Goal: Task Accomplishment & Management: Manage account settings

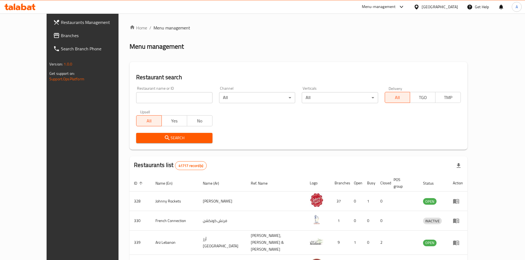
click at [432, 10] on div "[GEOGRAPHIC_DATA]" at bounding box center [439, 7] width 36 height 6
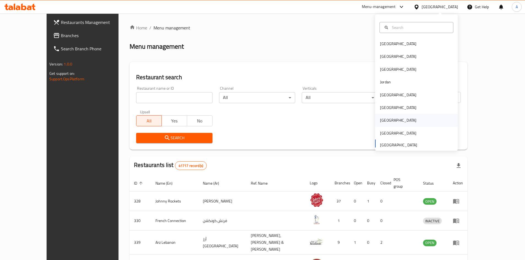
click at [383, 122] on div "[GEOGRAPHIC_DATA]" at bounding box center [398, 120] width 36 height 6
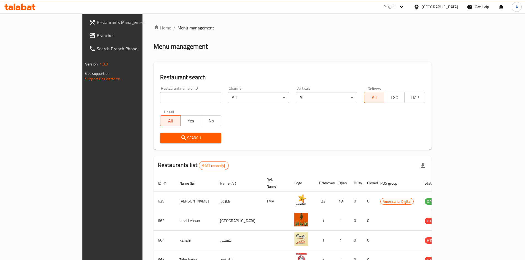
click at [97, 37] on span "Branches" at bounding box center [131, 35] width 69 height 7
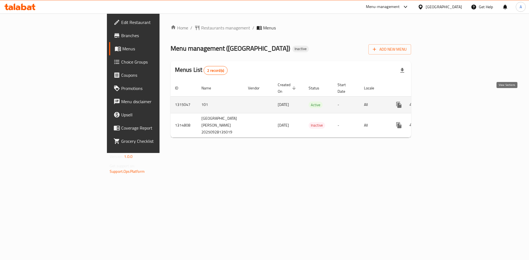
click at [442, 102] on icon "enhanced table" at bounding box center [438, 105] width 7 height 7
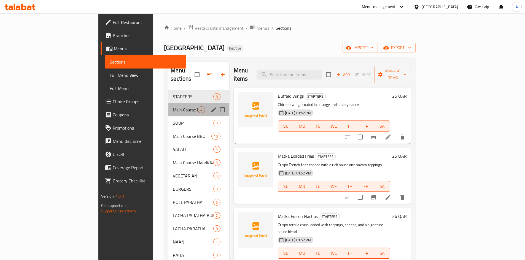
click at [168, 107] on div "Main Course Rice 4" at bounding box center [198, 109] width 61 height 13
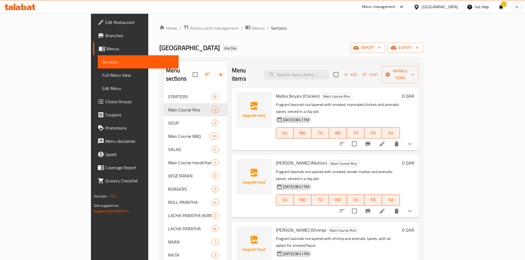
click at [454, 7] on div "Qatar" at bounding box center [439, 7] width 36 height 6
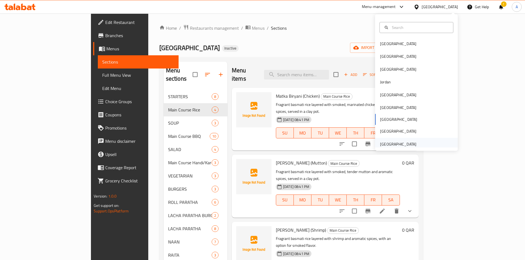
click at [407, 147] on div "[GEOGRAPHIC_DATA]" at bounding box center [398, 144] width 36 height 6
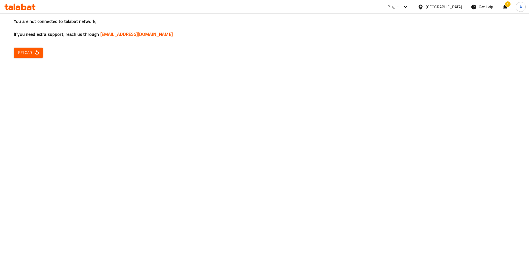
click at [40, 56] on button "Reload" at bounding box center [28, 53] width 29 height 10
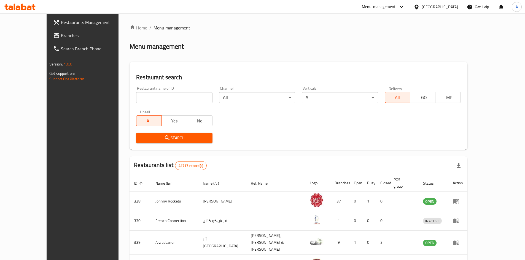
click at [61, 36] on span "Branches" at bounding box center [95, 35] width 69 height 7
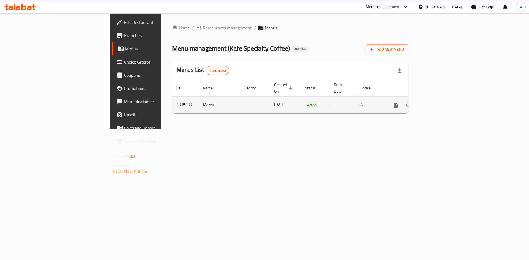
click at [438, 102] on icon "enhanced table" at bounding box center [435, 105] width 7 height 7
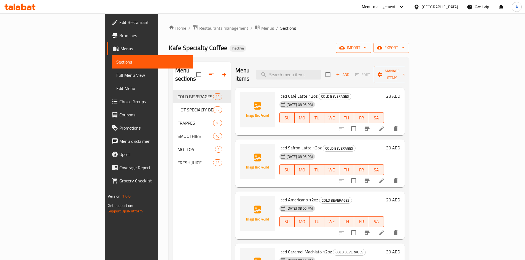
click at [345, 48] on icon "button" at bounding box center [342, 48] width 6 height 6
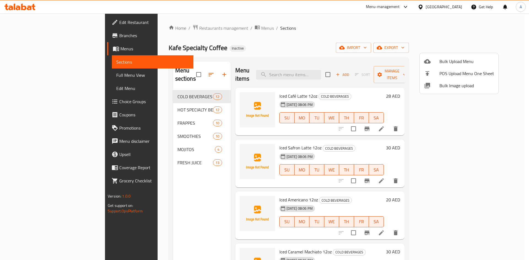
click at [430, 85] on icon at bounding box center [427, 86] width 6 height 6
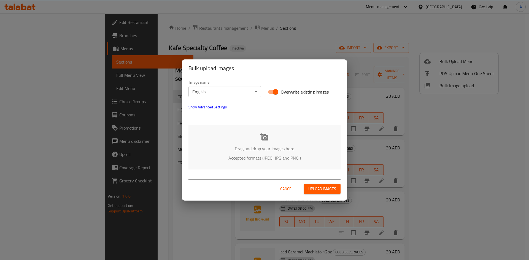
click at [266, 134] on icon at bounding box center [264, 137] width 8 height 8
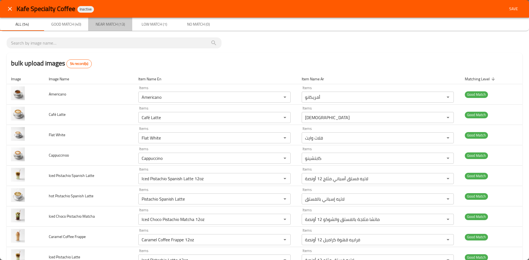
click at [102, 26] on span "Near Match (13)" at bounding box center [109, 24] width 37 height 7
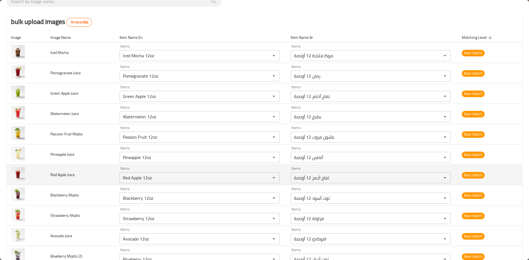
scroll to position [55, 0]
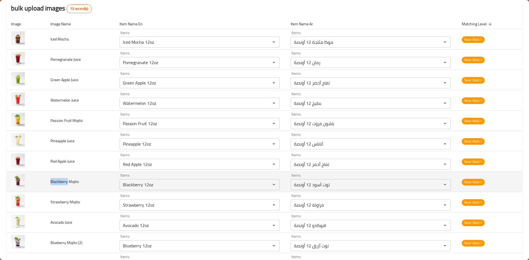
drag, startPoint x: 50, startPoint y: 182, endPoint x: 67, endPoint y: 183, distance: 17.1
click at [67, 183] on span "Blackberry Mojito" at bounding box center [64, 181] width 28 height 7
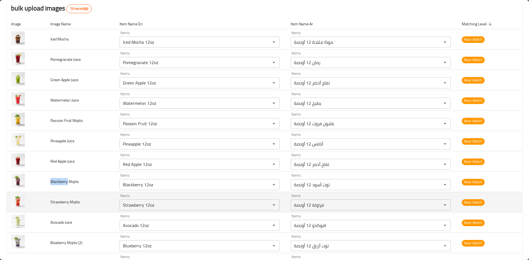
copy span "Blackberry"
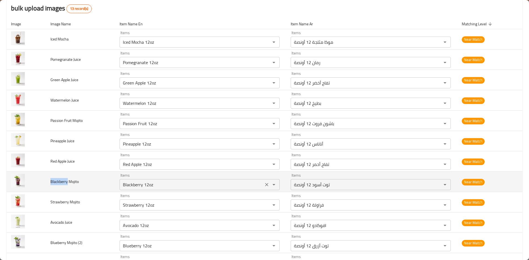
click at [264, 186] on icon "Clear" at bounding box center [267, 185] width 6 height 6
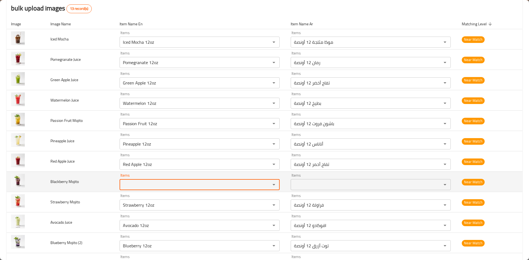
paste Mojito "Blackberry"
type Mojito "Blackberry"
click at [75, 180] on span "Blackberry Mojito" at bounding box center [64, 181] width 28 height 7
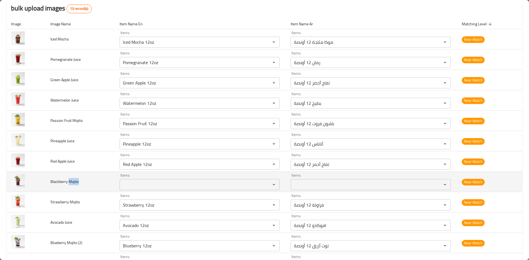
click at [75, 180] on span "Blackberry Mojito" at bounding box center [64, 181] width 28 height 7
copy span "Mojito"
click at [131, 185] on Mojito "Items" at bounding box center [191, 185] width 140 height 8
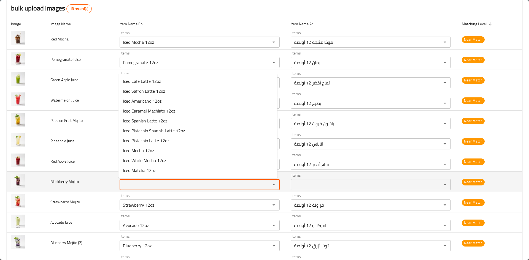
paste Mojito "Mojito"
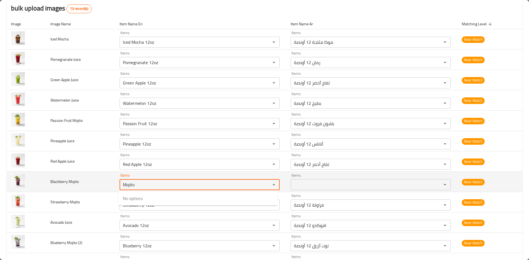
type Mojito "Mojito"
click at [97, 182] on td "Blackberry Mojito" at bounding box center [80, 182] width 69 height 20
click at [61, 181] on span "Blackberry Mojito" at bounding box center [64, 181] width 28 height 7
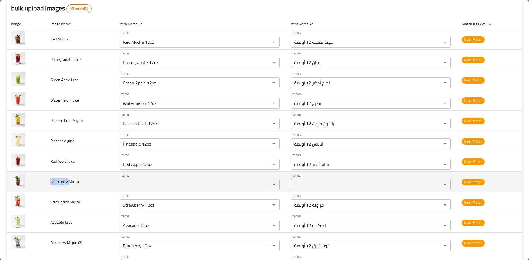
click at [61, 181] on span "Blackberry Mojito" at bounding box center [64, 181] width 28 height 7
copy span "Blackberry"
click at [141, 187] on Mojito "Items" at bounding box center [191, 185] width 140 height 8
paste Mojito "Blackberry"
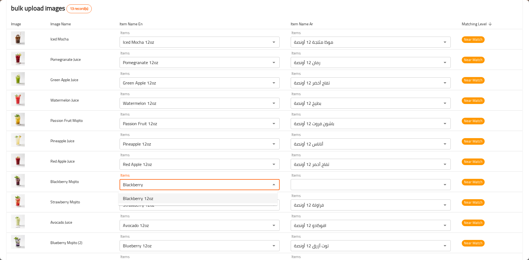
click at [142, 199] on span "Blackberry 12oz" at bounding box center [138, 198] width 30 height 7
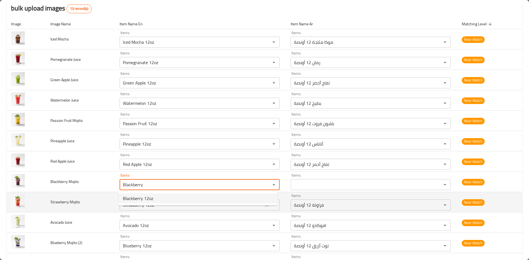
type Mojito "Blackberry 12oz"
type Mojito-ar "توت أسود 12 أونصة"
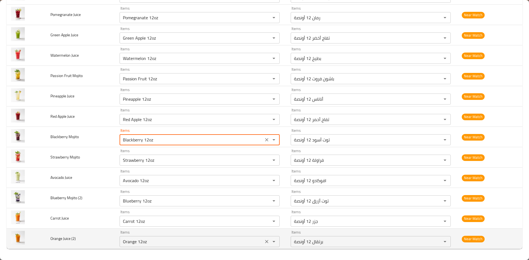
click at [264, 242] on icon "Clear" at bounding box center [267, 242] width 6 height 6
type Mojito "Blackberry 12oz"
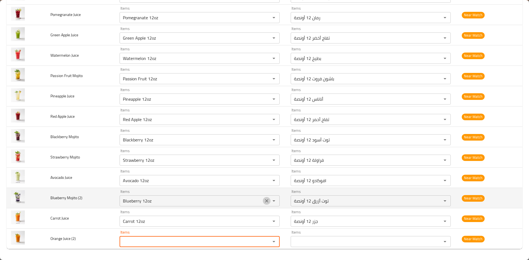
click at [266, 202] on icon "Clear" at bounding box center [266, 200] width 3 height 3
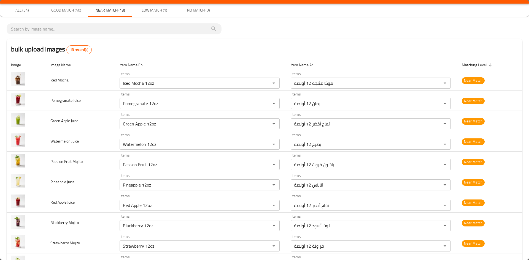
scroll to position [0, 0]
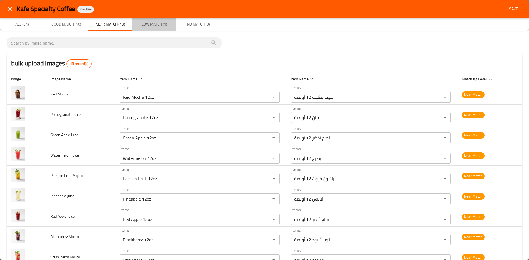
click at [151, 23] on span "Low Match (1)" at bounding box center [154, 24] width 37 height 7
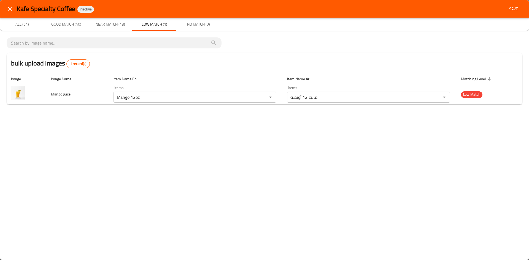
click at [57, 26] on span "Good Match (40)" at bounding box center [65, 24] width 37 height 7
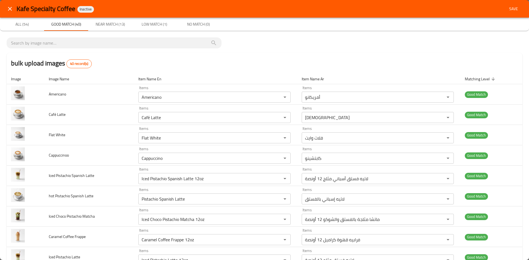
click at [510, 10] on span "Save" at bounding box center [513, 9] width 13 height 7
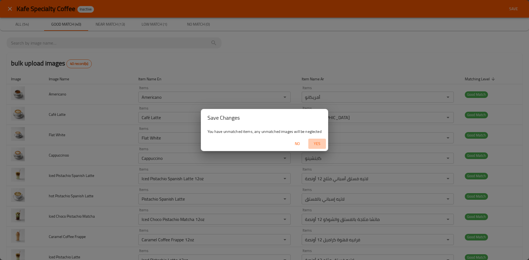
click at [316, 142] on span "Yes" at bounding box center [316, 143] width 13 height 7
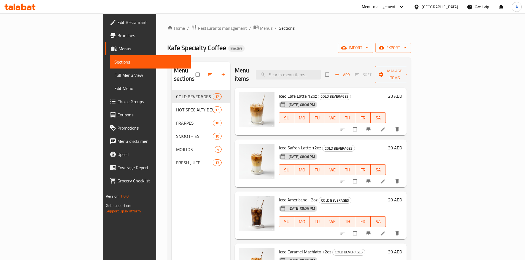
click at [114, 75] on span "Full Menu View" at bounding box center [150, 75] width 72 height 7
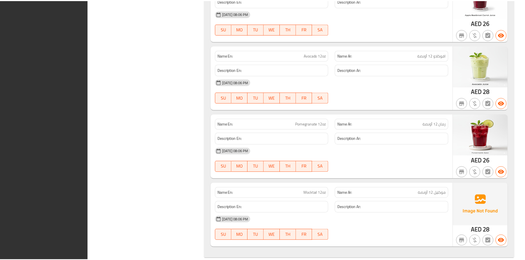
scroll to position [4518, 0]
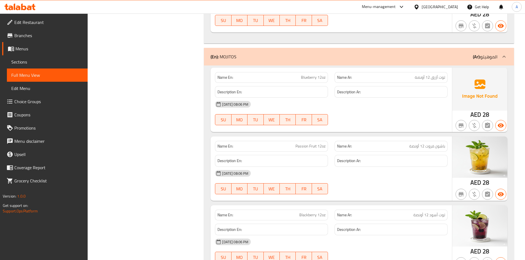
scroll to position [3526, 0]
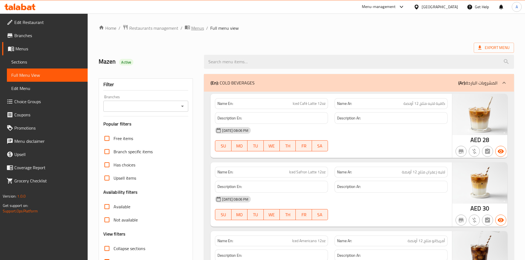
click at [199, 29] on span "Menus" at bounding box center [197, 28] width 13 height 7
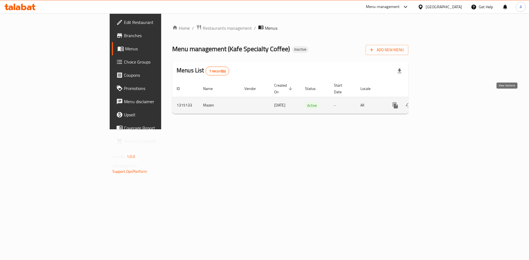
click at [437, 103] on icon "enhanced table" at bounding box center [434, 105] width 5 height 5
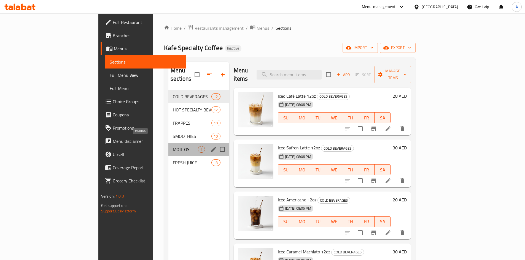
click at [173, 146] on span "MOJITOS" at bounding box center [185, 149] width 25 height 7
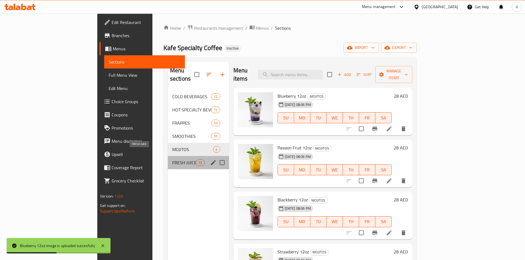
click at [172, 159] on span "FRESH JUICE" at bounding box center [183, 162] width 23 height 7
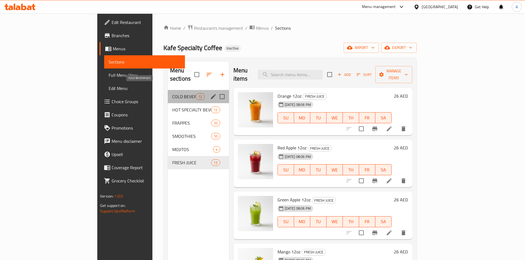
click at [172, 93] on span "COLD BEVERAGES" at bounding box center [183, 96] width 23 height 7
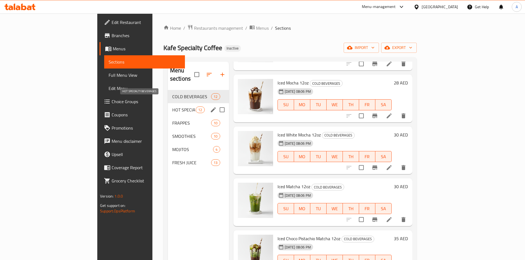
click at [172, 107] on span "HOT SPECIALTY BEVERAGES" at bounding box center [183, 110] width 23 height 7
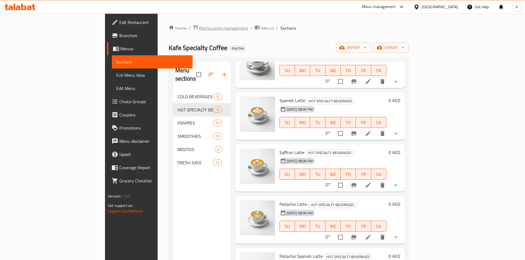
click at [199, 30] on span "Restaurants management" at bounding box center [223, 28] width 49 height 7
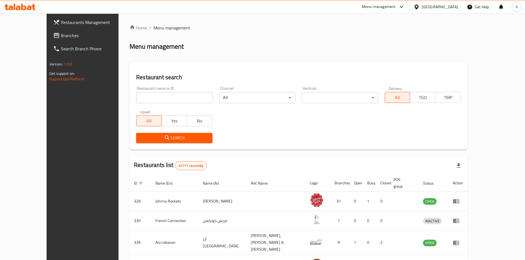
click at [61, 38] on span "Branches" at bounding box center [95, 35] width 69 height 7
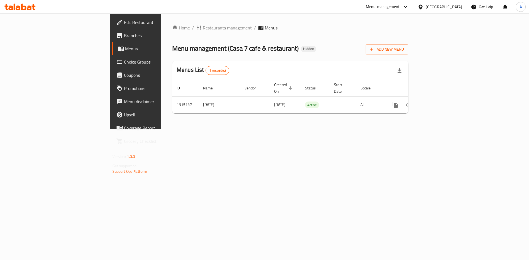
click at [432, 8] on div "[GEOGRAPHIC_DATA]" at bounding box center [444, 7] width 36 height 6
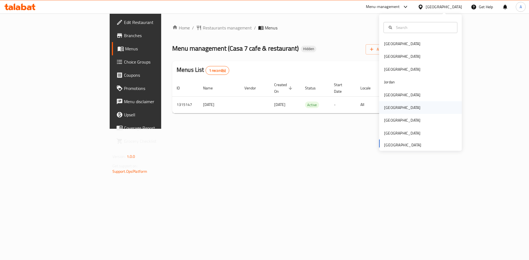
click at [387, 108] on div "[GEOGRAPHIC_DATA]" at bounding box center [402, 108] width 36 height 6
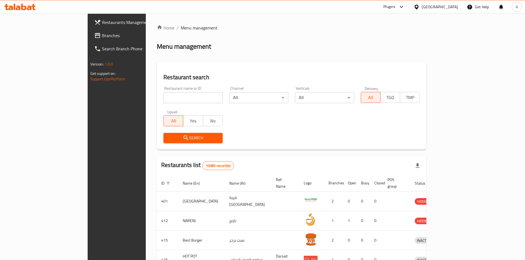
click at [102, 33] on span "Branches" at bounding box center [136, 35] width 69 height 7
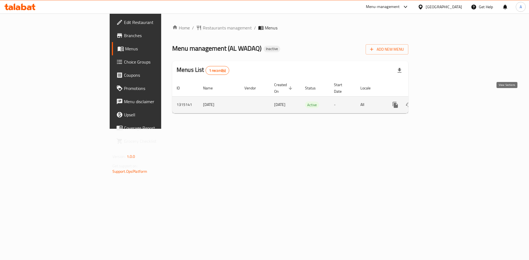
click at [438, 102] on icon "enhanced table" at bounding box center [435, 105] width 7 height 7
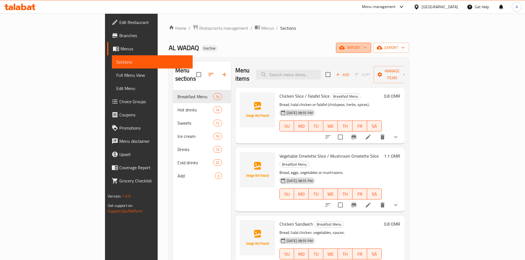
click at [367, 47] on span "import" at bounding box center [353, 47] width 26 height 7
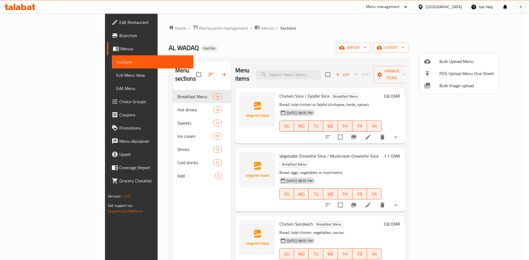
click at [434, 84] on div at bounding box center [431, 85] width 15 height 7
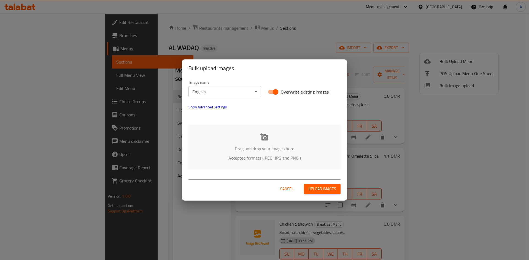
click at [283, 143] on div "Drag and drop your images here Accepted formats (JPEG, JPG and PNG )" at bounding box center [264, 147] width 152 height 45
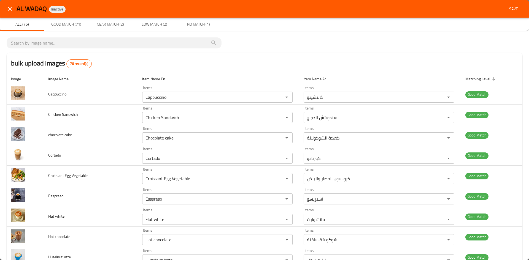
click at [188, 63] on div "bulk upload images 76 record(s)" at bounding box center [265, 63] width 516 height 21
click at [112, 24] on span "Near Match (2)" at bounding box center [109, 24] width 37 height 7
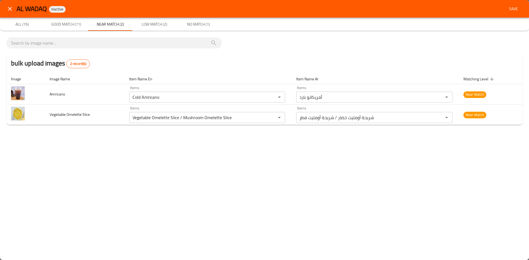
click at [156, 26] on span "Low Match (2)" at bounding box center [154, 24] width 37 height 7
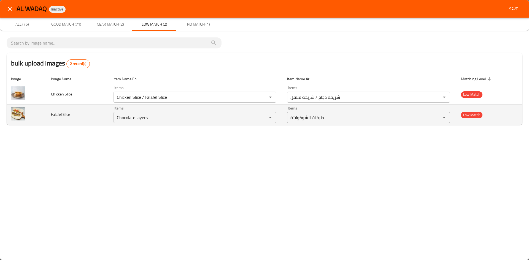
click at [56, 114] on span "Falafel Slice" at bounding box center [60, 114] width 19 height 7
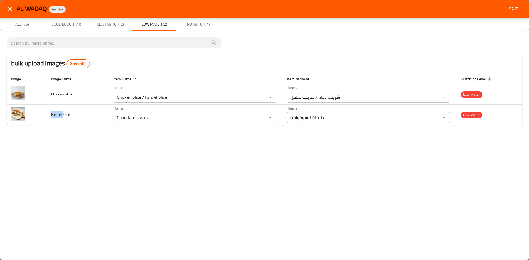
copy span "Falafel"
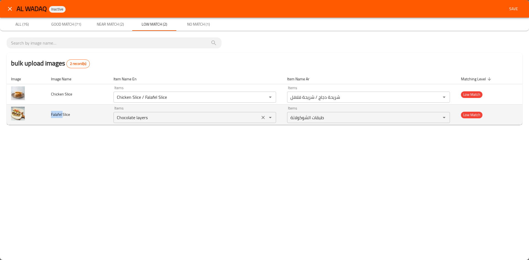
click at [262, 118] on icon "Clear" at bounding box center [263, 118] width 6 height 6
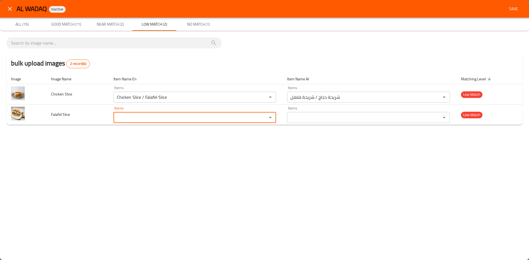
paste Slice "Falafel"
type Slice "Falafel"
click at [91, 132] on div "bulk upload images 2 record(s) Image Image Name Item Name En Item Name Ar Match…" at bounding box center [264, 83] width 529 height 105
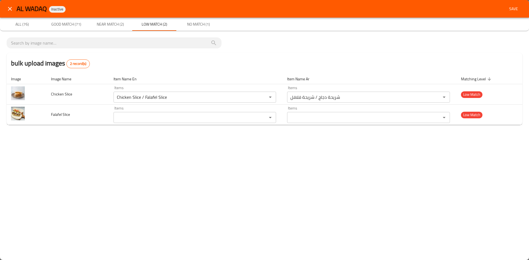
click at [199, 24] on span "No Match (1)" at bounding box center [198, 24] width 37 height 7
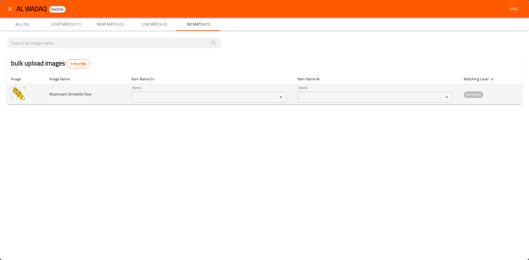
click at [146, 94] on Slice "Items" at bounding box center [201, 97] width 136 height 8
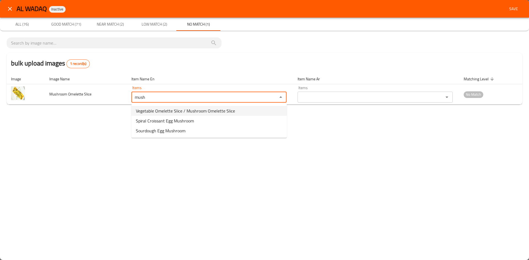
click at [161, 108] on span "Vegetable Omelette Slice / Mushroom Omelette Slice" at bounding box center [185, 111] width 99 height 7
type Slice "Vegetable Omelette Slice / Mushroom Omelette Slice"
type Slice-ar "شريحة أومليت خضار / شريحة أومليت فطر"
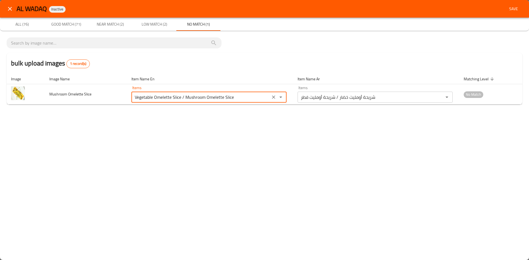
type Slice "Vegetable Omelette Slice / Mushroom Omelette Slice"
click at [113, 121] on div "AL WADAQ Inactive Save All (76) Good Match (71) Near Match (2) Low Match (2) No…" at bounding box center [264, 130] width 529 height 260
click at [510, 8] on span "Save" at bounding box center [513, 9] width 13 height 7
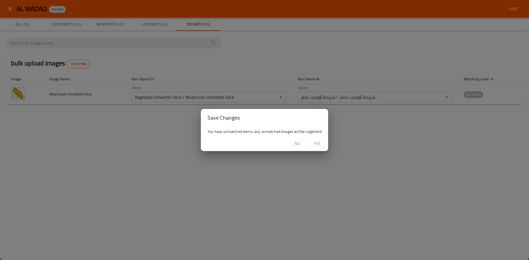
click at [315, 147] on span "Yes" at bounding box center [316, 143] width 13 height 7
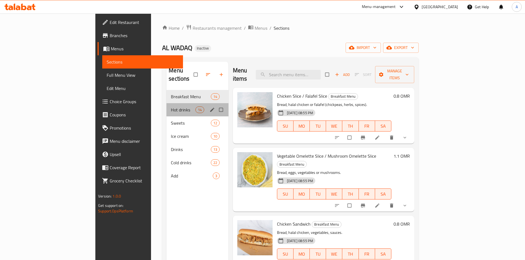
click at [166, 105] on div "Hot drinks 14" at bounding box center [197, 109] width 62 height 13
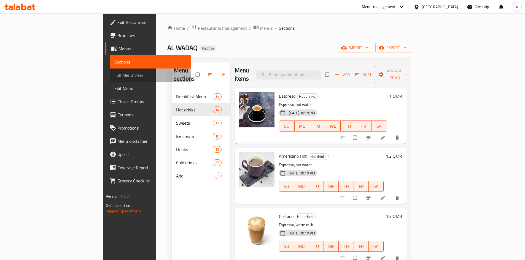
click at [114, 78] on span "Full Menu View" at bounding box center [150, 75] width 72 height 7
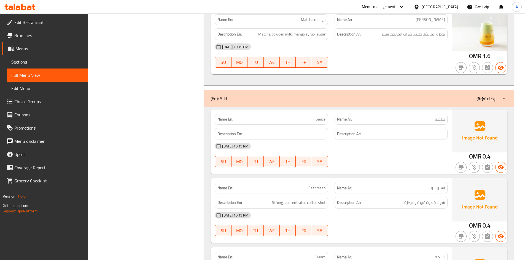
scroll to position [6235, 0]
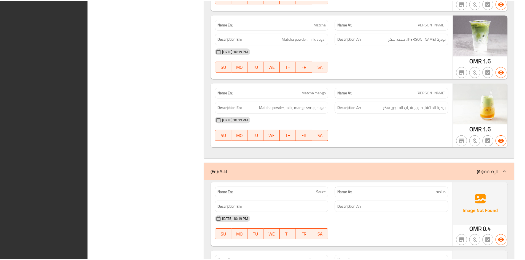
scroll to position [6221, 0]
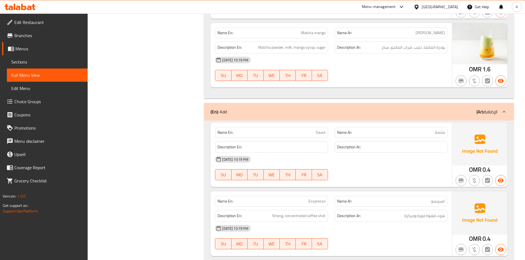
click at [457, 6] on div "[GEOGRAPHIC_DATA]" at bounding box center [439, 7] width 36 height 6
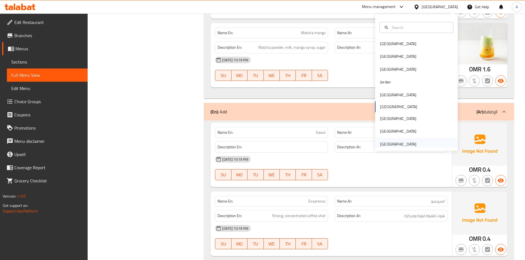
click at [409, 146] on div "[GEOGRAPHIC_DATA]" at bounding box center [398, 144] width 36 height 6
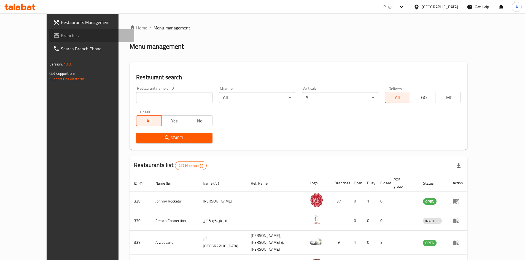
click at [61, 37] on span "Branches" at bounding box center [95, 35] width 69 height 7
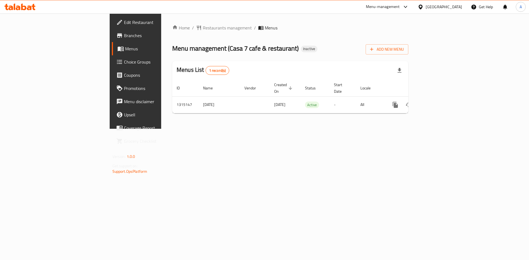
click at [439, 7] on div "[GEOGRAPHIC_DATA]" at bounding box center [444, 7] width 36 height 6
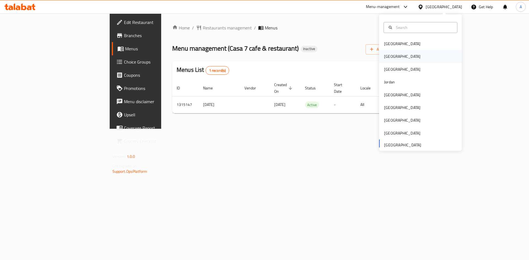
click at [384, 58] on div "[GEOGRAPHIC_DATA]" at bounding box center [402, 56] width 36 height 6
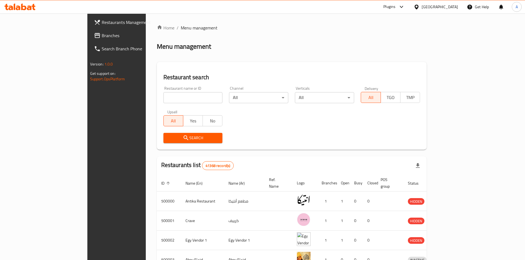
drag, startPoint x: 25, startPoint y: 35, endPoint x: 91, endPoint y: 59, distance: 69.9
click at [102, 35] on span "Branches" at bounding box center [136, 35] width 69 height 7
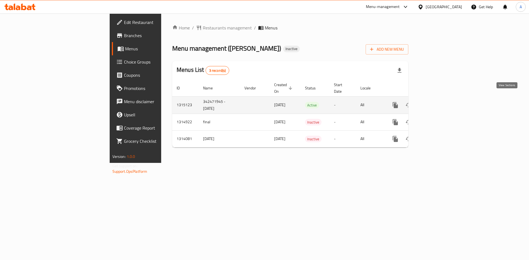
click at [437, 103] on icon "enhanced table" at bounding box center [434, 105] width 5 height 5
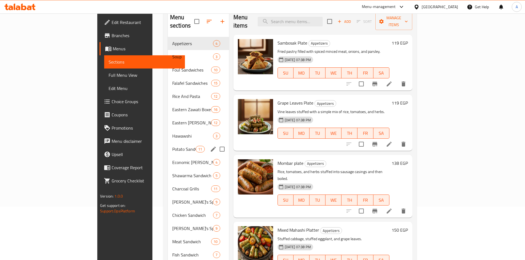
scroll to position [83, 0]
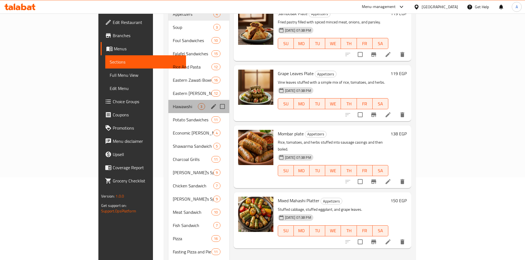
click at [168, 104] on div "Hawawshi 3" at bounding box center [198, 106] width 61 height 13
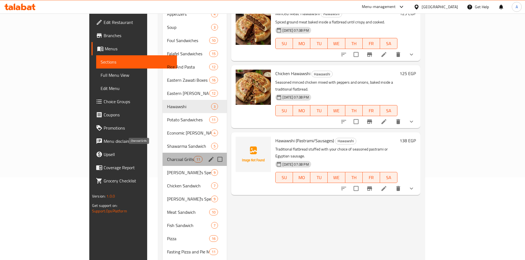
click at [167, 156] on span "Charcoal Grills" at bounding box center [180, 159] width 27 height 7
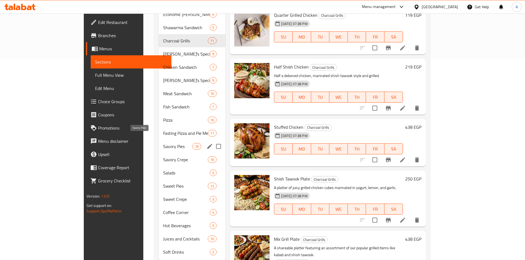
scroll to position [209, 0]
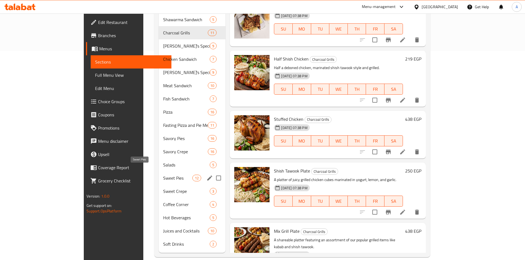
click at [163, 175] on span "Sweet Pies" at bounding box center [177, 178] width 29 height 7
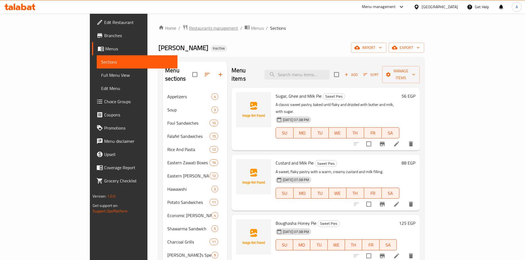
click at [189, 26] on span "Restaurants management" at bounding box center [213, 28] width 49 height 7
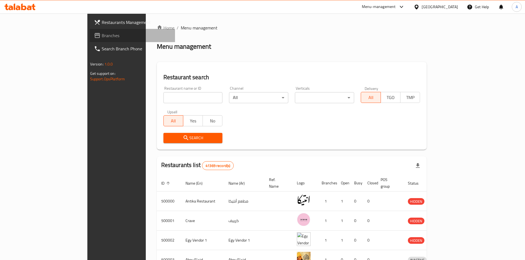
click at [102, 36] on span "Branches" at bounding box center [136, 35] width 69 height 7
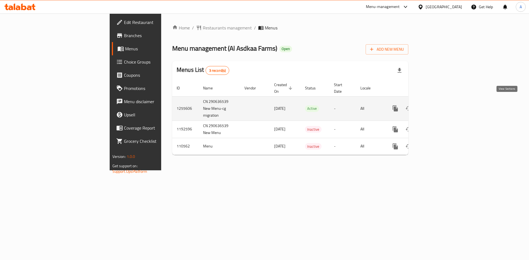
click at [438, 105] on icon "enhanced table" at bounding box center [435, 108] width 7 height 7
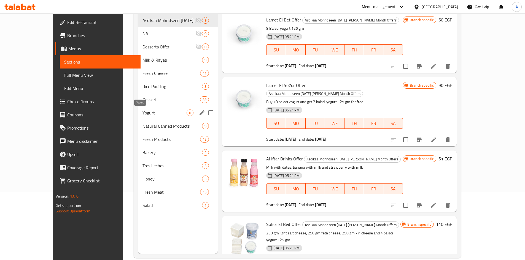
scroll to position [77, 0]
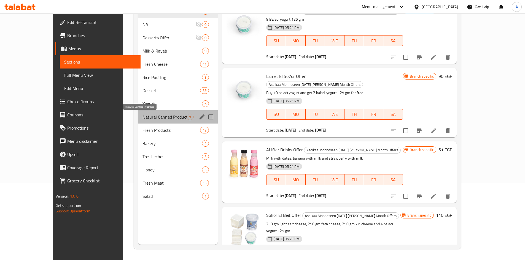
click at [142, 117] on span "Natural Canned Products" at bounding box center [164, 117] width 44 height 7
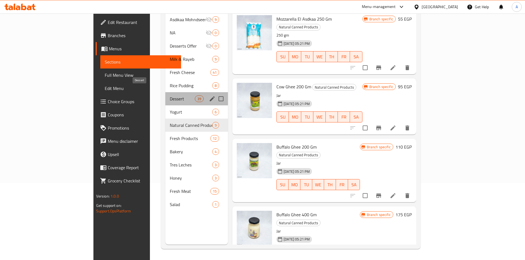
click at [170, 96] on span "Dessert" at bounding box center [182, 99] width 25 height 7
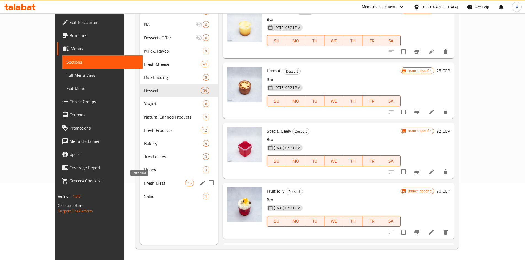
drag, startPoint x: 117, startPoint y: 183, endPoint x: 121, endPoint y: 182, distance: 3.9
click at [144, 183] on span "Fresh Meat" at bounding box center [164, 183] width 41 height 7
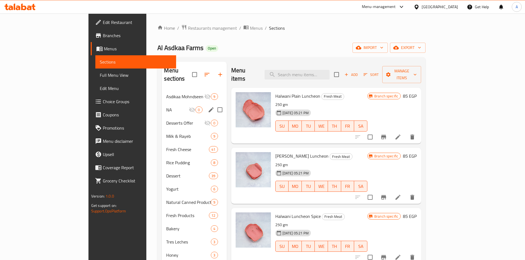
click at [166, 107] on span "NA" at bounding box center [177, 110] width 23 height 7
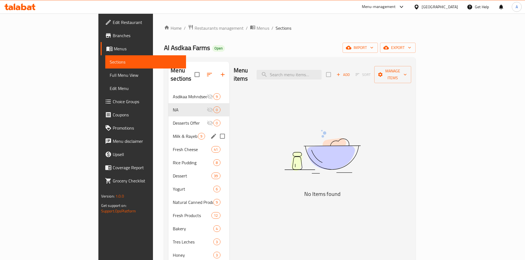
click at [168, 133] on div "Milk & Rayeb 9" at bounding box center [198, 136] width 61 height 13
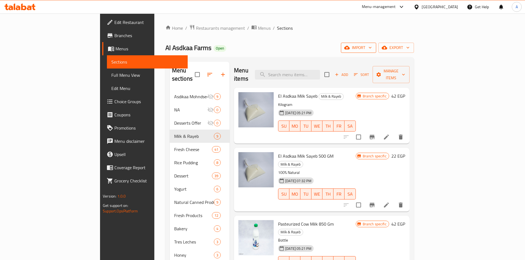
click at [372, 47] on span "import" at bounding box center [358, 47] width 26 height 7
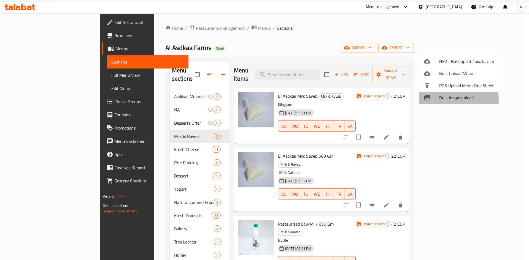
click at [436, 100] on div at bounding box center [431, 97] width 15 height 7
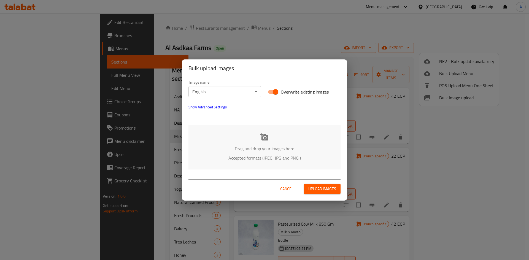
click at [255, 90] on body "​ Menu-management Egypt Get Help A Edit Restaurant Branches Menus Sections Full…" at bounding box center [264, 136] width 529 height 247
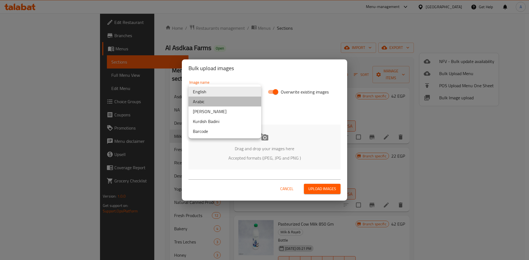
click at [206, 103] on li "Arabic" at bounding box center [224, 102] width 73 height 10
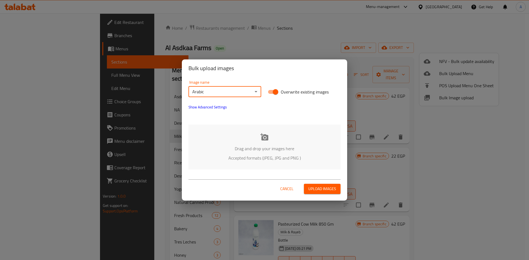
click at [276, 90] on input "Overwrite existing images" at bounding box center [275, 92] width 31 height 10
click at [303, 95] on span "Overwrite existing images" at bounding box center [305, 92] width 48 height 7
click at [286, 96] on input "Overwrite existing images" at bounding box center [269, 92] width 31 height 10
checkbox input "true"
click at [324, 19] on div "Bulk upload images Image name Arabic ​ Overwrite existing images Show Advanced …" at bounding box center [264, 130] width 529 height 260
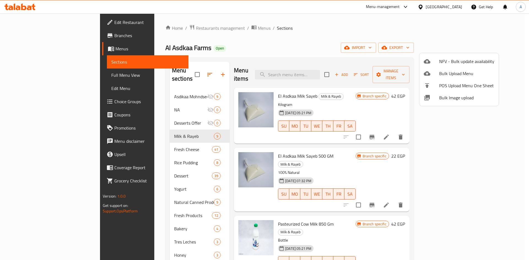
click at [330, 34] on div at bounding box center [264, 130] width 529 height 260
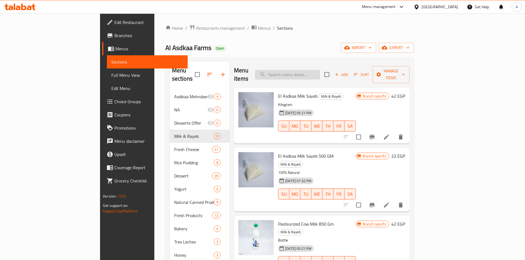
click at [320, 70] on input "search" at bounding box center [287, 75] width 65 height 10
paste input "ارز باللبن"
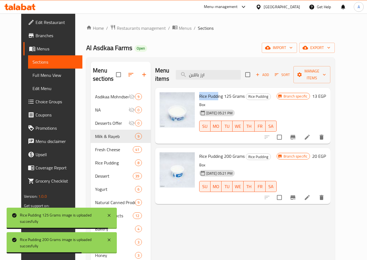
drag, startPoint x: 194, startPoint y: 88, endPoint x: 213, endPoint y: 88, distance: 19.0
click at [213, 92] on span "Rice Pudding 125 Grams" at bounding box center [221, 96] width 45 height 8
copy span "Rice Puddi"
click at [187, 73] on input "ارز باللبن" at bounding box center [208, 75] width 65 height 10
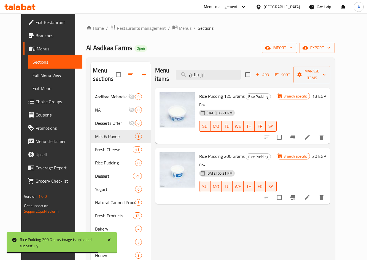
paste input "Rice Puddi"
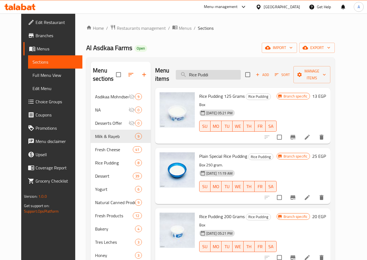
click at [223, 74] on input "Rice Puddi" at bounding box center [208, 75] width 65 height 10
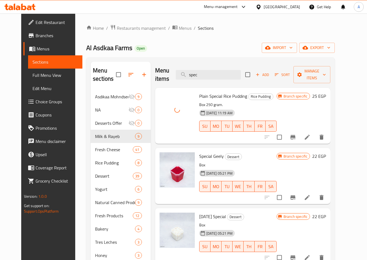
drag, startPoint x: 214, startPoint y: 74, endPoint x: 171, endPoint y: 80, distance: 43.3
click at [171, 80] on div "Menu items spec Add Sort Manage items" at bounding box center [242, 75] width 175 height 26
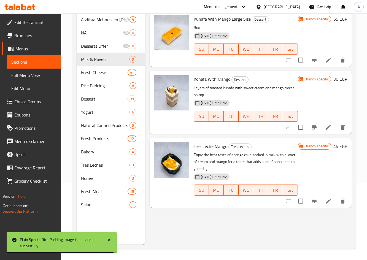
scroll to position [22, 0]
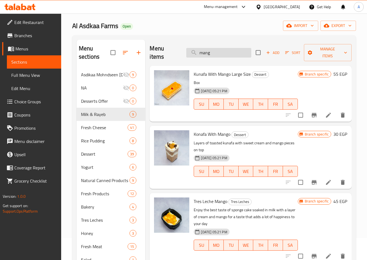
click at [221, 50] on input "mang" at bounding box center [218, 53] width 65 height 10
click at [220, 48] on input "mang" at bounding box center [218, 53] width 65 height 10
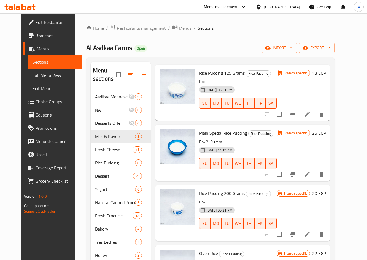
scroll to position [0, 0]
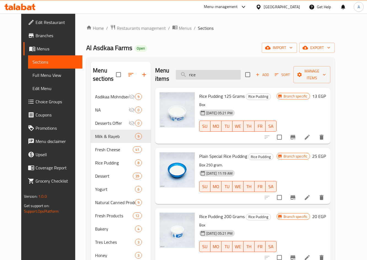
click at [212, 75] on input "rice" at bounding box center [208, 75] width 65 height 10
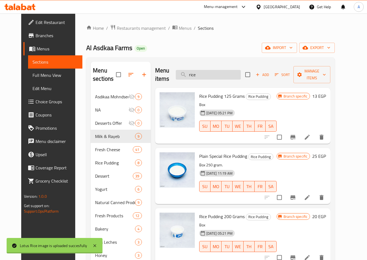
click at [212, 75] on input "rice" at bounding box center [208, 75] width 65 height 10
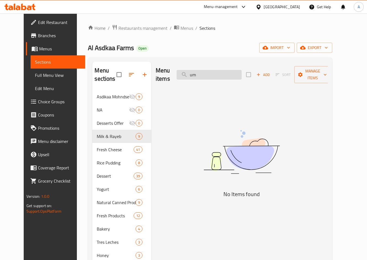
click at [208, 70] on input "um" at bounding box center [209, 75] width 65 height 10
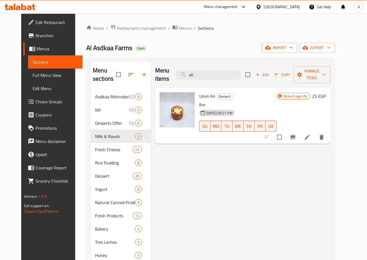
drag, startPoint x: 188, startPoint y: 74, endPoint x: 182, endPoint y: 79, distance: 8.0
click at [183, 75] on div "Menu items ali Add Sort Manage items" at bounding box center [242, 75] width 175 height 26
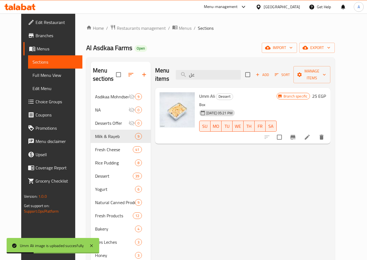
click at [240, 199] on div "Menu items عل Add Sort Manage items Umm Ali Dessert Box 31-08-2024 05:21 PM SU …" at bounding box center [241, 192] width 180 height 260
drag, startPoint x: 210, startPoint y: 68, endPoint x: 184, endPoint y: 72, distance: 26.9
click at [184, 72] on div "Menu items عل Add Sort Manage items" at bounding box center [242, 75] width 175 height 26
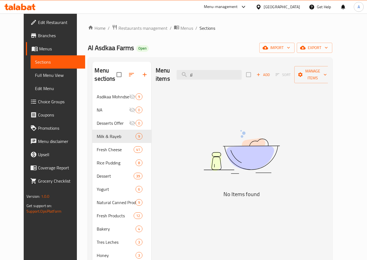
type input "ل"
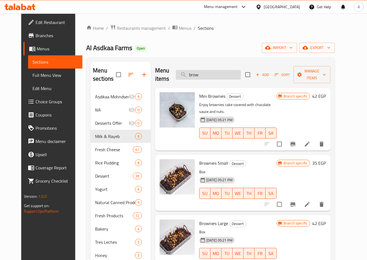
click at [221, 72] on input "brow" at bounding box center [208, 75] width 65 height 10
click at [216, 70] on input "brow" at bounding box center [208, 75] width 65 height 10
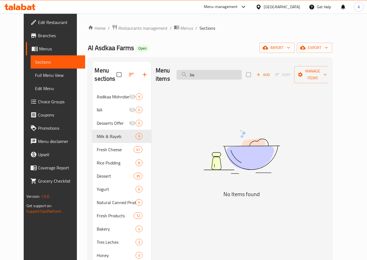
type input "b"
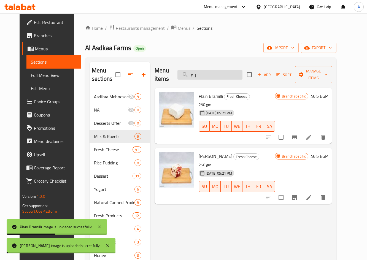
click at [216, 70] on input "برام" at bounding box center [209, 75] width 65 height 10
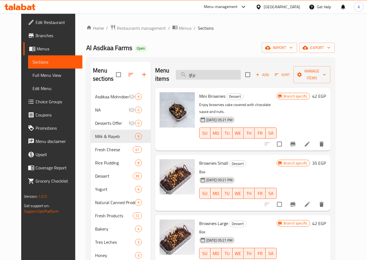
click at [215, 70] on input "براو" at bounding box center [208, 75] width 65 height 10
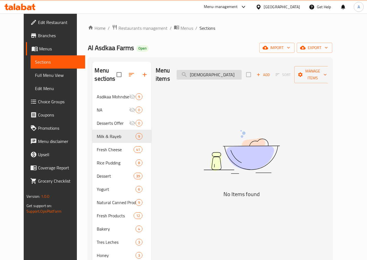
click at [237, 71] on input "بقسماط" at bounding box center [209, 75] width 65 height 10
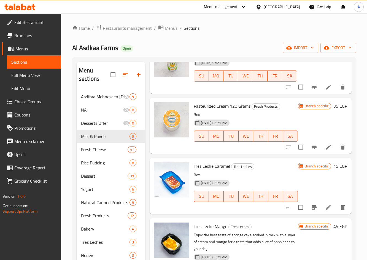
scroll to position [634, 0]
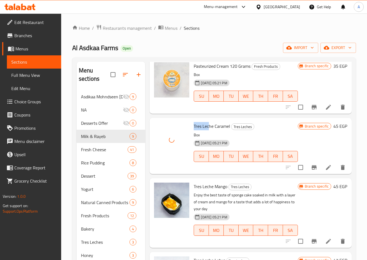
drag, startPoint x: 194, startPoint y: 131, endPoint x: 209, endPoint y: 129, distance: 14.6
click at [209, 129] on span "Tres Leche Caramel" at bounding box center [212, 126] width 36 height 8
copy span "Tres Lec"
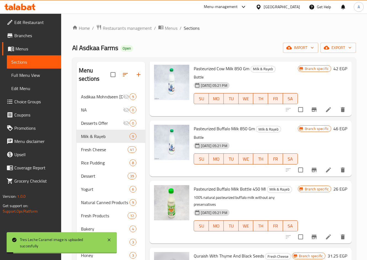
scroll to position [0, 0]
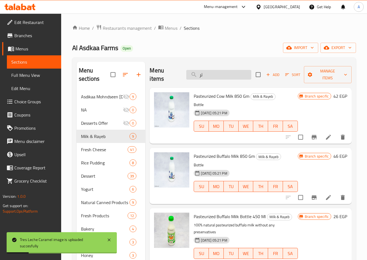
click at [208, 75] on input "تر" at bounding box center [218, 75] width 65 height 10
paste input "Tres Lec"
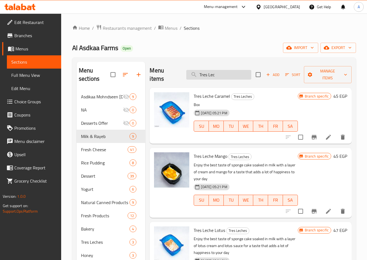
click at [213, 71] on input "Tres Lec" at bounding box center [218, 75] width 65 height 10
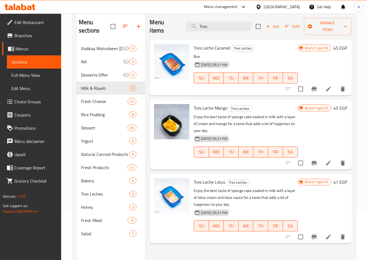
scroll to position [77, 0]
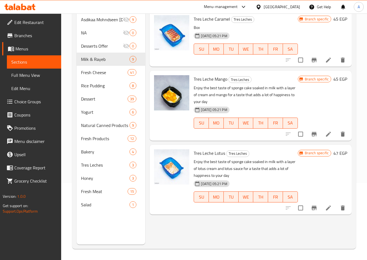
click at [297, 96] on p "Enjoy the best taste of sponge cake soaked in milk with a layer of cream and ma…" at bounding box center [246, 95] width 104 height 21
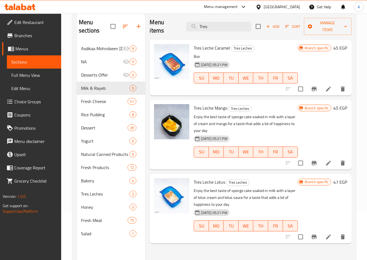
scroll to position [0, 0]
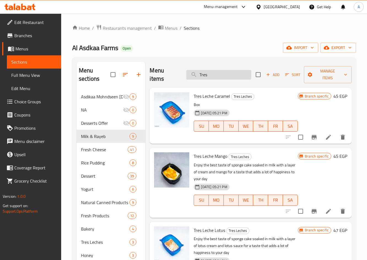
click at [215, 71] on input "Tres" at bounding box center [218, 75] width 65 height 10
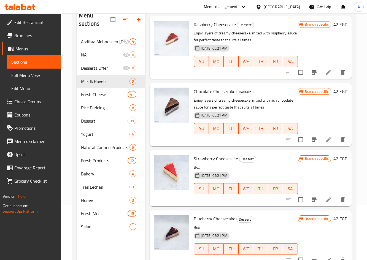
scroll to position [77, 0]
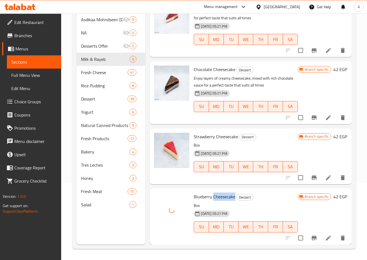
drag, startPoint x: 213, startPoint y: 197, endPoint x: 229, endPoint y: 195, distance: 16.9
click at [235, 196] on h6 "Blueberry Cheesecake Dessert" at bounding box center [246, 197] width 104 height 8
copy span "Cheesecake"
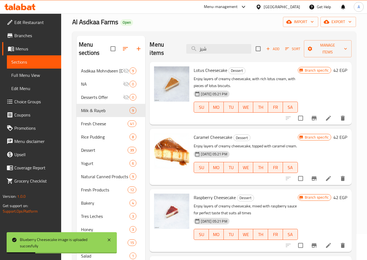
scroll to position [0, 0]
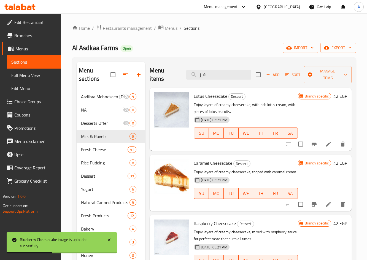
drag, startPoint x: 210, startPoint y: 74, endPoint x: 191, endPoint y: 37, distance: 41.3
click at [168, 69] on div "Menu items شيز Add Sort Manage items" at bounding box center [251, 75] width 202 height 26
paste input "Cheesecake"
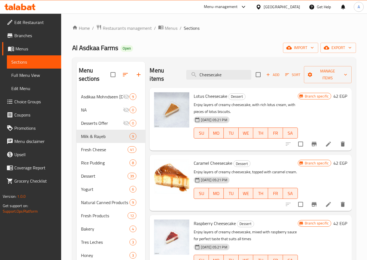
click at [225, 42] on div "Home / Restaurants management / Menus / Sections Al Asdkaa Farms Open import ex…" at bounding box center [214, 176] width 284 height 302
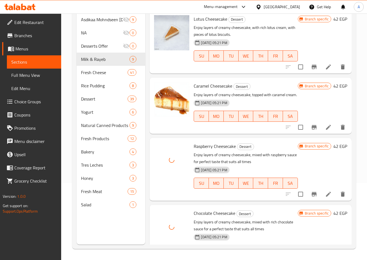
scroll to position [22, 0]
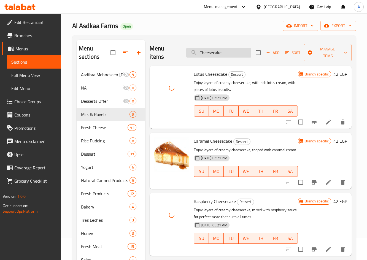
click at [223, 52] on input "Cheesecake" at bounding box center [218, 53] width 65 height 10
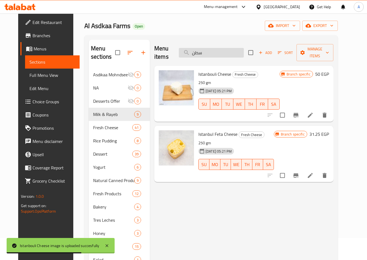
click at [213, 49] on input "سطن" at bounding box center [211, 53] width 65 height 10
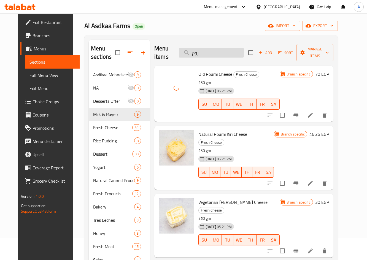
click at [217, 53] on input "روم" at bounding box center [211, 53] width 65 height 10
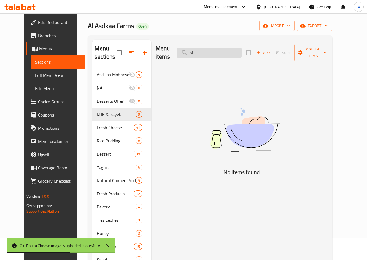
type input "s"
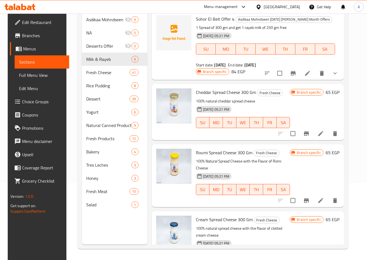
scroll to position [0, 0]
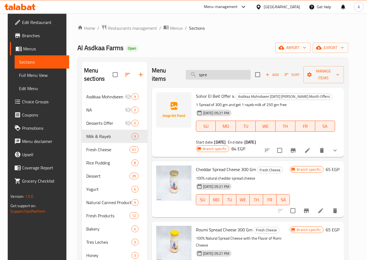
click at [209, 76] on input "spre" at bounding box center [218, 75] width 65 height 10
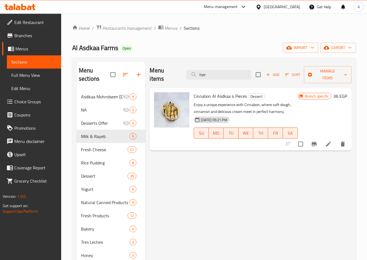
click at [185, 188] on div "Menu items her Add Sort Manage items Cinnabon Al Asdkaa 4 Pieces Dessert Enjoy …" at bounding box center [248, 192] width 206 height 260
click at [213, 72] on input "her" at bounding box center [218, 75] width 65 height 10
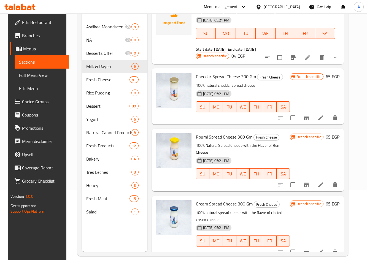
scroll to position [77, 0]
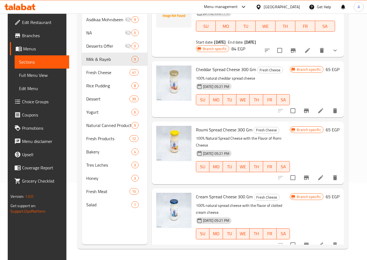
click at [70, 220] on div "Home / Restaurants management / Menus / Sections Al Asdkaa Farms Open import ex…" at bounding box center [212, 98] width 293 height 324
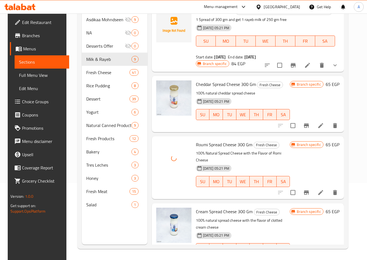
scroll to position [0, 0]
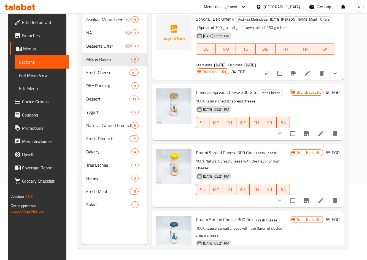
click at [245, 68] on div "Branch specific 84 EGP" at bounding box center [220, 72] width 49 height 8
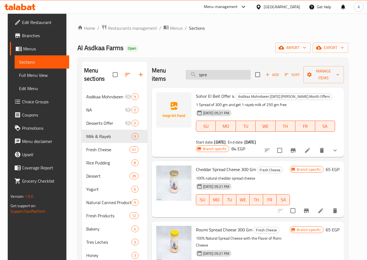
click at [208, 75] on input "spre" at bounding box center [218, 75] width 65 height 10
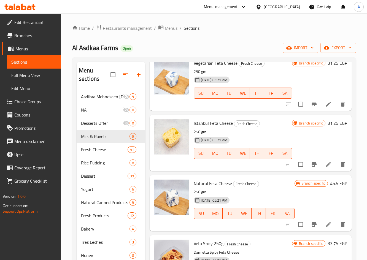
scroll to position [248, 0]
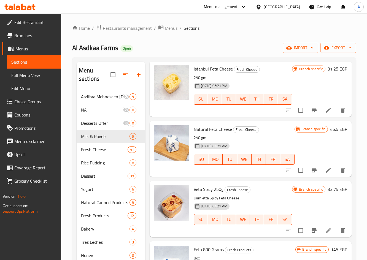
drag, startPoint x: 114, startPoint y: 9, endPoint x: 101, endPoint y: 15, distance: 14.4
click at [114, 9] on div "Menu-management Egypt Get Help A" at bounding box center [183, 6] width 367 height 13
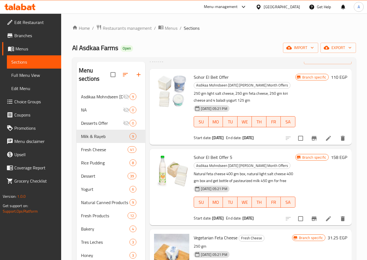
scroll to position [0, 0]
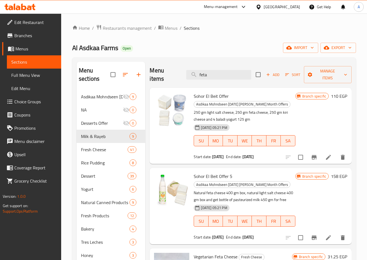
drag, startPoint x: 206, startPoint y: 76, endPoint x: 182, endPoint y: 77, distance: 23.7
click at [182, 77] on div "Menu items feta Add Sort Manage items" at bounding box center [251, 75] width 202 height 26
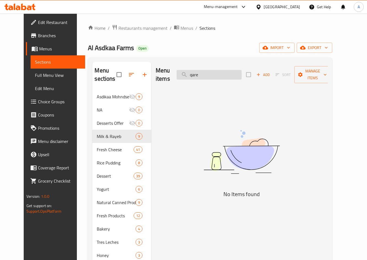
click at [211, 70] on input "qare" at bounding box center [209, 75] width 65 height 10
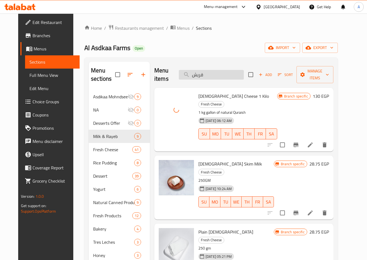
click at [216, 76] on input "قريش" at bounding box center [211, 75] width 65 height 10
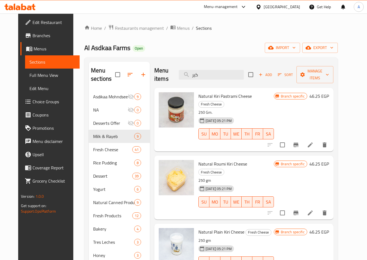
drag, startPoint x: 214, startPoint y: 77, endPoint x: 183, endPoint y: 80, distance: 31.0
click at [183, 80] on div "Menu items كير Add Sort Manage items" at bounding box center [243, 75] width 179 height 26
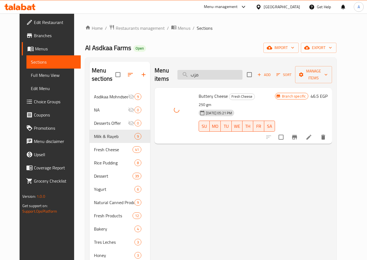
click at [207, 71] on input "مزب" at bounding box center [209, 75] width 65 height 10
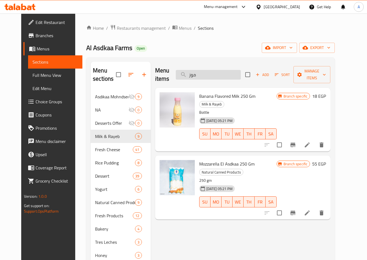
click at [219, 70] on input "موز" at bounding box center [208, 75] width 65 height 10
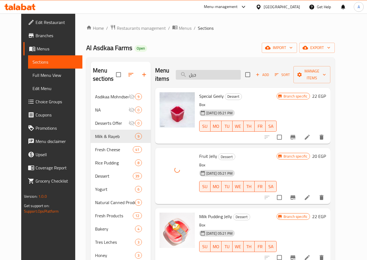
click at [213, 73] on input "جيل" at bounding box center [208, 75] width 65 height 10
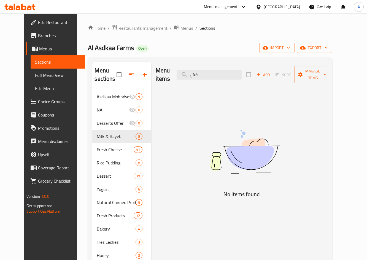
type input "ق"
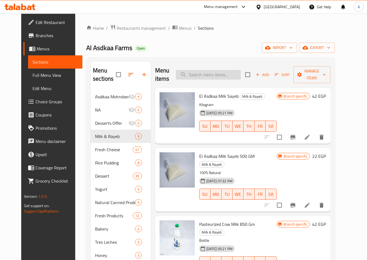
click at [219, 73] on input "search" at bounding box center [208, 75] width 65 height 10
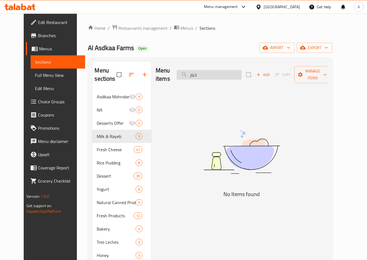
click at [212, 71] on input "خيار" at bounding box center [209, 75] width 65 height 10
click at [223, 70] on input "cuc" at bounding box center [209, 75] width 65 height 10
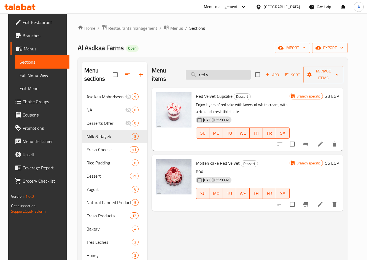
click at [223, 70] on input "red v" at bounding box center [218, 75] width 65 height 10
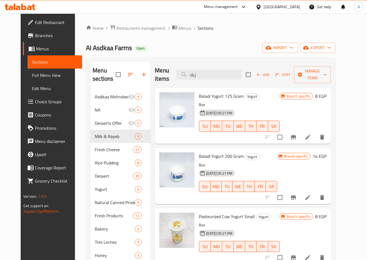
click at [212, 97] on span "Baladi Yogurt 125 Gram" at bounding box center [221, 96] width 45 height 8
copy span "Yogurt"
drag, startPoint x: 206, startPoint y: 74, endPoint x: 178, endPoint y: 71, distance: 28.8
click at [178, 71] on div "Menu items زباد Add Sort Manage items" at bounding box center [243, 75] width 176 height 26
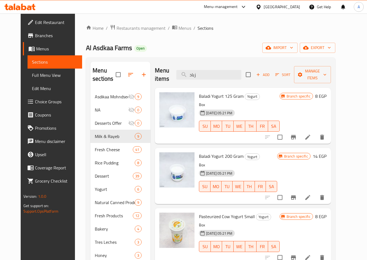
paste input "Yogurt"
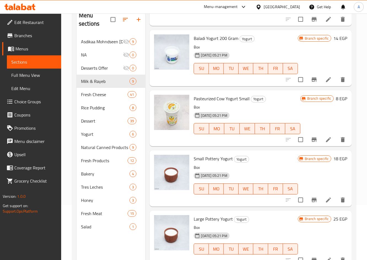
scroll to position [77, 0]
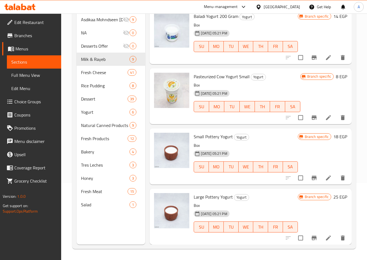
click at [310, 98] on div "Branch specific 8 EGP" at bounding box center [323, 96] width 47 height 47
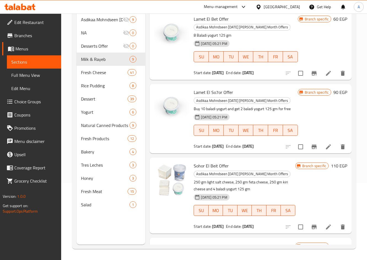
scroll to position [0, 0]
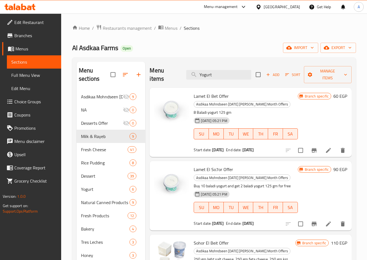
click at [150, 65] on div "Menu items Yogurt Add Sort Manage items" at bounding box center [251, 75] width 202 height 26
paste input "Al Asdkaa Farms_زبدة بقري_Omar Samir (31)"
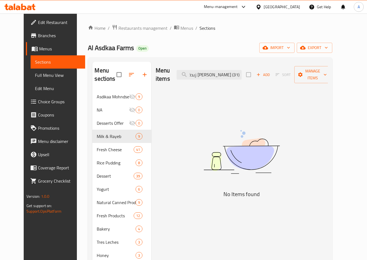
drag, startPoint x: 215, startPoint y: 72, endPoint x: 257, endPoint y: 68, distance: 42.3
click at [257, 68] on div "Menu items Al Asdkaa Farms_زبدة بقري_Omar Samir (31) Add Sort Manage items" at bounding box center [242, 75] width 172 height 26
drag, startPoint x: 223, startPoint y: 72, endPoint x: 169, endPoint y: 72, distance: 54.0
click at [169, 72] on div "Menu items Al Asdkaa Farms_زبدة بقري Add Sort Manage items" at bounding box center [242, 75] width 172 height 26
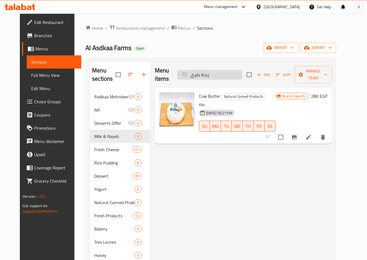
click at [205, 70] on input "زبدة بقري" at bounding box center [209, 75] width 65 height 10
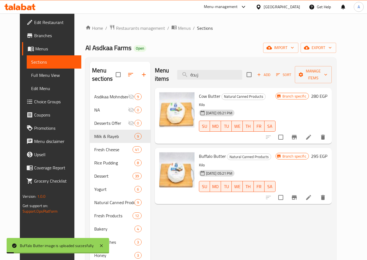
drag, startPoint x: 214, startPoint y: 69, endPoint x: 181, endPoint y: 70, distance: 32.5
click at [181, 70] on div "Menu items زبدة Add Sort Manage items" at bounding box center [243, 75] width 177 height 26
paste input "Al Asdkaa Farms_زجاجة حليب مبستر بقري 450 مل_Omar Samir (41)"
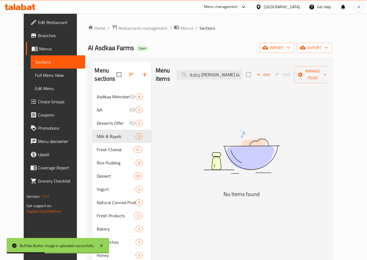
drag, startPoint x: 215, startPoint y: 71, endPoint x: 267, endPoint y: 72, distance: 51.5
click at [267, 72] on div "Menu items Al Asdkaa Farms_زجاجة حليب مبستر بقري 450 مل_Omar Samir (41) Add Sor…" at bounding box center [242, 75] width 172 height 26
drag, startPoint x: 209, startPoint y: 72, endPoint x: 179, endPoint y: 73, distance: 29.2
click at [179, 73] on div "Menu items Al Asdkaa Farms_زجاجة حليب مبستر بقري 450 مل Add Sort Manage items" at bounding box center [242, 75] width 172 height 26
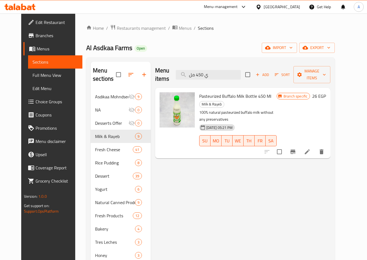
type input "ي 450 مل"
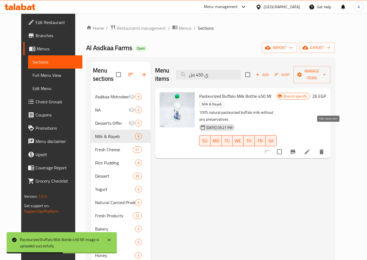
click at [310, 148] on icon at bounding box center [307, 151] width 7 height 7
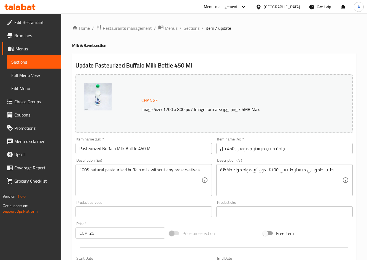
click at [193, 27] on span "Sections" at bounding box center [192, 28] width 16 height 7
click at [166, 147] on input "Pasteurized Buffalo Milk Bottle 450 Ml" at bounding box center [143, 148] width 136 height 11
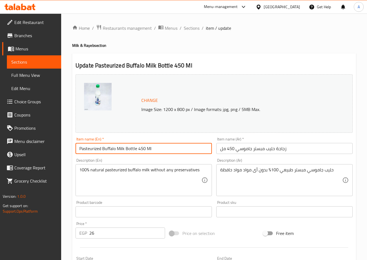
click at [166, 147] on input "Pasteurized Buffalo Milk Bottle 450 Ml" at bounding box center [143, 148] width 136 height 11
click at [92, 150] on input "Pasteurized Buffalo Milk Bottle 450 Ml" at bounding box center [143, 148] width 136 height 11
click at [80, 148] on input "Pasteurized Buffalo Milk Bottle 450 Ml" at bounding box center [143, 148] width 136 height 11
click at [88, 147] on input "Pasteurized Buffalo Milk Bottle 450 Ml" at bounding box center [143, 148] width 136 height 11
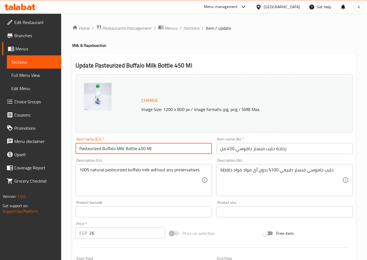
click at [88, 147] on input "Pasteurized Buffalo Milk Bottle 450 Ml" at bounding box center [143, 148] width 136 height 11
click at [194, 28] on span "Sections" at bounding box center [192, 28] width 16 height 7
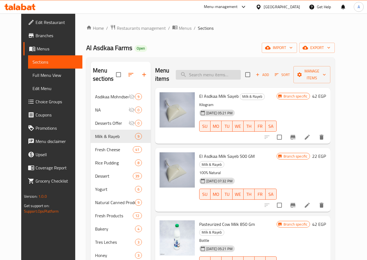
click at [213, 72] on input "search" at bounding box center [208, 75] width 65 height 10
paste input "Pasteurized"
drag, startPoint x: 225, startPoint y: 72, endPoint x: 140, endPoint y: 72, distance: 84.8
click at [140, 72] on div "Menu sections Asdikaa Mohndseen [DATE] Al Kheir Month Offers 9 NA 0 Desserts Of…" at bounding box center [211, 192] width 240 height 260
click at [226, 76] on input "Pasteurized" at bounding box center [208, 75] width 65 height 10
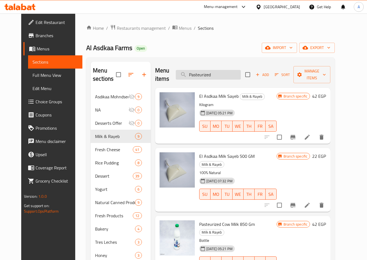
click at [226, 76] on input "Pasteurized" at bounding box center [208, 75] width 65 height 10
paste input "Al Asdkaa Farms_زيتون اخضر 350ج_[PERSON_NAME] (60)"
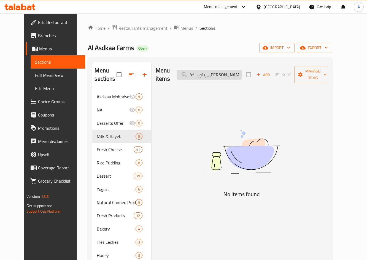
drag, startPoint x: 215, startPoint y: 74, endPoint x: 248, endPoint y: 71, distance: 32.6
click at [242, 71] on input "Al Asdkaa Farms_زيتون اخضر 350ج_[PERSON_NAME] (60)" at bounding box center [209, 75] width 65 height 10
drag, startPoint x: 219, startPoint y: 72, endPoint x: 248, endPoint y: 71, distance: 29.8
click at [242, 71] on input "Al Asdkaa Farms_زيتون اخضر 350ج_[PERSON_NAME] (60)" at bounding box center [209, 75] width 65 height 10
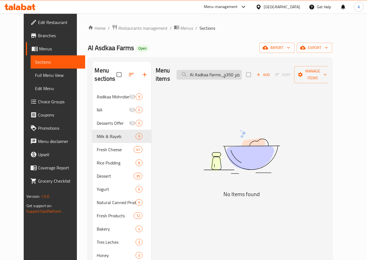
drag, startPoint x: 227, startPoint y: 70, endPoint x: 199, endPoint y: 72, distance: 27.9
click at [199, 72] on input "Al Asdkaa Farms_زيتون اخضر 350ج" at bounding box center [209, 75] width 65 height 10
click at [228, 75] on div "Menu items Al Asdkaa Farms_زيتون اخضر 350ج Add Sort Manage items" at bounding box center [242, 75] width 172 height 26
drag, startPoint x: 200, startPoint y: 71, endPoint x: 229, endPoint y: 69, distance: 29.3
click at [229, 70] on input "Al Asdkaa Farms_زيتون اخضر 350ج" at bounding box center [209, 75] width 65 height 10
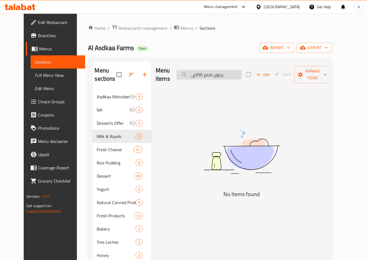
click at [199, 72] on input "_زيتون اخضر 350ج" at bounding box center [209, 75] width 65 height 10
click at [200, 73] on input "زيتون اخضر 350ج" at bounding box center [209, 75] width 65 height 10
click at [204, 72] on input "زيتون اخضر 350ج" at bounding box center [209, 75] width 65 height 10
click at [201, 72] on input "زيتون اخضر 350ج" at bounding box center [209, 75] width 65 height 10
click at [242, 70] on input "زيتون اخضر 350ج" at bounding box center [209, 75] width 65 height 10
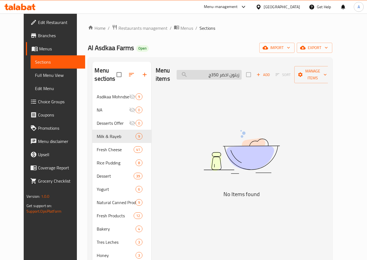
click at [197, 73] on input "زيتون اخضر 350ج" at bounding box center [209, 75] width 65 height 10
click at [206, 73] on input "زيتون اخضر 350ج" at bounding box center [209, 75] width 65 height 10
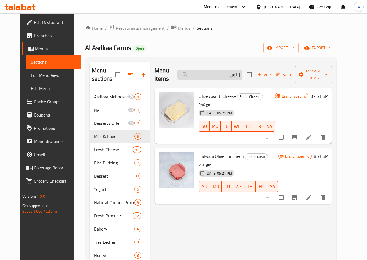
click at [231, 70] on input "زيتون" at bounding box center [209, 75] width 65 height 10
click at [209, 70] on input "oli" at bounding box center [209, 75] width 65 height 10
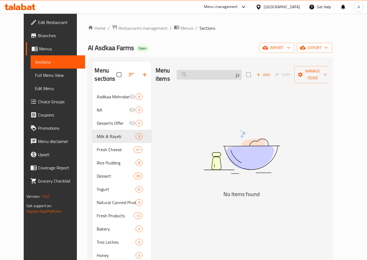
type input "ج"
click at [209, 190] on h5 "No Items found" at bounding box center [242, 194] width 138 height 9
click at [213, 70] on input "carr" at bounding box center [209, 75] width 65 height 10
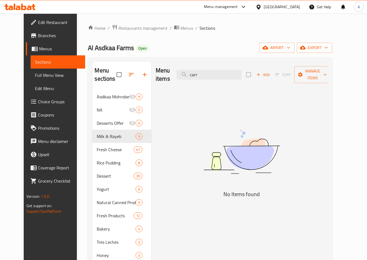
paste input "Al Asdkaa Farms_سلطة لانشون_[PERSON_NAME] (112)"
drag, startPoint x: 216, startPoint y: 71, endPoint x: 251, endPoint y: 72, distance: 35.0
click at [251, 72] on div "Menu items Al Asdkaa Farms_سلطة لانشون_[PERSON_NAME] (112) Add Sort Manage items" at bounding box center [242, 75] width 172 height 26
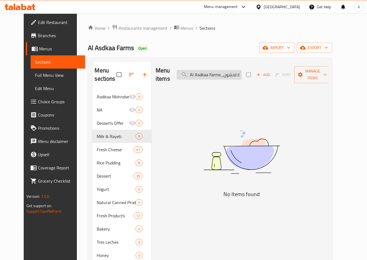
drag, startPoint x: 220, startPoint y: 71, endPoint x: 200, endPoint y: 71, distance: 19.3
click at [200, 71] on input "Al Asdkaa Farms_سلطة لانشون_" at bounding box center [209, 75] width 65 height 10
drag, startPoint x: 225, startPoint y: 70, endPoint x: 228, endPoint y: 71, distance: 3.4
click at [228, 71] on input "سلطة لانشون_" at bounding box center [209, 75] width 65 height 10
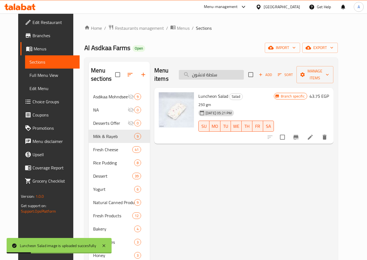
click at [232, 73] on input "سلطة لانشون" at bounding box center [211, 75] width 65 height 10
click at [221, 92] on span "Luncheon Salad" at bounding box center [213, 96] width 30 height 8
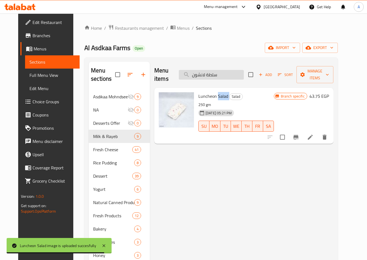
copy h6 "Salad"
click at [228, 71] on input "سلطة لانشون" at bounding box center [211, 75] width 65 height 10
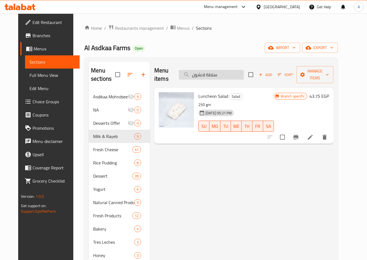
paste input "Salad"
click at [212, 74] on input "Salad" at bounding box center [211, 75] width 65 height 10
click at [202, 72] on input "سلطة لانشون" at bounding box center [211, 75] width 65 height 10
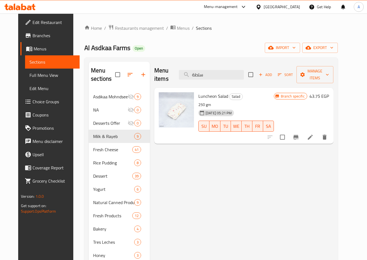
click at [290, 181] on div "Menu items سلطة Add Sort Manage items Luncheon Salad Salad 250 gm [DATE] 05:21 …" at bounding box center [241, 192] width 183 height 260
click at [205, 70] on input "سلطة" at bounding box center [211, 75] width 65 height 10
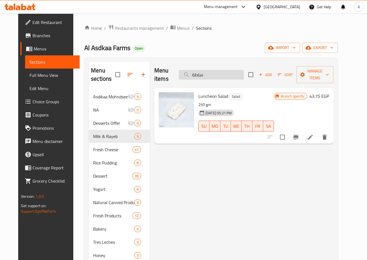
click at [205, 70] on input "سلطة" at bounding box center [211, 75] width 65 height 10
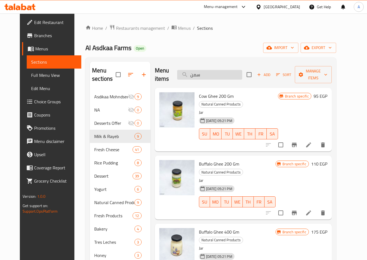
drag, startPoint x: 213, startPoint y: 75, endPoint x: 194, endPoint y: 75, distance: 19.6
click at [194, 75] on input "سمن" at bounding box center [209, 75] width 65 height 10
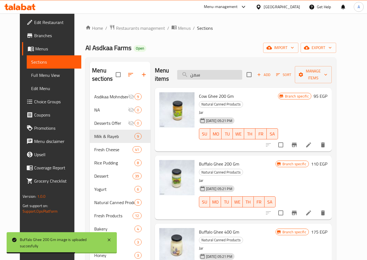
click at [218, 75] on input "سمن" at bounding box center [209, 75] width 65 height 10
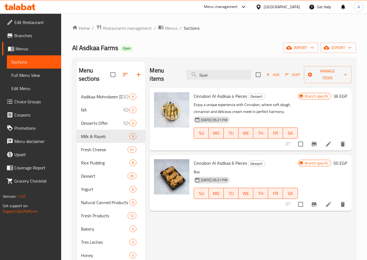
click at [272, 217] on div "Menu items سينا Add Sort Manage items Cinnabon Al Asdkaa 4 Pieces Dessert Enjoy…" at bounding box center [248, 192] width 206 height 260
drag, startPoint x: 194, startPoint y: 156, endPoint x: 211, endPoint y: 156, distance: 16.5
click at [211, 159] on span "Cinnabon Al Asdkaa 6 Pieces" at bounding box center [220, 163] width 53 height 8
copy span "Cinnabon"
drag, startPoint x: 210, startPoint y: 70, endPoint x: 158, endPoint y: 60, distance: 52.7
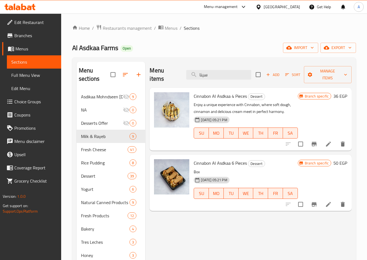
click at [164, 63] on div "Menu items سينا Add Sort Manage items" at bounding box center [251, 75] width 202 height 26
paste input "Cinnabon"
click at [272, 219] on div "Menu items Cinnabon Add Sort Manage items Cinnabon Al Asdkaa 4 Pieces Dessert E…" at bounding box center [248, 192] width 206 height 260
click at [218, 73] on input "Cinnabon" at bounding box center [218, 75] width 65 height 10
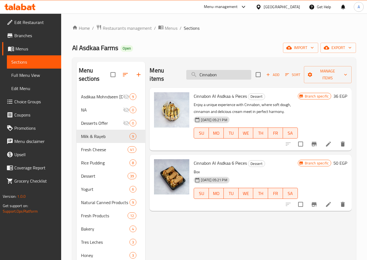
click at [218, 73] on input "Cinnabon" at bounding box center [218, 75] width 65 height 10
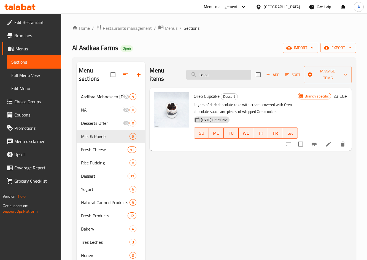
click at [214, 71] on input "te ca" at bounding box center [218, 75] width 65 height 10
click at [204, 71] on input "te ca" at bounding box center [218, 75] width 65 height 10
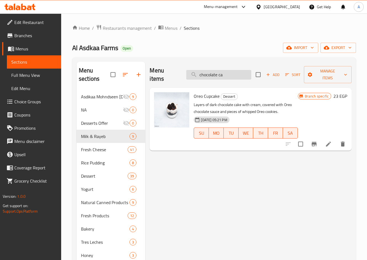
click at [238, 71] on input "chocolate ca" at bounding box center [218, 75] width 65 height 10
paste input "Al Asdkaa Farms_صوص شيدر 250ج_Omar Samir (34)"
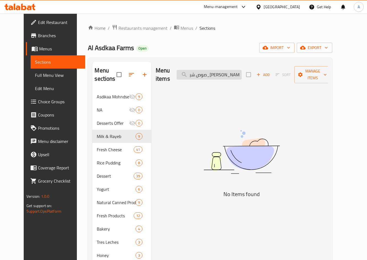
scroll to position [0, 49]
drag, startPoint x: 216, startPoint y: 71, endPoint x: 248, endPoint y: 70, distance: 32.2
click at [242, 70] on input "Al Asdkaa Farms_صوص شيدر 250ج_Omar Samir (34)" at bounding box center [209, 75] width 65 height 10
drag, startPoint x: 226, startPoint y: 70, endPoint x: 207, endPoint y: 69, distance: 19.0
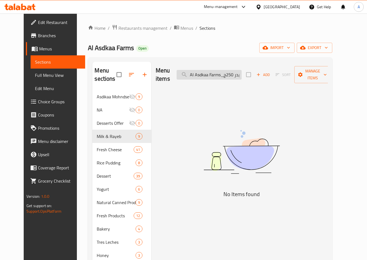
click at [206, 70] on input "Al Asdkaa Farms_صوص شيدر 250ج" at bounding box center [209, 75] width 65 height 10
click at [210, 70] on input "Al Asdkaa Farms_صوص شيدر 250ج" at bounding box center [209, 75] width 65 height 10
drag, startPoint x: 209, startPoint y: 71, endPoint x: 231, endPoint y: 71, distance: 21.8
click at [231, 71] on input "Al Asdkaa Farms_صوص شيدر 250ج" at bounding box center [209, 75] width 65 height 10
click at [242, 70] on input "_صوص شيدر 250ج" at bounding box center [209, 75] width 65 height 10
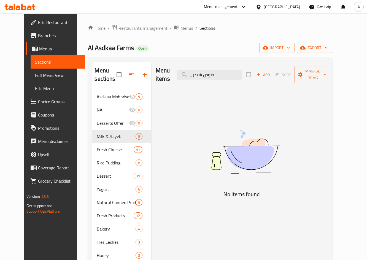
click at [251, 69] on div "Menu items _صوص شيدر Add Sort Manage items" at bounding box center [242, 75] width 172 height 26
click at [236, 70] on input "_صوص شيدر" at bounding box center [209, 75] width 65 height 10
drag, startPoint x: 223, startPoint y: 71, endPoint x: 231, endPoint y: 71, distance: 7.7
click at [231, 71] on input "_صوص شيدر" at bounding box center [209, 75] width 65 height 10
drag, startPoint x: 201, startPoint y: 72, endPoint x: 197, endPoint y: 79, distance: 8.1
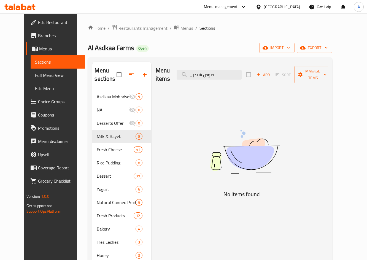
click at [197, 75] on input "_صوص شيدر" at bounding box center [209, 75] width 65 height 10
click at [227, 72] on input "صوص شيدر" at bounding box center [209, 75] width 65 height 10
click at [215, 73] on input "صوص شيدر" at bounding box center [209, 75] width 65 height 10
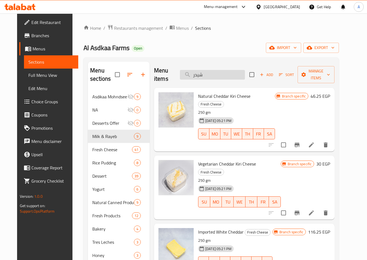
click at [245, 75] on input "شيدر" at bounding box center [212, 75] width 65 height 10
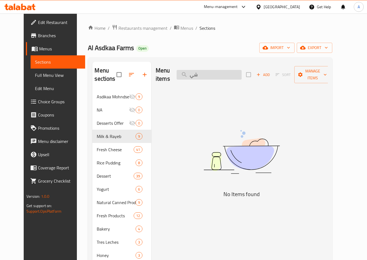
type input "ش"
click at [213, 70] on input "طرش" at bounding box center [209, 75] width 65 height 10
type input "خ"
type input "ف"
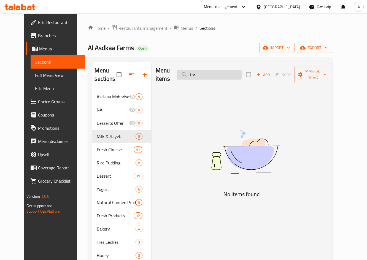
click at [216, 71] on input "tor" at bounding box center [209, 75] width 65 height 10
click at [168, 112] on div "Menu items syri Add Sort Manage items No Items found" at bounding box center [239, 192] width 177 height 260
drag, startPoint x: 263, startPoint y: 97, endPoint x: 237, endPoint y: 83, distance: 29.1
click at [263, 97] on div "Menu items syri Add Sort Manage items No Items found" at bounding box center [239, 192] width 177 height 260
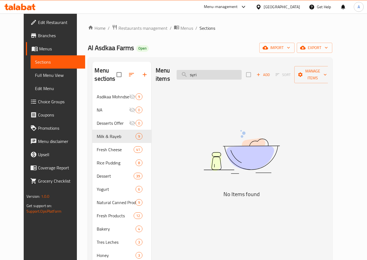
click at [227, 71] on input "syri" at bounding box center [209, 75] width 65 height 10
type input "u"
type input "ع"
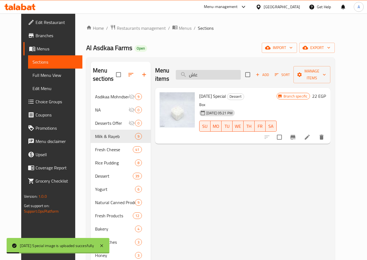
click at [214, 70] on input "عاش" at bounding box center [208, 75] width 65 height 10
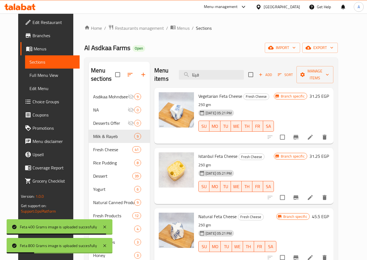
drag, startPoint x: 219, startPoint y: 75, endPoint x: 175, endPoint y: 75, distance: 43.5
click at [175, 75] on div "Menu items فيتا Add Sort Manage items" at bounding box center [243, 75] width 179 height 26
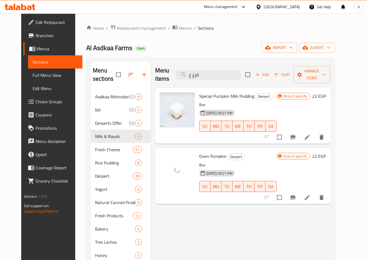
drag, startPoint x: 215, startPoint y: 72, endPoint x: 169, endPoint y: 72, distance: 46.3
click at [169, 72] on div "Menu items قرع ع Add Sort Manage items" at bounding box center [242, 75] width 175 height 26
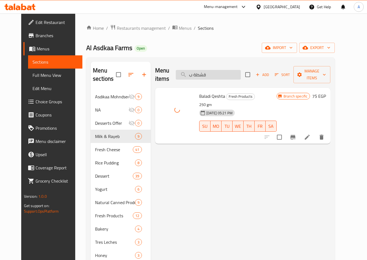
click at [223, 71] on input "قشطة ب" at bounding box center [208, 75] width 65 height 10
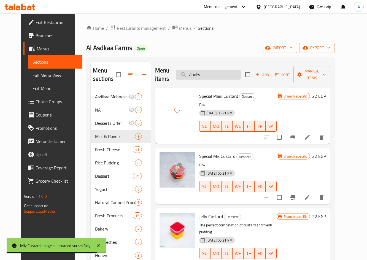
click at [222, 71] on input "كاست" at bounding box center [208, 75] width 65 height 10
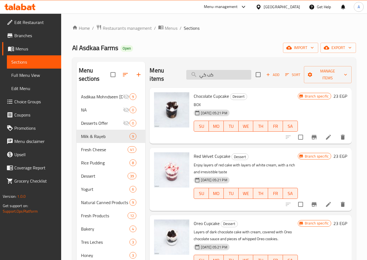
click at [223, 71] on input "كب كي" at bounding box center [218, 75] width 65 height 10
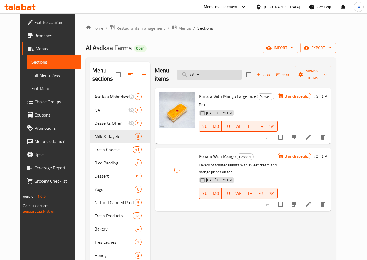
click at [212, 70] on input "كناف" at bounding box center [209, 75] width 65 height 10
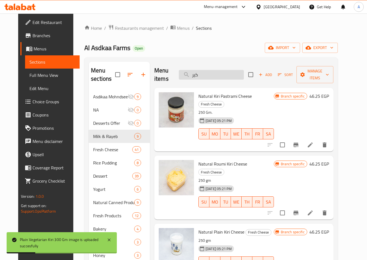
click at [220, 79] on input "كير" at bounding box center [211, 75] width 65 height 10
click at [220, 77] on input "كير" at bounding box center [211, 75] width 65 height 10
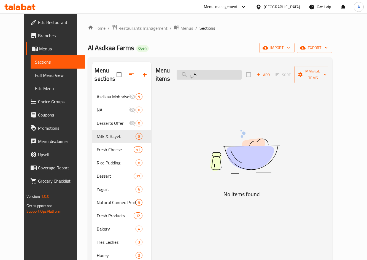
type input "ك"
click at [312, 201] on div "Menu items خبز Add Sort Manage items No Items found" at bounding box center [239, 192] width 177 height 260
drag, startPoint x: 212, startPoint y: 69, endPoint x: 141, endPoint y: 74, distance: 71.3
click at [141, 74] on div "Menu sections Asdikaa Mohndseen Ramadan Al Kheir Month Offers 9 NA 0 Desserts O…" at bounding box center [209, 192] width 235 height 260
click at [242, 70] on input "فينو" at bounding box center [209, 75] width 65 height 10
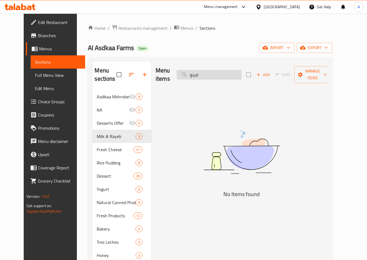
click at [242, 70] on input "فينو" at bounding box center [209, 75] width 65 height 10
click at [328, 189] on div "Menu items كيزر Add Sort Manage items No Items found" at bounding box center [239, 192] width 177 height 260
click at [213, 71] on input "كيزر" at bounding box center [209, 75] width 65 height 10
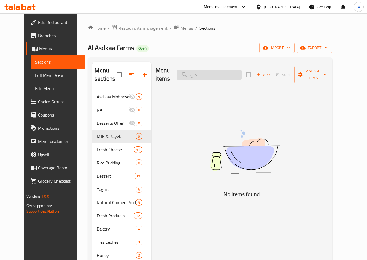
type input "م"
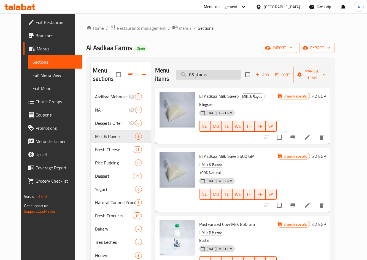
click at [229, 76] on input "مبستر 85" at bounding box center [208, 75] width 65 height 10
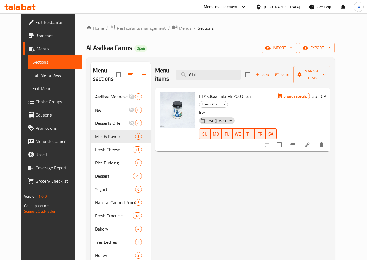
click at [271, 145] on div "Menu items لبنة Add Sort Manage items El Asdkaa Labneh 200 Gram Fresh Products …" at bounding box center [241, 192] width 180 height 260
drag, startPoint x: 311, startPoint y: 172, endPoint x: 296, endPoint y: 159, distance: 19.2
click at [311, 171] on div "Menu items لبنة Add Sort Manage items El Asdkaa Labneh 200 Gram Fresh Products …" at bounding box center [241, 192] width 180 height 260
click at [215, 73] on input "لبنة" at bounding box center [208, 75] width 65 height 10
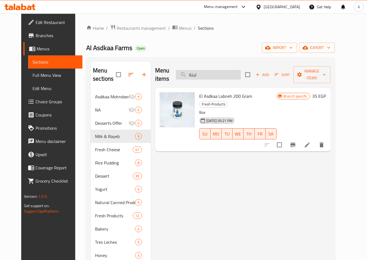
paste input "Al Asdkaa Farms_ليمون معصفر 350ج_Omar Samir (58)"
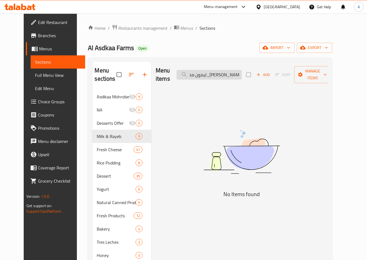
scroll to position [0, 54]
drag, startPoint x: 216, startPoint y: 72, endPoint x: 249, endPoint y: 72, distance: 32.2
click at [242, 72] on input "Al Asdkaa Farms_ليمون معصفر 350ج_Omar Samir (58)" at bounding box center [209, 75] width 65 height 10
drag, startPoint x: 218, startPoint y: 70, endPoint x: 248, endPoint y: 70, distance: 30.0
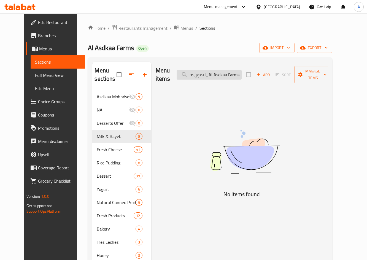
click at [242, 70] on input "Al Asdkaa Farms_ليمون معصفر 350ج" at bounding box center [209, 75] width 65 height 10
drag, startPoint x: 245, startPoint y: 72, endPoint x: 250, endPoint y: 76, distance: 6.5
click at [242, 72] on input "_ليمون معصفر 350ج" at bounding box center [209, 75] width 65 height 10
click at [200, 72] on input "ليمون معصفر 350ج" at bounding box center [209, 75] width 65 height 10
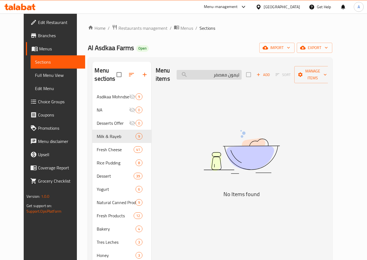
click at [242, 70] on input "ليمون معصفر" at bounding box center [209, 75] width 65 height 10
click at [306, 106] on div "Menu items معصفر Add Sort Manage items No Items found" at bounding box center [239, 192] width 177 height 260
click at [229, 70] on input "معصفر" at bounding box center [209, 75] width 65 height 10
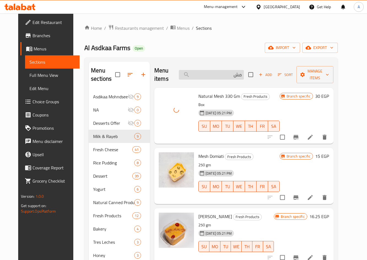
click at [228, 74] on input "مش" at bounding box center [211, 75] width 65 height 10
click at [229, 71] on input "مش" at bounding box center [211, 75] width 65 height 10
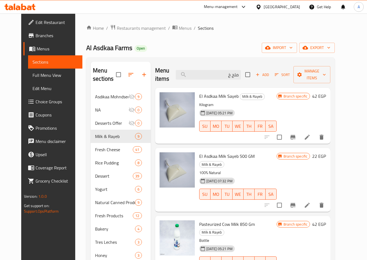
click at [304, 169] on div "Branch specific 22 EGP" at bounding box center [301, 179] width 49 height 55
click at [212, 77] on input "ملح خ" at bounding box center [208, 75] width 65 height 10
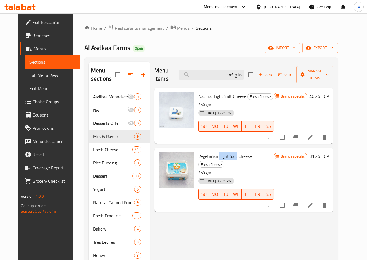
drag, startPoint x: 215, startPoint y: 148, endPoint x: 232, endPoint y: 148, distance: 16.8
click at [232, 152] on span "Vegetarian Light Salt Cheese" at bounding box center [224, 156] width 53 height 8
copy span "Light Salt"
click at [218, 72] on input "ملح خف" at bounding box center [211, 75] width 65 height 10
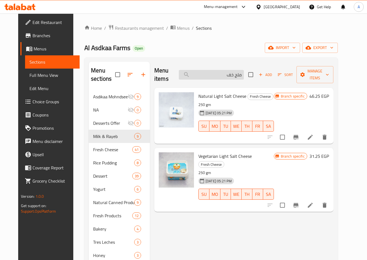
click at [218, 72] on input "ملح خف" at bounding box center [211, 75] width 65 height 10
paste input "Light Salt"
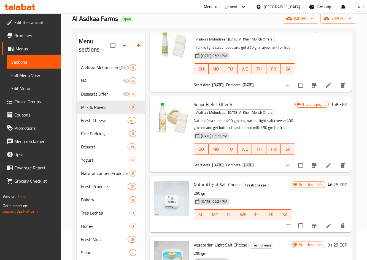
scroll to position [77, 0]
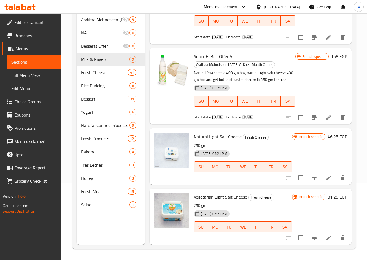
click at [336, 160] on div "Branch specific 46.25 EGP" at bounding box center [319, 156] width 55 height 47
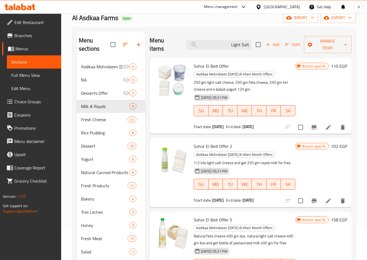
scroll to position [0, 0]
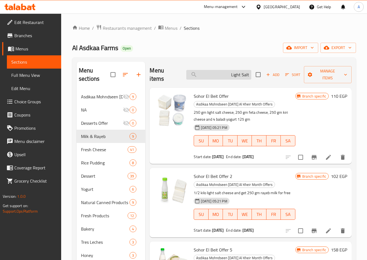
click at [219, 74] on input "Light Salt" at bounding box center [218, 75] width 65 height 10
paste input "Al Asdkaa Farms_مهلبية قرع عسل اسبيشيال_Omar Samir (99)"
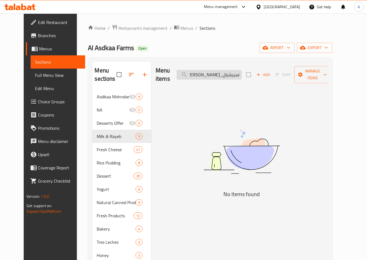
drag, startPoint x: 233, startPoint y: 72, endPoint x: 187, endPoint y: 71, distance: 46.3
click at [187, 71] on input "Al Asdkaa Farms_مهلبية قرع عسل اسبيشيال_Omar Samir (99)" at bounding box center [209, 75] width 65 height 10
drag, startPoint x: 227, startPoint y: 71, endPoint x: 195, endPoint y: 73, distance: 32.3
click at [195, 73] on input "Al Asdkaa Farms_مهلبية قرع عسل اسبيشيال" at bounding box center [209, 75] width 65 height 10
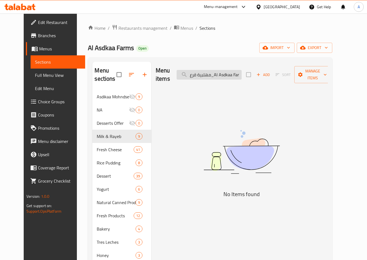
scroll to position [0, 0]
drag, startPoint x: 221, startPoint y: 71, endPoint x: 249, endPoint y: 72, distance: 28.1
click at [242, 72] on input "Al Asdkaa Farms_مهلبية قرع" at bounding box center [209, 75] width 65 height 10
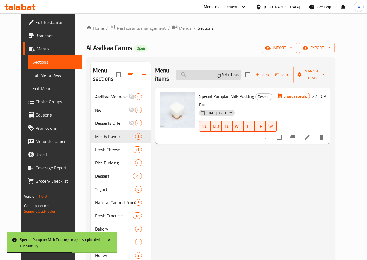
click at [230, 70] on input "مهلبية قرع" at bounding box center [208, 75] width 65 height 10
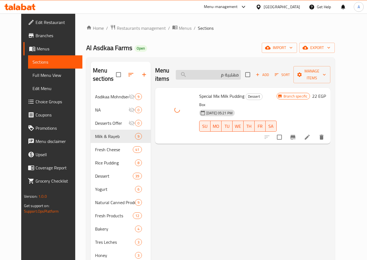
click at [239, 72] on input "مهلبية م" at bounding box center [208, 75] width 65 height 10
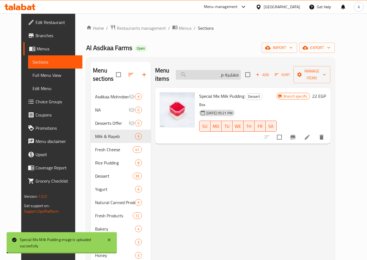
click at [239, 72] on input "مهلبية م" at bounding box center [208, 75] width 65 height 10
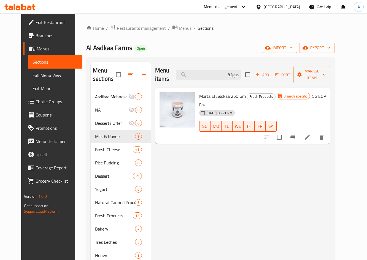
click at [258, 168] on div "Menu items مورتة Add Sort Manage items Morta El Asdkaa 250 Gm Fresh Products Bo…" at bounding box center [241, 192] width 180 height 260
click at [217, 70] on input "مورتة" at bounding box center [208, 75] width 65 height 10
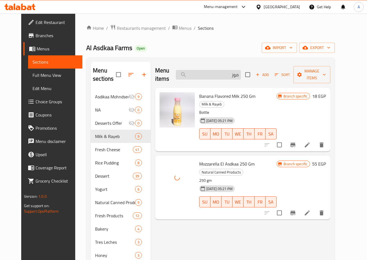
click at [233, 70] on input "موز" at bounding box center [208, 75] width 65 height 10
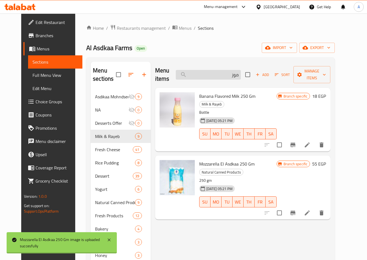
click at [233, 70] on input "موز" at bounding box center [208, 75] width 65 height 10
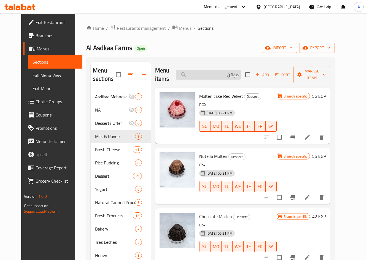
click at [216, 73] on input "مولتن" at bounding box center [208, 75] width 65 height 10
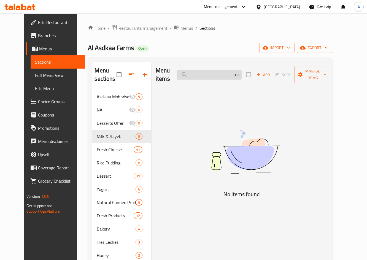
type input "ه"
type input "د"
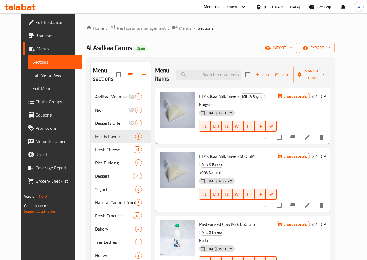
click at [271, 21] on div "Home / Restaurants management / Menus / Sections Al Asdkaa Farms Open import ex…" at bounding box center [210, 175] width 270 height 324
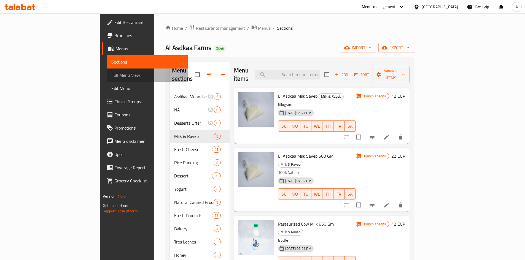
click at [111, 72] on span "Full Menu View" at bounding box center [147, 75] width 72 height 7
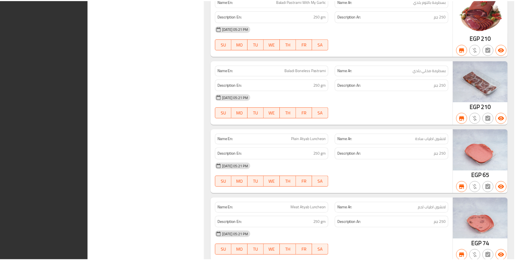
scroll to position [11463, 0]
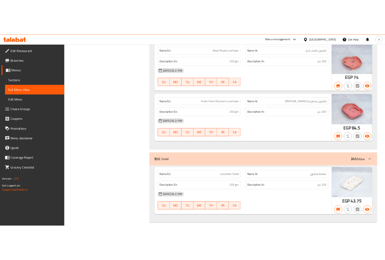
scroll to position [0, 0]
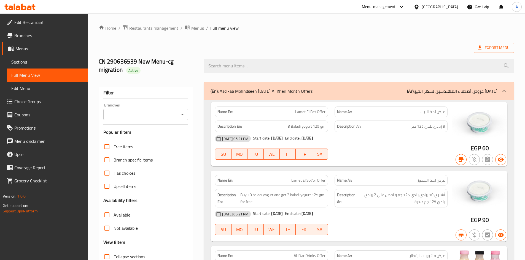
click at [197, 28] on span "Menus" at bounding box center [197, 28] width 13 height 7
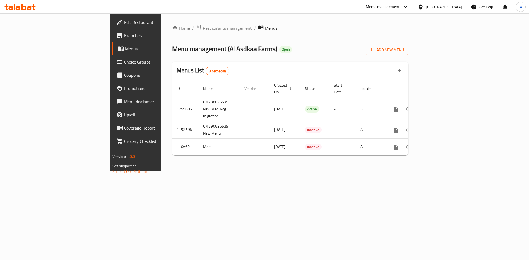
click at [371, 7] on div "[GEOGRAPHIC_DATA]" at bounding box center [444, 7] width 36 height 6
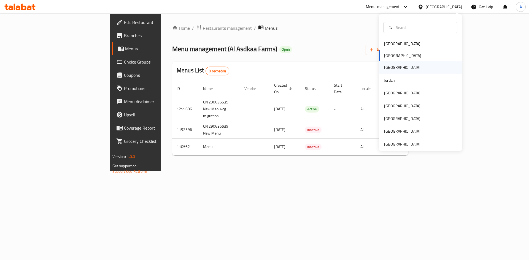
click at [371, 69] on div "[GEOGRAPHIC_DATA]" at bounding box center [402, 67] width 45 height 13
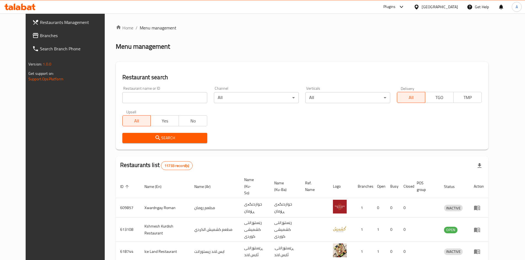
click at [137, 95] on input "search" at bounding box center [164, 97] width 85 height 11
paste input "645618"
type input "645618"
click button "Search" at bounding box center [164, 138] width 85 height 10
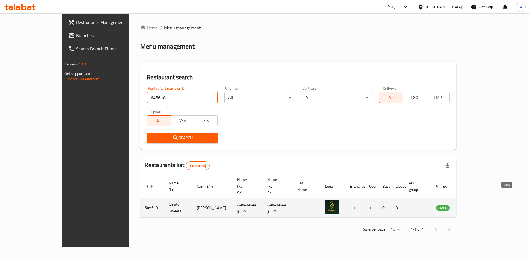
click at [371, 206] on icon "enhanced table" at bounding box center [468, 208] width 6 height 5
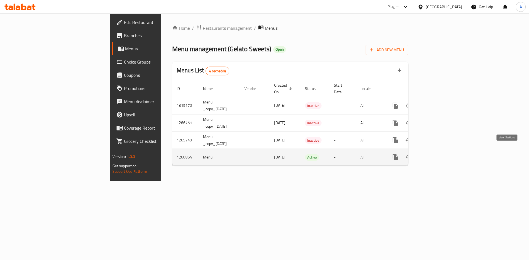
click at [371, 155] on icon "enhanced table" at bounding box center [434, 157] width 5 height 5
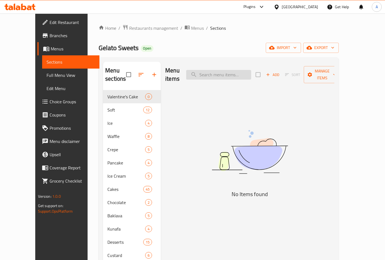
click at [231, 72] on input "search" at bounding box center [218, 75] width 65 height 10
paste input "brownie cake"
drag, startPoint x: 240, startPoint y: 71, endPoint x: 159, endPoint y: 60, distance: 81.7
click at [159, 61] on div "Menu sections Valentine's Cake 0 Soft 12 Ice 4 Waffle 8 Crepe 5 Pancake 4 Ice C…" at bounding box center [219, 215] width 240 height 317
paste input "carrot"
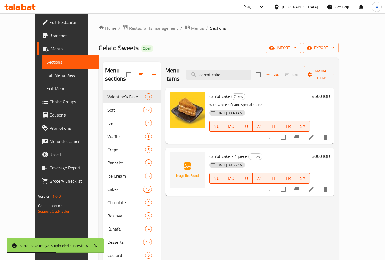
click at [196, 66] on div "Menu items carrot cake Add Sort Manage items" at bounding box center [249, 75] width 169 height 26
paste input "dubai pan"
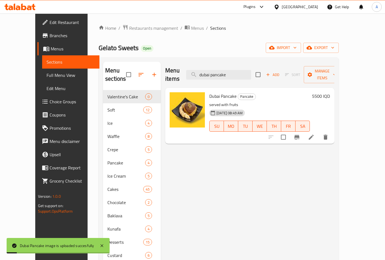
drag, startPoint x: 247, startPoint y: 69, endPoint x: 174, endPoint y: 66, distance: 72.8
click at [174, 66] on div "Menu items dubai pancake Add Sort Manage items" at bounding box center [249, 75] width 169 height 26
paste input "iced americano"
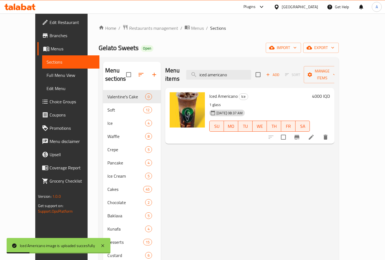
drag, startPoint x: 194, startPoint y: 151, endPoint x: 77, endPoint y: 140, distance: 117.9
click at [194, 151] on div "Menu items iced americano Add Sort Manage items Iced Americano Ice 1 glass 30-0…" at bounding box center [248, 216] width 174 height 308
drag, startPoint x: 242, startPoint y: 69, endPoint x: 190, endPoint y: 66, distance: 52.1
click at [190, 66] on div "Menu items iced americano Add Sort Manage items" at bounding box center [249, 75] width 169 height 26
paste input "mocha"
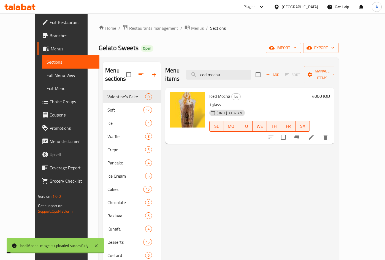
drag, startPoint x: 245, startPoint y: 71, endPoint x: 189, endPoint y: 60, distance: 56.9
click at [189, 61] on div "Menu sections Valentine's Cake 0 Soft 12 Ice 4 Waffle 8 Crepe 5 Pancake 4 Ice C…" at bounding box center [219, 215] width 240 height 317
paste input "spanish latte"
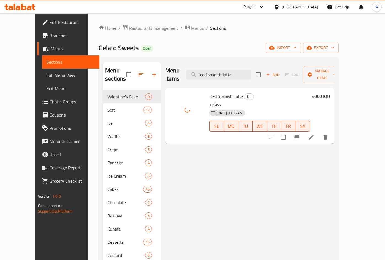
click at [148, 66] on div "Menu sections Valentine's Cake 0 Soft 12 Ice 4 Waffle 8 Crepe 5 Pancake 4 Ice C…" at bounding box center [218, 216] width 231 height 308
paste input "kunafa with chees"
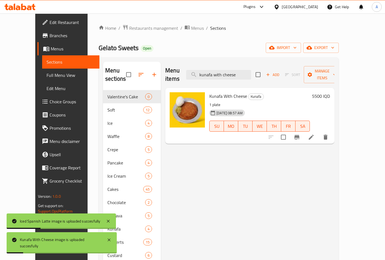
drag, startPoint x: 252, startPoint y: 69, endPoint x: 165, endPoint y: 63, distance: 86.6
click at [165, 63] on div "Menu items kunafa with cheese Add Sort Manage items" at bounding box center [249, 75] width 169 height 26
paste input "Lotus cak"
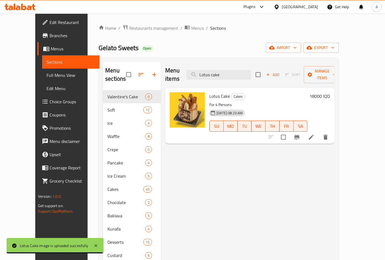
drag, startPoint x: 234, startPoint y: 70, endPoint x: 186, endPoint y: 62, distance: 48.0
click at [190, 63] on div "Menu items Lotus cake Add Sort Manage items" at bounding box center [249, 75] width 169 height 26
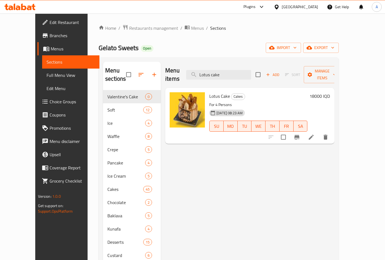
paste input "Oreo C"
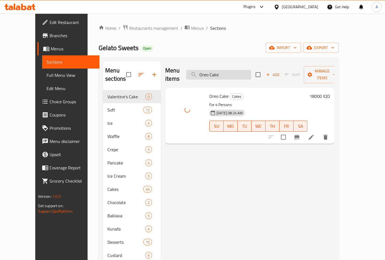
click at [236, 71] on input "Oreo Cake" at bounding box center [218, 75] width 65 height 10
paste input "pancake with nutella sauc"
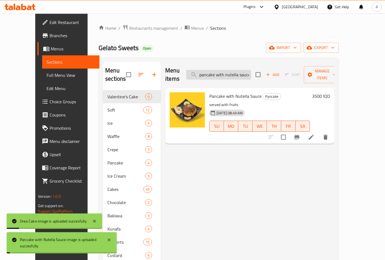
click at [238, 71] on input "pancake with nutella sauce" at bounding box center [218, 75] width 65 height 10
paste input "Red Valvet"
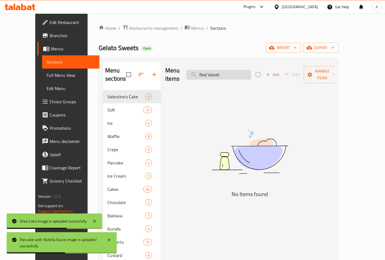
click at [235, 70] on input "Red Valvet" at bounding box center [218, 75] width 65 height 10
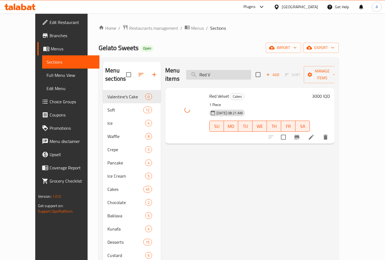
click at [232, 70] on input "Red V" at bounding box center [218, 75] width 65 height 10
paste input "shirazi falooda"
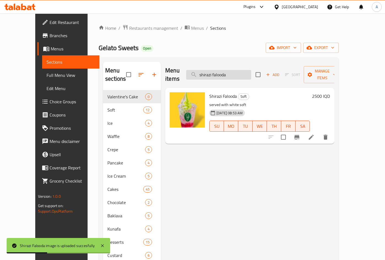
click at [245, 70] on input "shirazi falooda" at bounding box center [218, 75] width 65 height 10
paste input "oft chocolate"
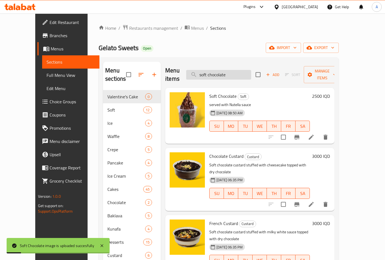
click at [246, 70] on input "soft chocolate" at bounding box center [218, 75] width 65 height 10
paste input "pecial white soft"
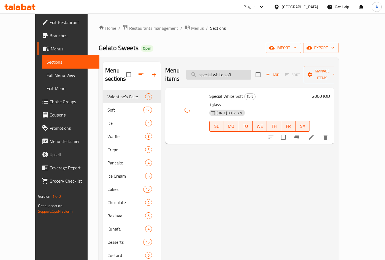
click at [249, 70] on input "special white soft" at bounding box center [218, 75] width 65 height 10
paste input "tralice with dubai sauce"
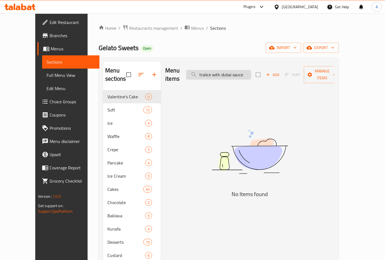
click at [230, 71] on input "tralice with dubai sauce" at bounding box center [218, 75] width 65 height 10
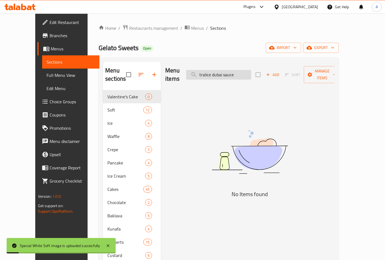
click at [218, 71] on input "tralice dubai sauce" at bounding box center [218, 75] width 65 height 10
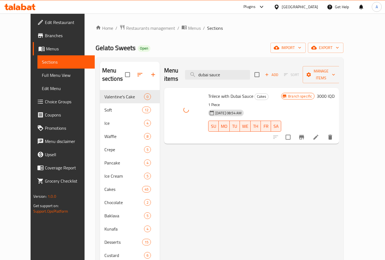
click at [209, 92] on span "Trilece with Dubai Sauce" at bounding box center [230, 96] width 45 height 8
copy span "Trilece"
click at [208, 92] on span "Trilece with Dubai Sauce" at bounding box center [230, 96] width 45 height 8
drag, startPoint x: 239, startPoint y: 69, endPoint x: 200, endPoint y: 69, distance: 38.8
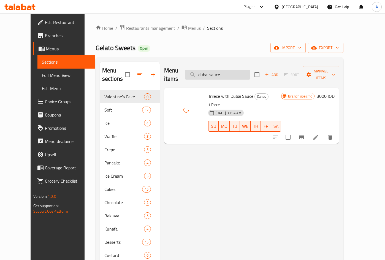
click at [200, 70] on input "dubai sauce" at bounding box center [217, 75] width 65 height 10
paste input "Trilece"
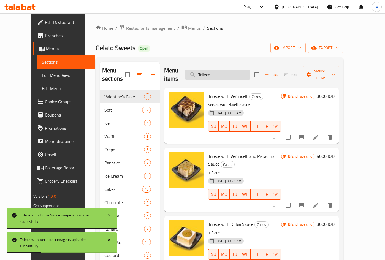
click at [227, 70] on input "Trilece" at bounding box center [217, 75] width 65 height 10
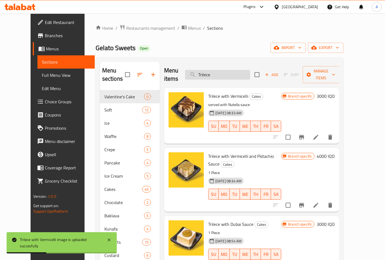
click at [227, 70] on input "Trilece" at bounding box center [217, 75] width 65 height 10
paste input "unicorn cake"
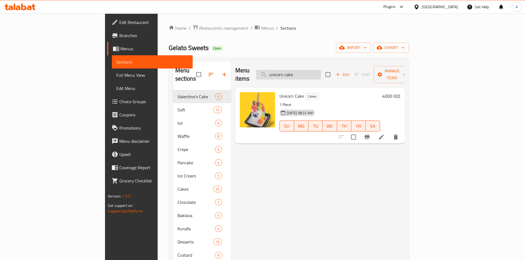
click at [311, 70] on input "unicorn cake" at bounding box center [288, 75] width 65 height 10
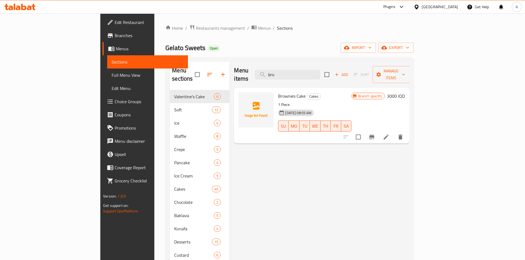
type input "bro"
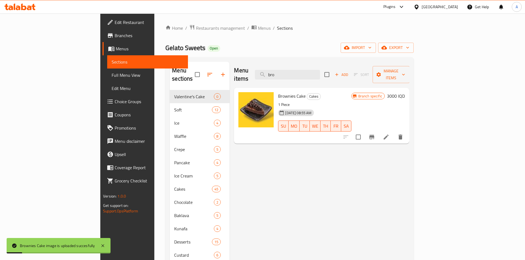
drag, startPoint x: 18, startPoint y: 75, endPoint x: 86, endPoint y: 121, distance: 82.8
click at [112, 75] on span "Full Menu View" at bounding box center [148, 75] width 72 height 7
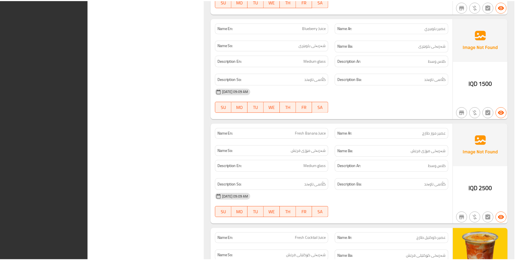
scroll to position [19553, 0]
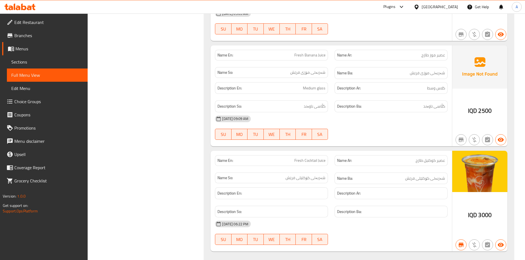
click at [371, 6] on icon at bounding box center [416, 7] width 6 height 6
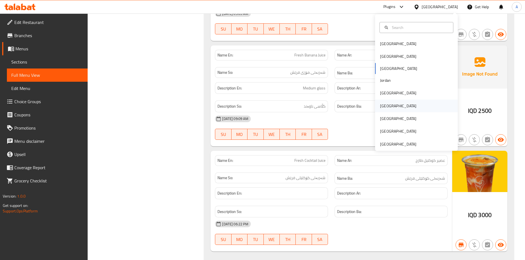
click at [371, 106] on div "[GEOGRAPHIC_DATA]" at bounding box center [398, 106] width 36 height 6
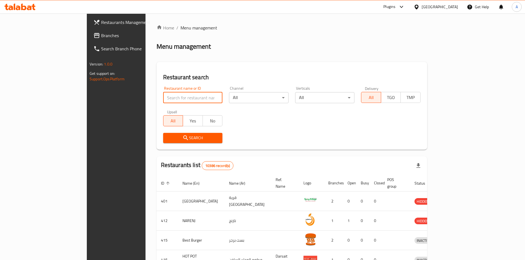
click at [163, 96] on input "search" at bounding box center [192, 97] width 59 height 11
paste input "14860"
type input "14860"
click button "Search" at bounding box center [192, 138] width 59 height 10
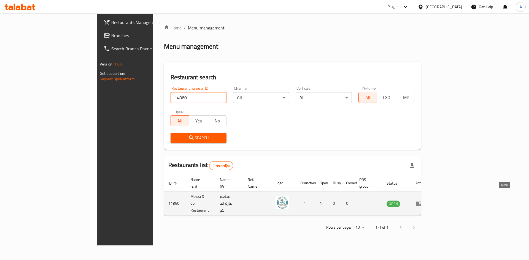
click at [371, 201] on icon "enhanced table" at bounding box center [418, 204] width 7 height 7
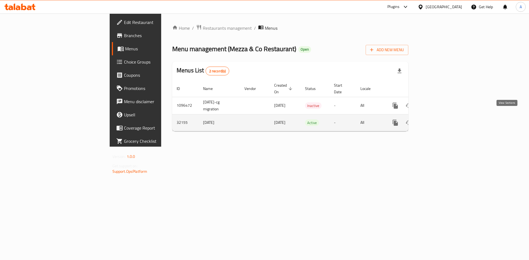
click at [371, 117] on link "enhanced table" at bounding box center [434, 122] width 13 height 13
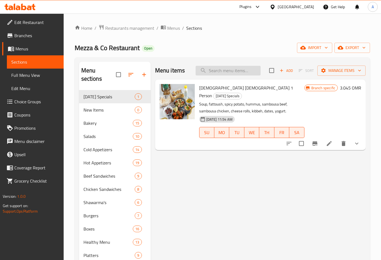
click at [223, 71] on input "search" at bounding box center [228, 71] width 65 height 10
paste input "CHICKEN ESCALOPE BURGER"
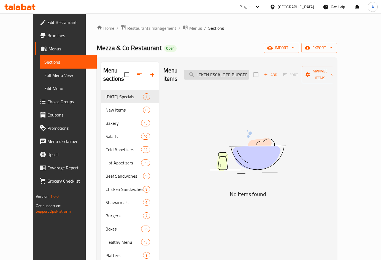
click at [249, 74] on input "CHICKEN ESCALOPE BURGER" at bounding box center [216, 75] width 65 height 10
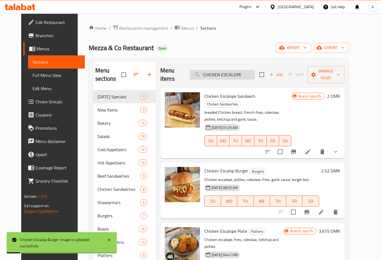
click at [224, 74] on input "CHICKEN ESCALOPE" at bounding box center [222, 75] width 65 height 10
paste input "UCKEN PESTO HALLOUMI"
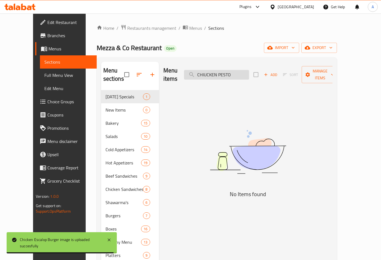
click at [221, 71] on input "CHIUCKEN PESTO" at bounding box center [216, 75] width 65 height 10
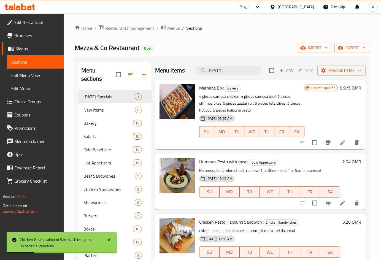
drag, startPoint x: 211, startPoint y: 71, endPoint x: 180, endPoint y: 69, distance: 30.9
click at [173, 70] on div "Menu items PESTO Add Sort Manage items" at bounding box center [260, 71] width 210 height 18
paste input "CHOCOLATE MOLTEN CAKE"
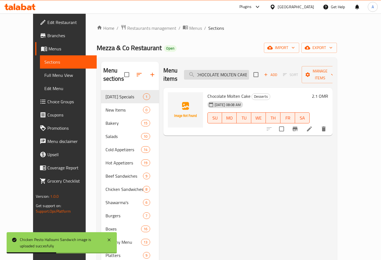
click at [222, 71] on input "CHOCOLATE MOLTEN CAKE" at bounding box center [216, 75] width 65 height 10
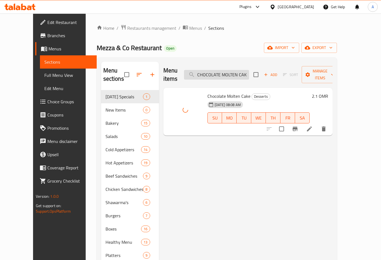
click at [229, 70] on input "CHOCOLATE MOLTEN CAKE" at bounding box center [216, 75] width 65 height 10
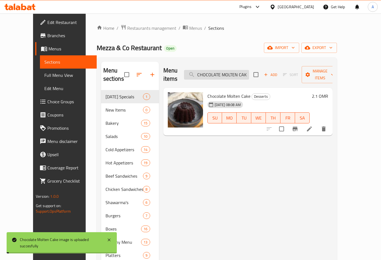
paste input "EGG HALLOUMI SND"
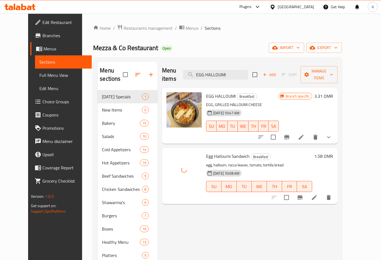
drag, startPoint x: 240, startPoint y: 70, endPoint x: 165, endPoint y: 71, distance: 74.9
click at [165, 71] on div "Menu items EGG HALLOUMI Add Sort Manage items" at bounding box center [249, 75] width 175 height 26
paste input "SAMBOUSA BOX"
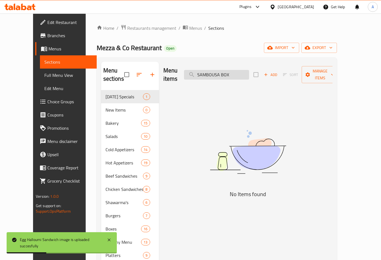
click at [237, 71] on input "SAMBOUSA BOX" at bounding box center [216, 75] width 65 height 10
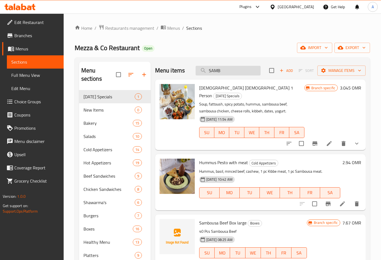
click at [226, 69] on input "SAMB" at bounding box center [228, 71] width 65 height 10
paste input "OUSA BOX"
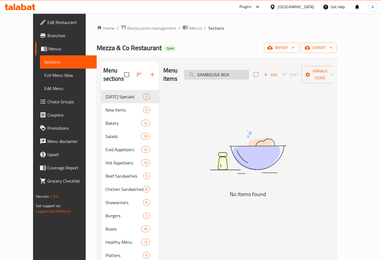
click at [215, 70] on input "SAMBOUSA BOX" at bounding box center [216, 75] width 65 height 10
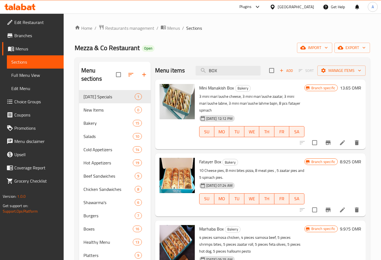
click at [163, 60] on div "Menu sections Ramadan Specials 1 New Items 0 Bakery 15 Salads 10 Cold Appetizer…" at bounding box center [222, 248] width 295 height 383
paste input "SLIDER SHAWARMA"
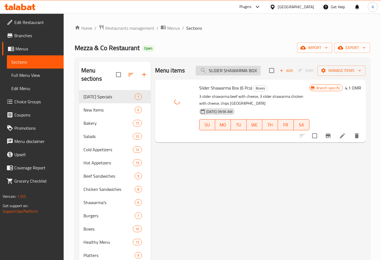
click at [228, 71] on input "SLIDER SHAWARMA BOX" at bounding box center [228, 71] width 65 height 10
paste input "search"
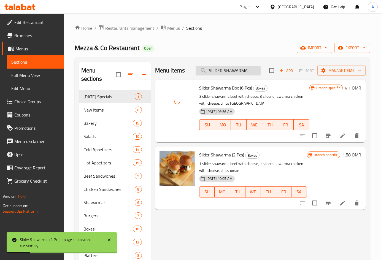
click at [231, 70] on input "SLIDER SHAWARMA" at bounding box center [228, 71] width 65 height 10
paste input "MALL APPETIZERS BOX"
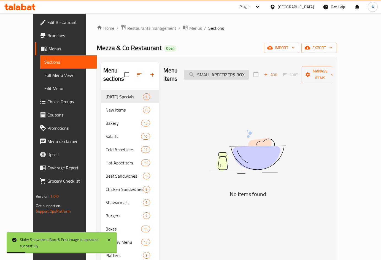
click at [231, 72] on input "SMALL APPETIZERS BOX" at bounding box center [216, 75] width 65 height 10
click at [229, 71] on input "SMALL BOX" at bounding box center [216, 75] width 65 height 10
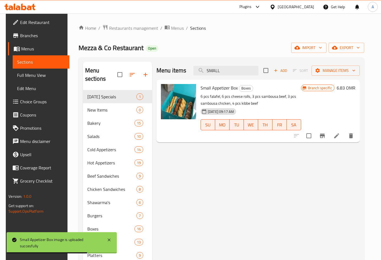
drag, startPoint x: 227, startPoint y: 69, endPoint x: 185, endPoint y: 63, distance: 42.5
click at [185, 66] on div "Menu items SMALL Add Sort Manage items" at bounding box center [257, 71] width 203 height 18
paste input "TROPICAL SALAD"
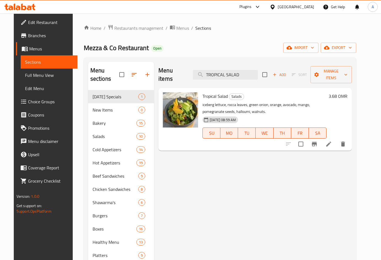
click at [267, 166] on div "Menu items TROPICAL SALAD Add Sort Manage items Tropical Salad Salads iceberg l…" at bounding box center [253, 249] width 198 height 374
drag, startPoint x: 243, startPoint y: 72, endPoint x: 128, endPoint y: 71, distance: 115.4
click at [128, 71] on div "Menu sections Ramadan Specials 1 New Items 0 Bakery 15 Salads 10 Cold Appetizer…" at bounding box center [220, 249] width 264 height 374
paste input "SMALL"
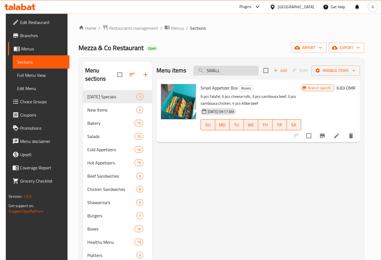
click at [224, 69] on input "SMALL" at bounding box center [225, 71] width 65 height 10
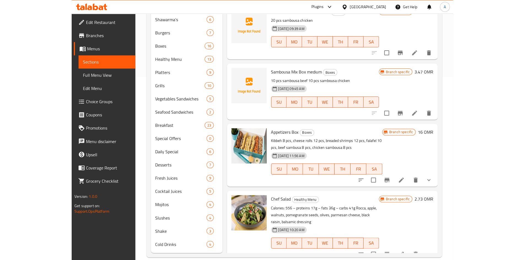
scroll to position [191, 0]
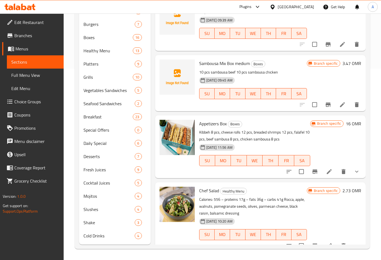
type input "sam"
drag, startPoint x: 22, startPoint y: 74, endPoint x: 329, endPoint y: 0, distance: 315.5
click at [22, 74] on span "Full Menu View" at bounding box center [35, 75] width 48 height 7
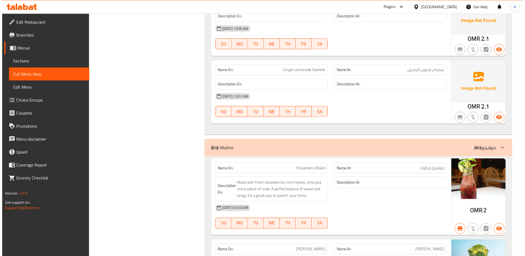
scroll to position [20903, 0]
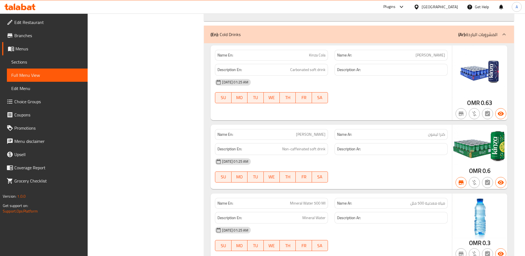
click at [371, 10] on div "Oman" at bounding box center [439, 7] width 36 height 6
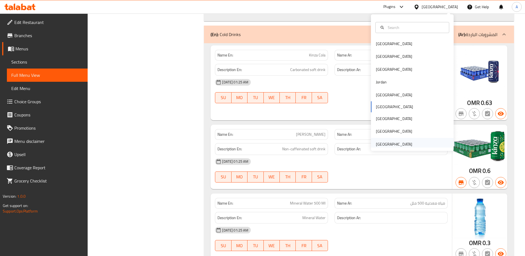
click at [371, 144] on div "United Arab Emirates" at bounding box center [394, 144] width 36 height 6
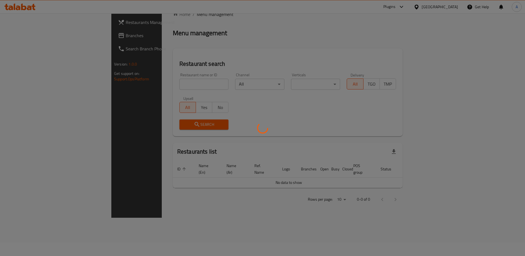
scroll to position [18, 0]
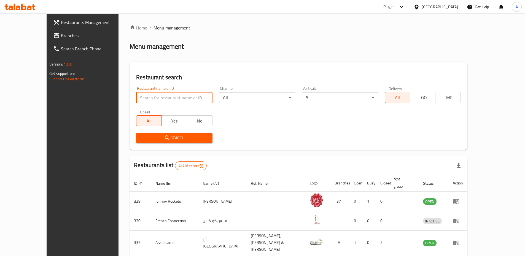
click at [136, 99] on input "search" at bounding box center [174, 97] width 76 height 11
paste input "778701"
type input "778701"
click button "Search" at bounding box center [174, 138] width 76 height 10
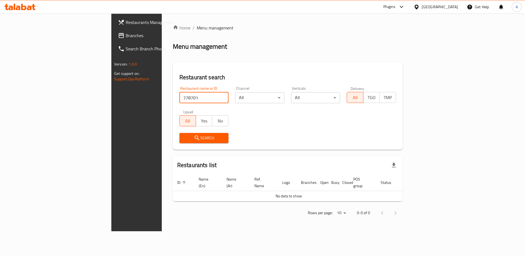
click at [126, 37] on span "Branches" at bounding box center [160, 35] width 69 height 7
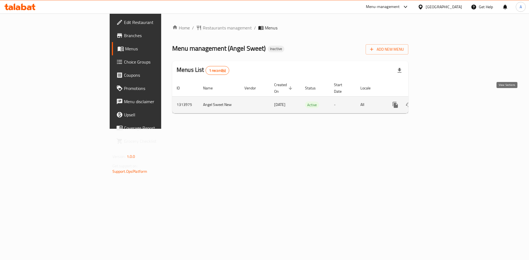
click at [437, 102] on icon "enhanced table" at bounding box center [434, 104] width 5 height 5
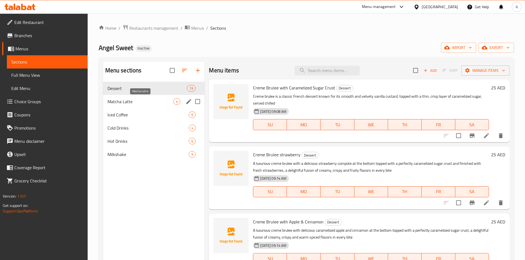
click at [110, 98] on span "Matcha Latte" at bounding box center [140, 101] width 66 height 7
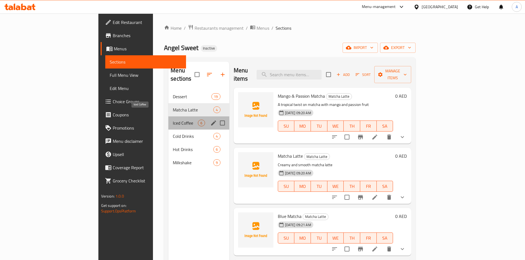
click at [173, 120] on span "Iced Coffee" at bounding box center [185, 123] width 25 height 7
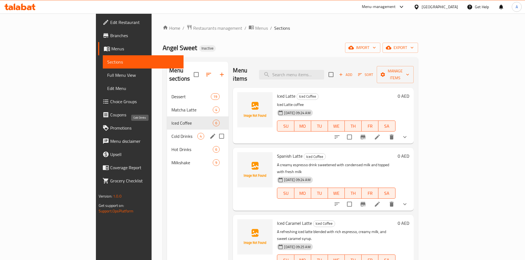
click at [171, 133] on span "Cold Drinks" at bounding box center [184, 136] width 26 height 7
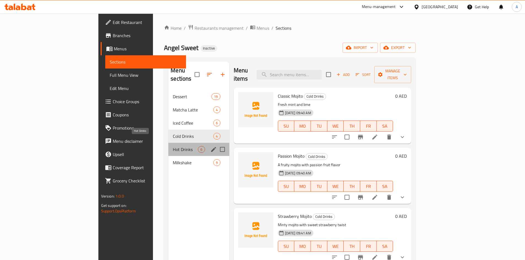
click at [173, 146] on span "Hot Drinks" at bounding box center [185, 149] width 25 height 7
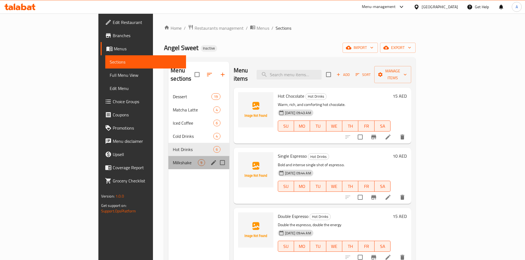
click at [168, 159] on div "Milkshake 9" at bounding box center [198, 162] width 61 height 13
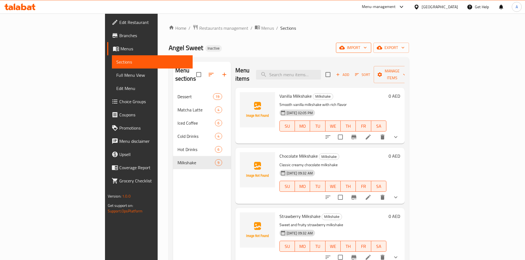
click at [367, 49] on span "import" at bounding box center [353, 47] width 26 height 7
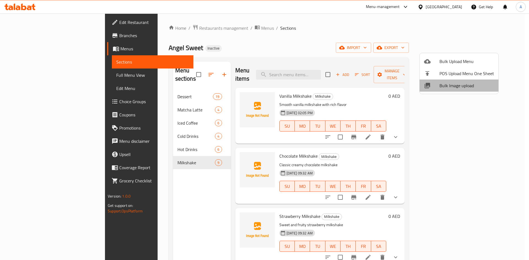
click at [459, 88] on span "Bulk Image upload" at bounding box center [466, 85] width 55 height 7
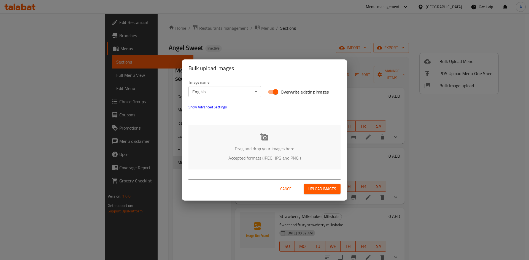
click at [261, 139] on icon at bounding box center [264, 137] width 8 height 8
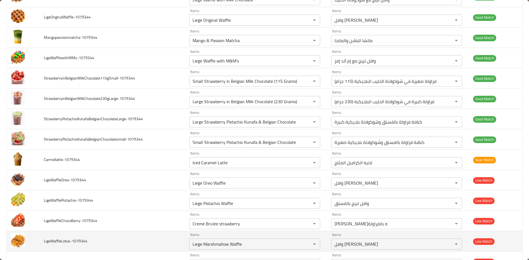
scroll to position [689, 0]
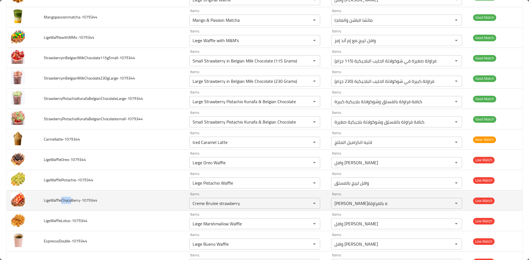
drag, startPoint x: 61, startPoint y: 201, endPoint x: 71, endPoint y: 200, distance: 10.0
click at [71, 200] on span "LigeWaffleChocoBerry-1079344" at bounding box center [70, 200] width 53 height 7
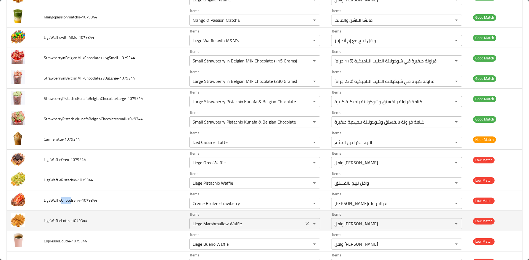
copy span "Choco"
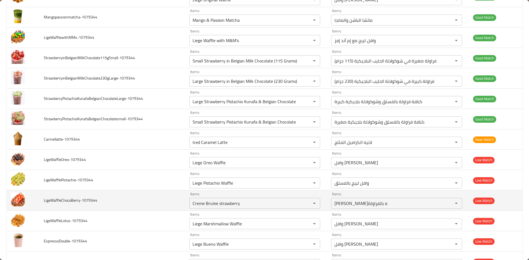
click at [46, 201] on span "LigeWaffleChocoBerry-1079344" at bounding box center [70, 200] width 53 height 7
drag, startPoint x: 44, startPoint y: 200, endPoint x: 50, endPoint y: 201, distance: 6.4
click at [50, 201] on span "LigeWaffleChocoBerry-1079344" at bounding box center [70, 200] width 53 height 7
copy span "Lige"
click at [304, 204] on icon "Clear" at bounding box center [307, 204] width 6 height 6
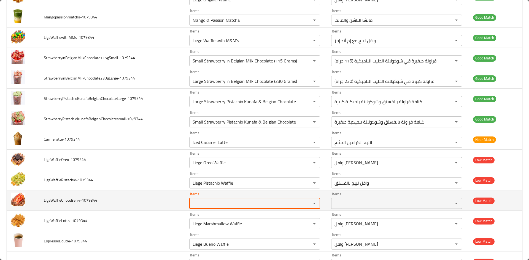
paste input "Lige"
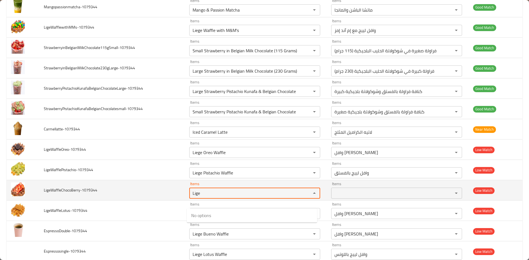
scroll to position [716, 0]
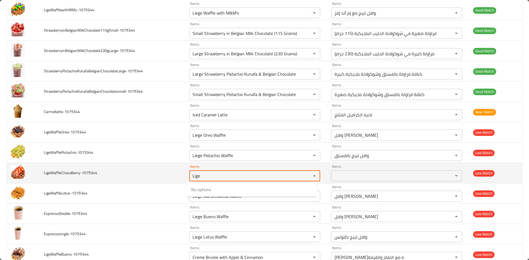
type input "Lige"
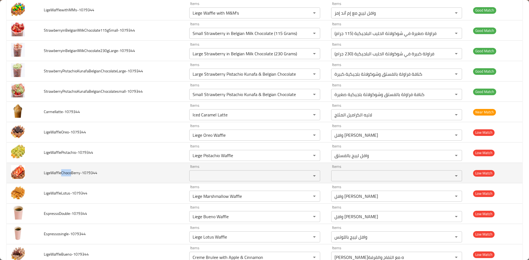
drag, startPoint x: 61, startPoint y: 173, endPoint x: 70, endPoint y: 173, distance: 8.8
click at [70, 173] on span "LigeWaffleChocoBerry-1079344" at bounding box center [70, 172] width 53 height 7
copy span "Choco"
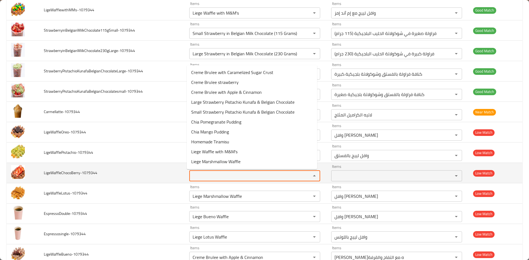
click at [208, 177] on input "Items" at bounding box center [246, 176] width 111 height 8
paste input "Choco"
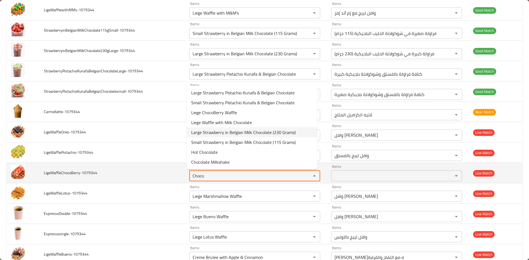
type input "Choco"
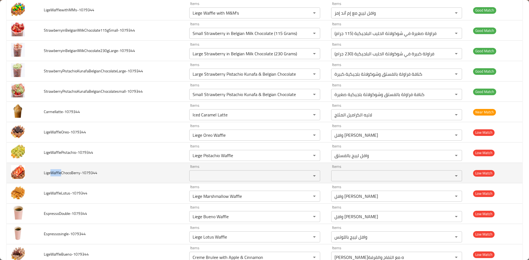
drag, startPoint x: 51, startPoint y: 174, endPoint x: 61, endPoint y: 171, distance: 10.3
click at [61, 171] on span "LigeWaffleChocoBerry-1079344" at bounding box center [70, 172] width 53 height 7
copy span "Waffle"
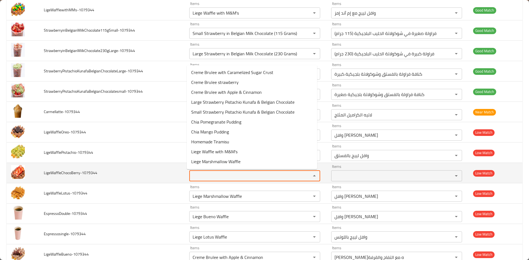
click at [192, 176] on input "Items" at bounding box center [246, 176] width 111 height 8
paste input "Waffle"
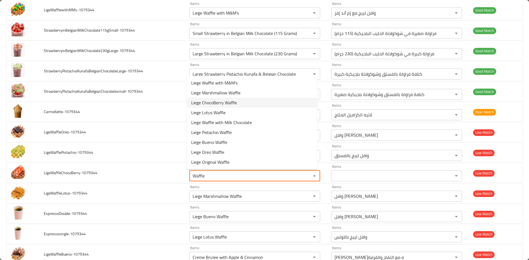
click at [213, 105] on span "Liege ChocoBerry Waffle" at bounding box center [214, 102] width 46 height 7
type input "Liege ChocoBerry Waffle"
type input "وافل لييج تشوكوبيري"
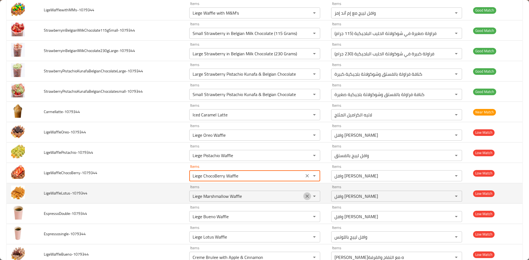
click at [304, 196] on icon "Clear" at bounding box center [307, 197] width 6 height 6
type input "Liege ChocoBerry Waffle"
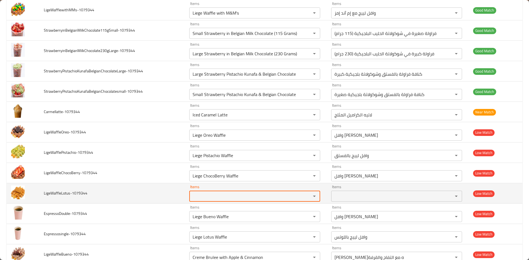
paste input "Waffle"
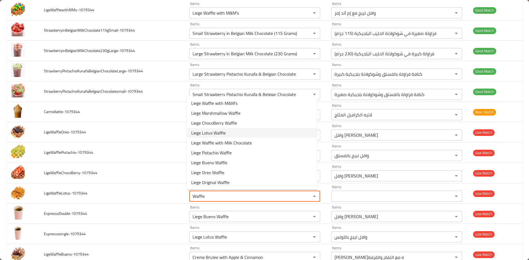
click at [209, 135] on span "Liege Lotus Waffle" at bounding box center [208, 133] width 34 height 7
type input "Liege Lotus Waffle"
type input "وافل لييج باللوتس"
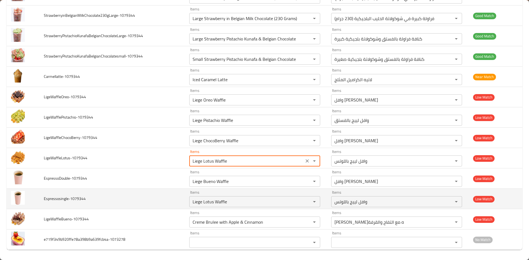
scroll to position [752, 0]
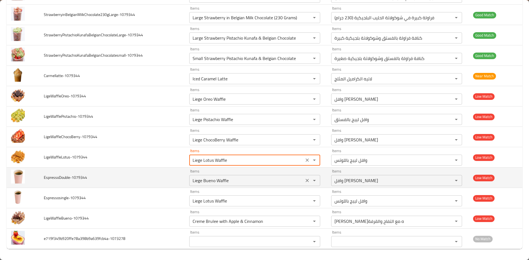
click at [305, 181] on icon "Clear" at bounding box center [306, 180] width 3 height 3
type input "Liege Lotus Waffle"
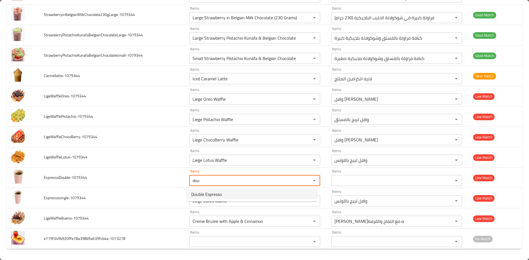
click at [219, 194] on span "Double Espresso" at bounding box center [206, 194] width 31 height 7
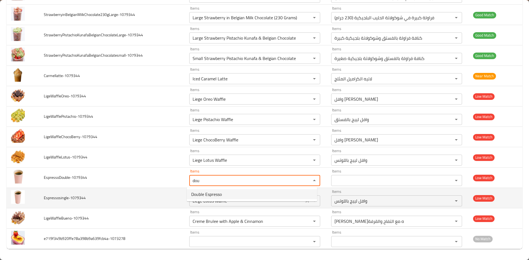
type input "Double Espresso"
type input "إسبريسو دبل"
click at [304, 203] on icon "Clear" at bounding box center [307, 201] width 6 height 6
type input "Double Espresso"
type input "s"
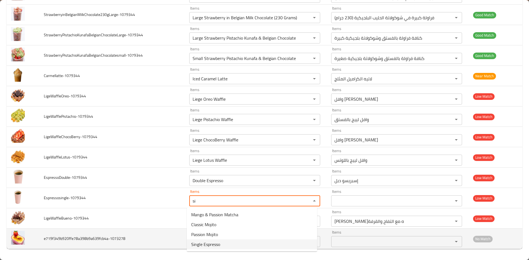
drag, startPoint x: 217, startPoint y: 242, endPoint x: 212, endPoint y: 238, distance: 6.7
click at [218, 242] on span "Single Espresso" at bounding box center [205, 244] width 29 height 7
type input "Single Espresso"
type input "إسبريسو سنجل"
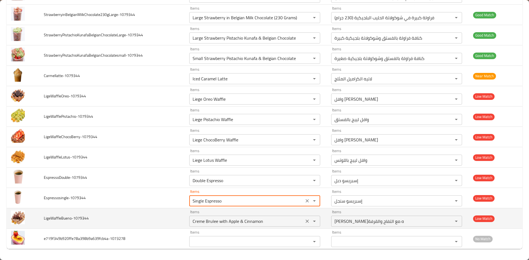
click at [305, 222] on icon "Clear" at bounding box center [307, 222] width 6 height 6
type input "Single Espresso"
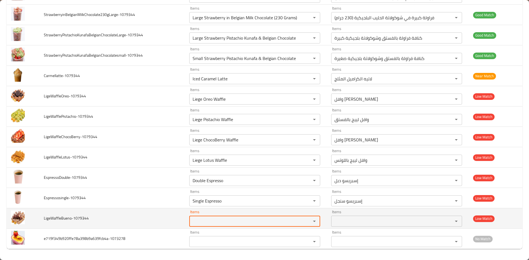
paste input "Waffle"
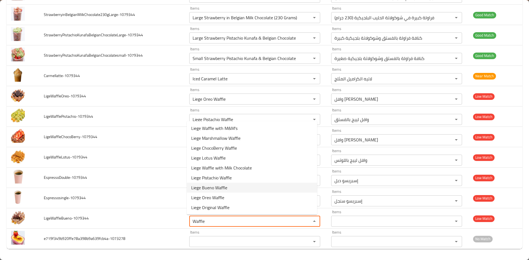
click at [209, 190] on span "Liege Bueno Waffle" at bounding box center [209, 188] width 36 height 7
type input "Liege Bueno Waffle"
type input "وافل لييج بوينو"
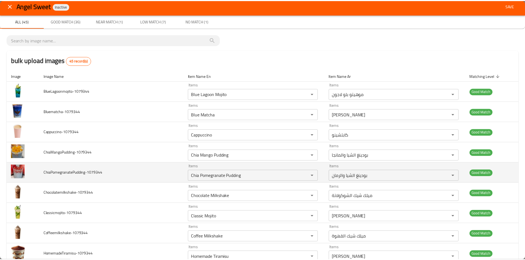
scroll to position [0, 0]
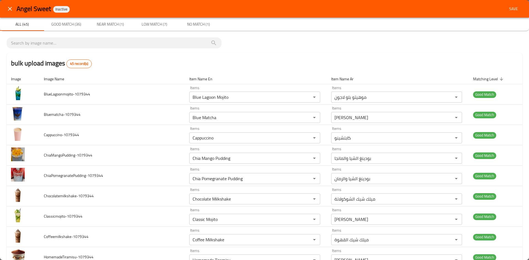
type input "Liege Bueno Waffle"
click at [507, 6] on span "Save" at bounding box center [513, 9] width 13 height 7
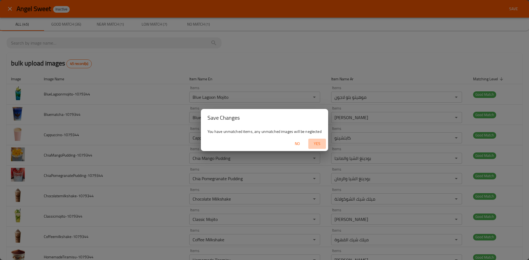
drag, startPoint x: 315, startPoint y: 143, endPoint x: 257, endPoint y: 20, distance: 136.4
click at [315, 143] on span "Yes" at bounding box center [316, 143] width 13 height 7
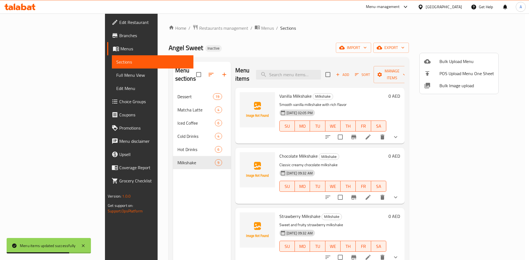
click at [22, 77] on div at bounding box center [264, 130] width 529 height 260
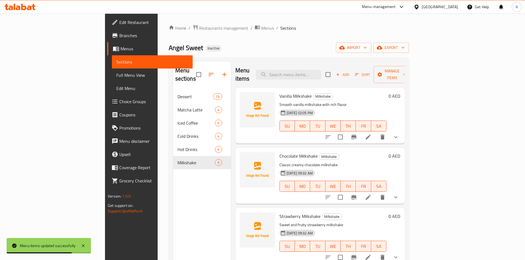
click at [116, 76] on span "Full Menu View" at bounding box center [152, 75] width 72 height 7
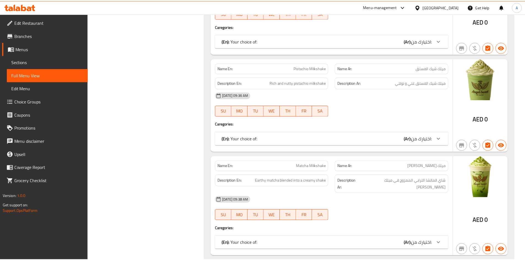
scroll to position [4315, 0]
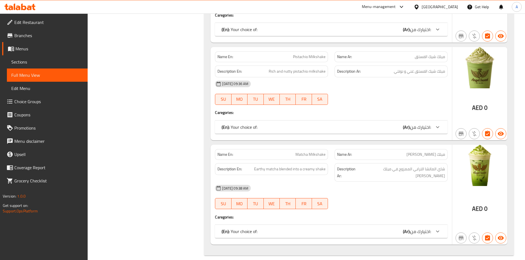
click at [446, 7] on div "[GEOGRAPHIC_DATA]" at bounding box center [439, 7] width 36 height 6
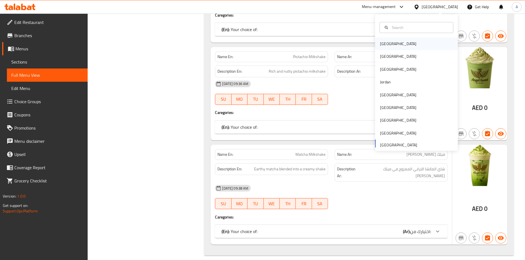
click at [381, 45] on div "[GEOGRAPHIC_DATA]" at bounding box center [398, 44] width 36 height 6
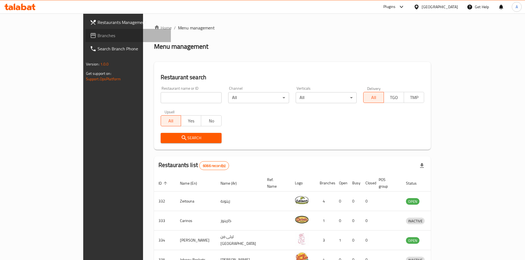
click at [98, 37] on span "Branches" at bounding box center [132, 35] width 69 height 7
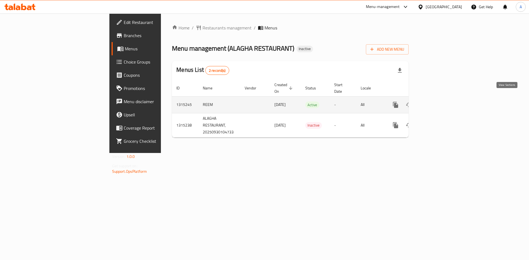
click at [438, 102] on icon "enhanced table" at bounding box center [435, 104] width 5 height 5
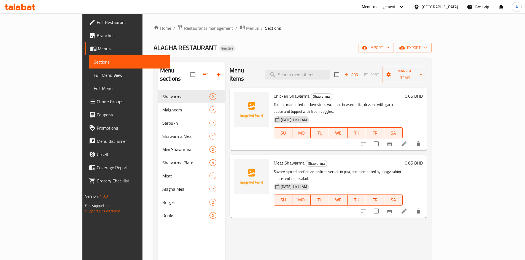
drag, startPoint x: 374, startPoint y: 24, endPoint x: 378, endPoint y: 29, distance: 6.0
click at [374, 24] on div "Home / Restaurants management / Menus / Sections ALAGHA RESTAURANT Inactive imp…" at bounding box center [292, 175] width 300 height 324
click at [367, 50] on icon "button" at bounding box center [365, 48] width 6 height 6
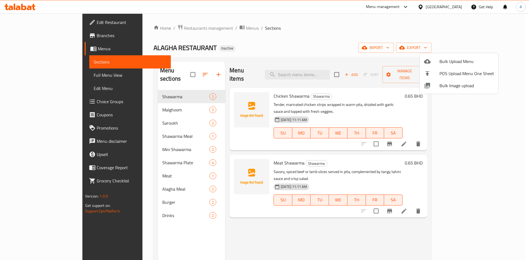
click at [447, 85] on span "Bulk Image upload" at bounding box center [466, 85] width 55 height 7
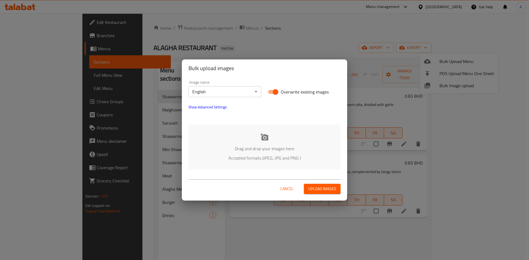
click at [262, 144] on div "Drag and drop your images here Accepted formats (JPEG, JPG and PNG )" at bounding box center [264, 147] width 152 height 45
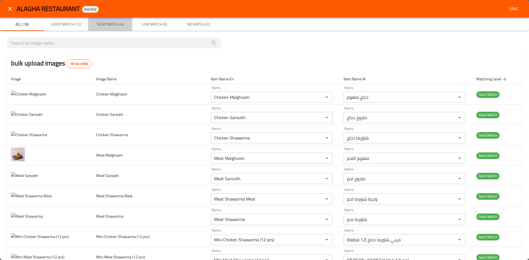
click at [118, 25] on span "Near Match (4)" at bounding box center [109, 24] width 37 height 7
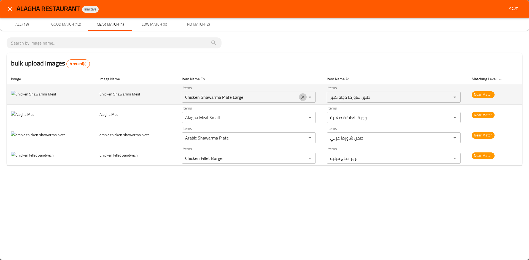
click at [302, 100] on icon "Clear" at bounding box center [303, 97] width 6 height 6
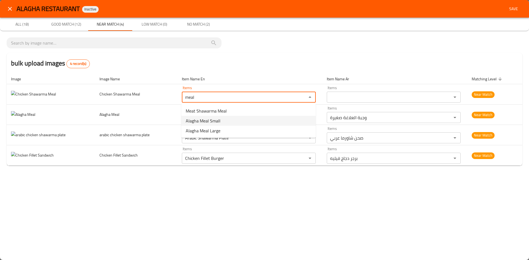
type Meal "meal"
click at [162, 60] on div "bulk upload images 4 record(s)" at bounding box center [265, 63] width 516 height 21
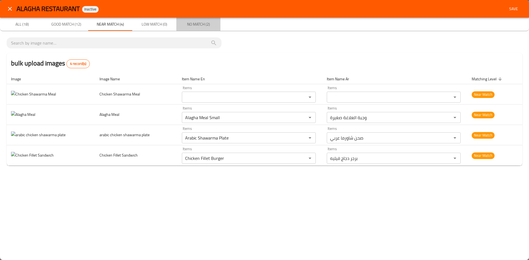
click at [193, 25] on span "No Match (2)" at bounding box center [198, 24] width 37 height 7
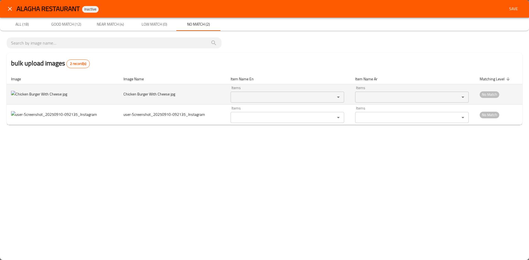
click at [247, 97] on jpg "Items" at bounding box center [279, 97] width 94 height 8
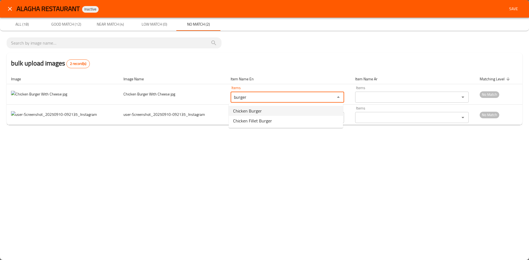
type jpg "burger"
click at [159, 140] on div "ALAGHA RESTAURANT Inactive Save All (18) Good Match (12) Near Match (4) Low Mat…" at bounding box center [264, 130] width 529 height 260
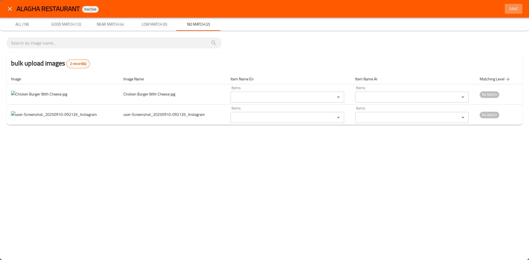
click at [515, 6] on span "Save" at bounding box center [513, 9] width 13 height 7
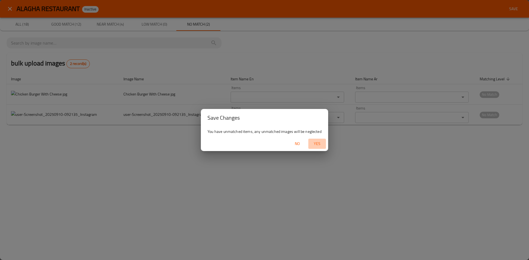
click at [316, 144] on span "Yes" at bounding box center [316, 143] width 13 height 7
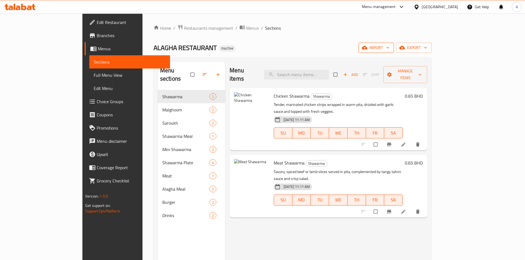
click at [389, 47] on span "import" at bounding box center [376, 47] width 26 height 7
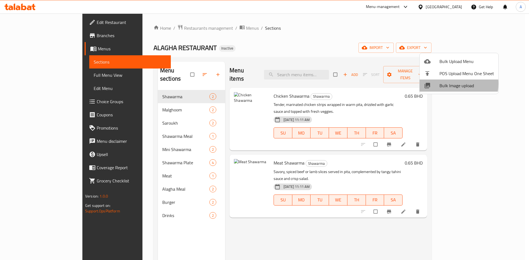
click at [445, 84] on span "Bulk Image upload" at bounding box center [466, 85] width 55 height 7
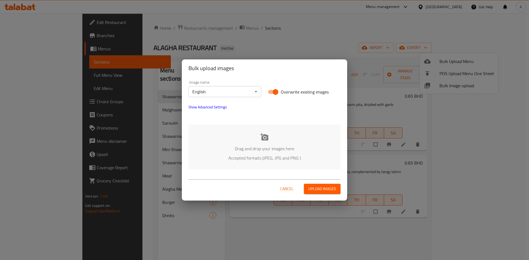
click at [264, 135] on icon at bounding box center [264, 136] width 8 height 7
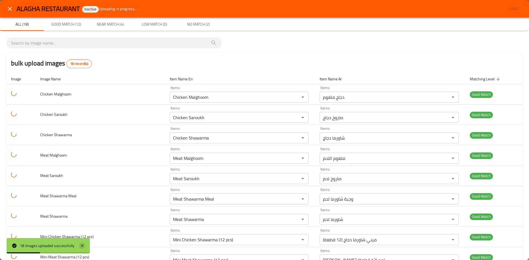
click at [81, 246] on icon at bounding box center [82, 246] width 7 height 7
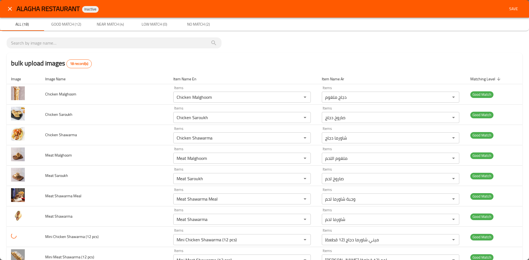
click at [108, 25] on span "Near Match (4)" at bounding box center [109, 24] width 37 height 7
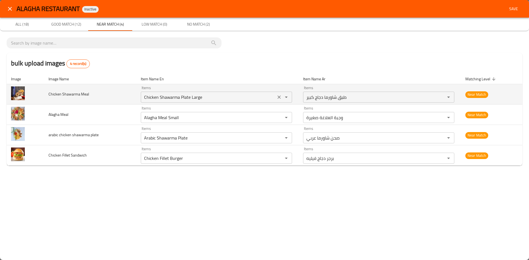
click at [280, 97] on icon "Clear" at bounding box center [279, 97] width 6 height 6
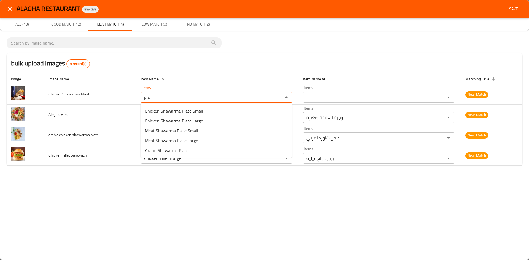
type Meal "pla"
click at [214, 66] on div "bulk upload images 4 record(s)" at bounding box center [265, 63] width 516 height 21
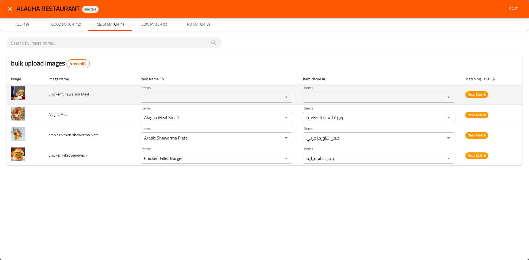
click at [179, 96] on Meal "Items" at bounding box center [208, 97] width 132 height 8
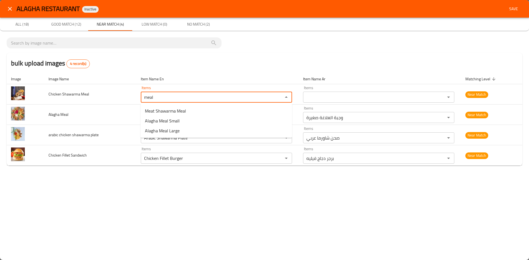
type Meal "meal"
click at [189, 62] on div "bulk upload images 4 record(s)" at bounding box center [265, 63] width 516 height 21
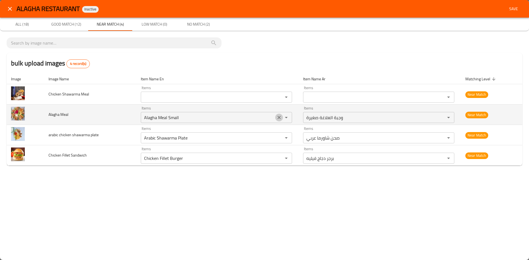
click at [279, 119] on icon "Clear" at bounding box center [279, 118] width 6 height 6
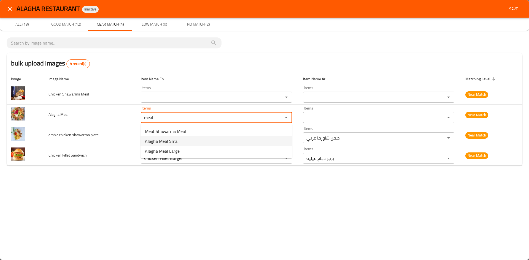
click at [165, 138] on span "Alagha Meal Small" at bounding box center [162, 141] width 35 height 7
type Meal "Alagha Meal Small"
type Meal-ar "وجبة العلاغة صغيرة"
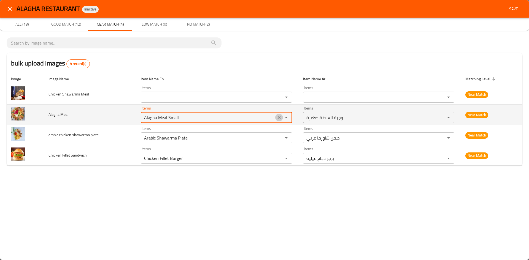
click at [277, 117] on icon "Clear" at bounding box center [279, 118] width 6 height 6
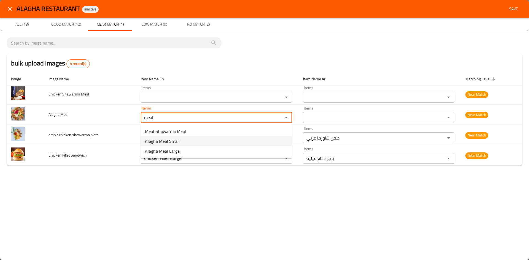
click at [168, 142] on span "Alagha Meal Small" at bounding box center [162, 141] width 35 height 7
type Meal "Alagha Meal Small"
type Meal-ar "وجبة العلاغة صغيرة"
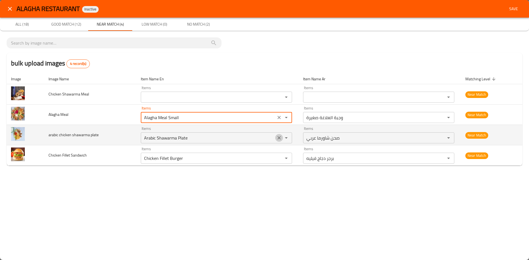
click at [278, 137] on icon "Clear" at bounding box center [279, 138] width 6 height 6
type Meal "Alagha Meal Small"
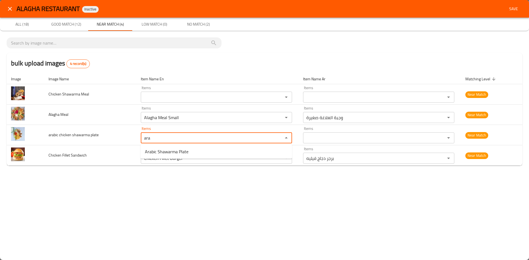
click at [193, 153] on plate-option-0 "Arabic Shawarma Plate" at bounding box center [215, 152] width 151 height 10
type plate "Arabic Shawarma Plate"
type plate-ar "صحن شاورما عربي"
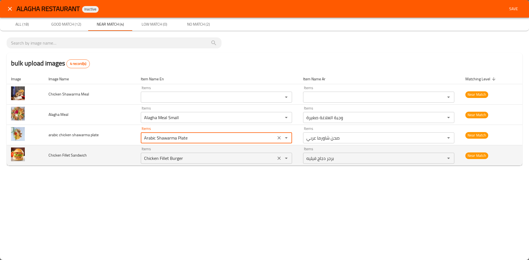
click at [279, 159] on icon "Clear" at bounding box center [278, 158] width 3 height 3
type plate "Arabic Shawarma Plate"
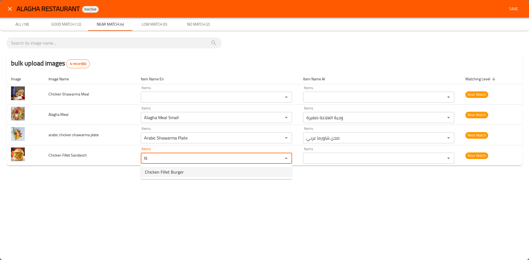
click at [164, 171] on span "Chicken Fillet Burger" at bounding box center [164, 172] width 39 height 7
type Sandwich "Chicken Fillet Burger"
type Sandwich-ar "برجر دجاج فيليه"
type Sandwich "Chicken Fillet Burger"
click at [191, 22] on span "No Match (2)" at bounding box center [198, 24] width 37 height 7
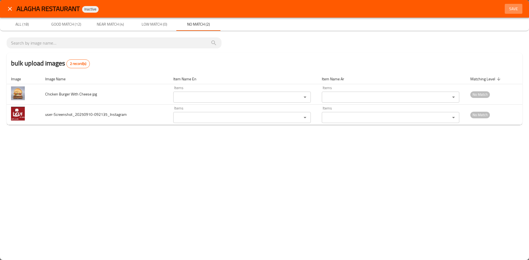
click at [510, 8] on span "Save" at bounding box center [513, 9] width 13 height 7
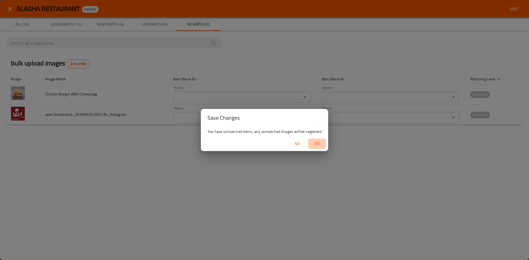
click at [316, 143] on span "Yes" at bounding box center [316, 143] width 13 height 7
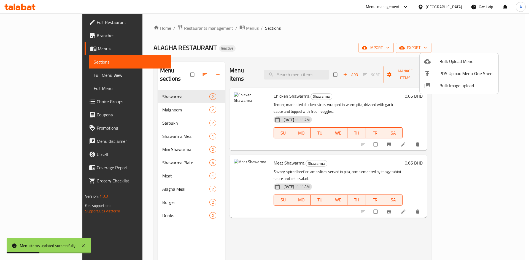
click at [91, 55] on div at bounding box center [264, 130] width 529 height 260
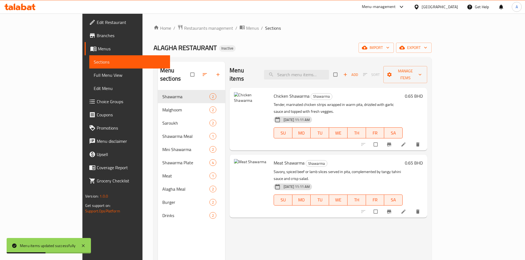
drag, startPoint x: 19, startPoint y: 75, endPoint x: 91, endPoint y: 81, distance: 72.1
click at [94, 75] on span "Full Menu View" at bounding box center [130, 75] width 72 height 7
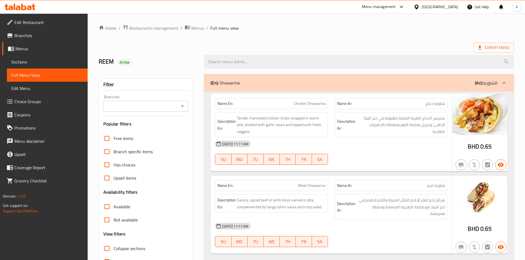
click at [398, 28] on ol "Home / Restaurants management / Menus / Full menu view" at bounding box center [306, 28] width 415 height 7
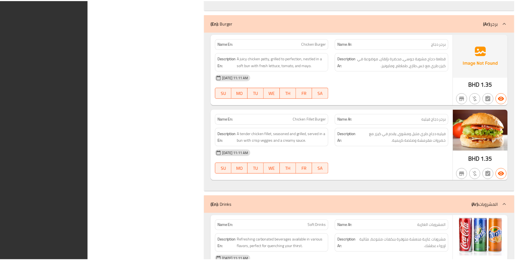
scroll to position [1757, 0]
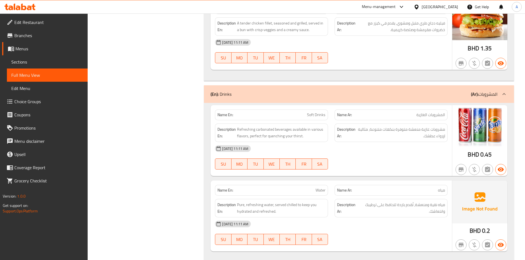
click at [452, 6] on div "[GEOGRAPHIC_DATA]" at bounding box center [439, 7] width 36 height 6
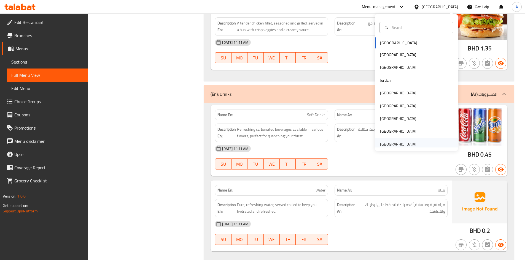
click at [397, 144] on div "[GEOGRAPHIC_DATA]" at bounding box center [398, 144] width 36 height 6
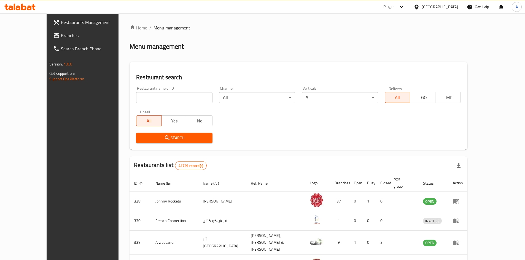
click at [61, 34] on span "Branches" at bounding box center [95, 35] width 69 height 7
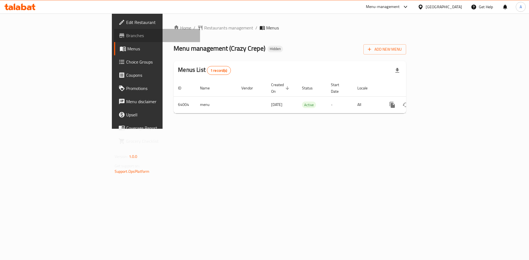
click at [126, 34] on span "Branches" at bounding box center [161, 35] width 70 height 7
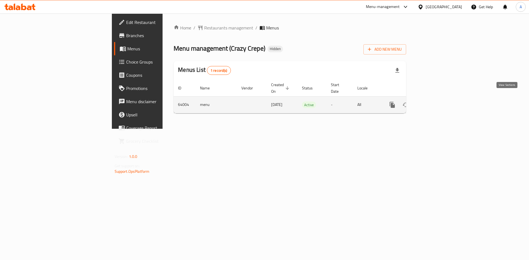
click at [435, 102] on icon "enhanced table" at bounding box center [432, 105] width 7 height 7
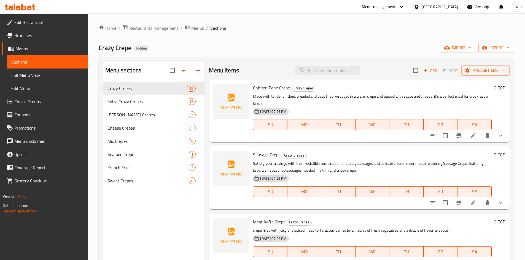
click at [452, 7] on div "[GEOGRAPHIC_DATA]" at bounding box center [439, 7] width 36 height 6
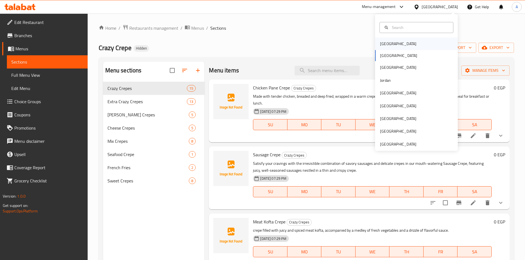
click at [382, 45] on div "[GEOGRAPHIC_DATA]" at bounding box center [398, 44] width 36 height 6
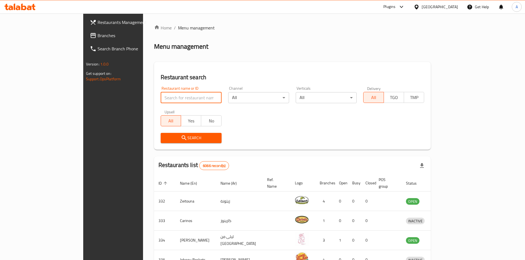
drag, startPoint x: 117, startPoint y: 101, endPoint x: 113, endPoint y: 98, distance: 5.3
paste input "Gemy Crepe"
type input "Gemy Crepe"
click button "Search" at bounding box center [191, 138] width 61 height 10
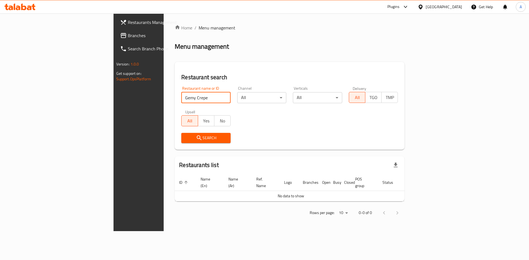
click at [459, 7] on div "[GEOGRAPHIC_DATA]" at bounding box center [444, 7] width 36 height 6
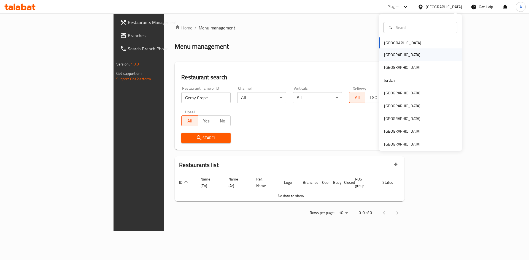
click at [385, 55] on div "[GEOGRAPHIC_DATA]" at bounding box center [402, 55] width 36 height 6
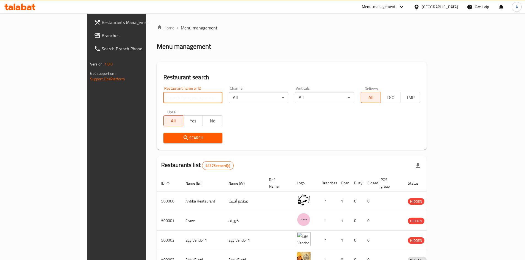
paste input "Gemy Crepe"
type input "Gemy Crepe"
click button "Search" at bounding box center [192, 138] width 59 height 10
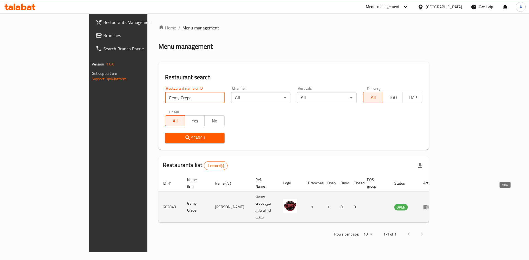
click at [430, 204] on icon "enhanced table" at bounding box center [426, 207] width 7 height 7
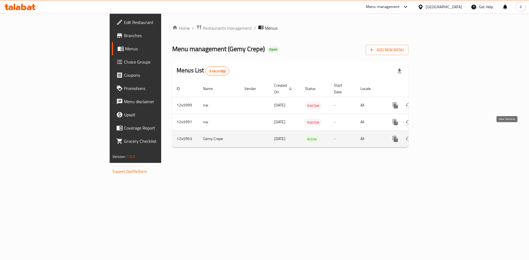
click at [438, 136] on icon "enhanced table" at bounding box center [435, 139] width 7 height 7
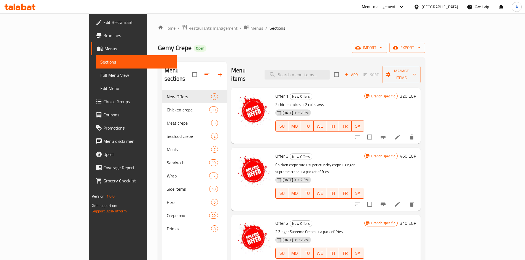
click at [103, 37] on span "Branches" at bounding box center [137, 35] width 69 height 7
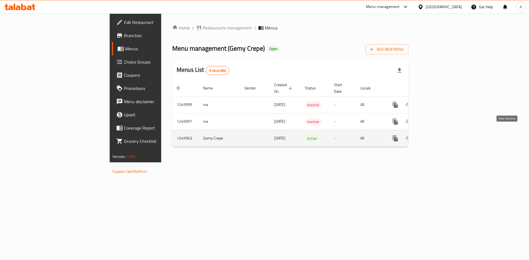
click at [438, 136] on icon "enhanced table" at bounding box center [435, 138] width 7 height 7
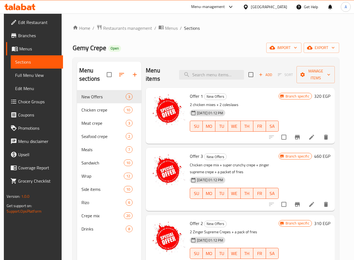
click at [164, 39] on div "Home / Restaurants management / Menus / Sections Gemy Crepe Open import export …" at bounding box center [206, 176] width 267 height 302
click at [209, 75] on input "search" at bounding box center [211, 75] width 65 height 10
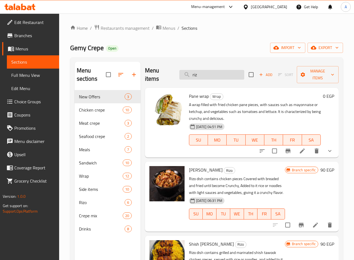
click at [214, 77] on input "riz" at bounding box center [212, 75] width 65 height 10
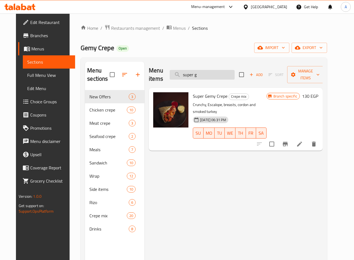
click at [213, 77] on input "super g" at bounding box center [202, 75] width 65 height 10
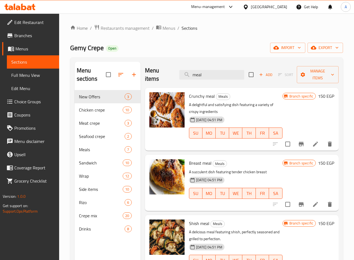
drag, startPoint x: 209, startPoint y: 74, endPoint x: 162, endPoint y: 74, distance: 46.8
click at [162, 74] on div "Menu items meal Add Sort Manage items" at bounding box center [242, 75] width 194 height 26
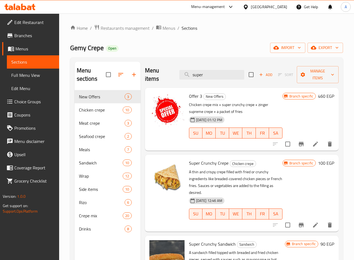
click at [163, 77] on div "Menu items super Add Sort Manage items" at bounding box center [242, 75] width 194 height 26
click at [252, 34] on div "Home / Restaurants management / Menus / Sections Gemy Crepe Open import export …" at bounding box center [206, 176] width 273 height 302
click at [211, 77] on input "super" at bounding box center [212, 75] width 65 height 10
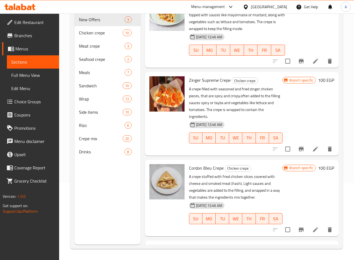
scroll to position [28, 0]
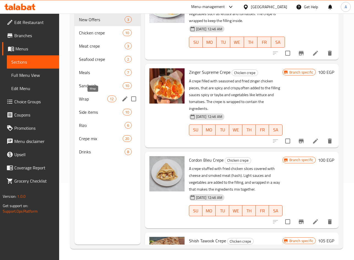
click at [81, 99] on span "Wrap" at bounding box center [93, 99] width 29 height 7
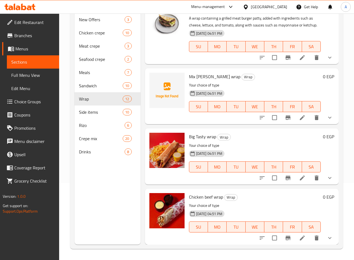
scroll to position [594, 0]
click at [272, 142] on div "Big Tasty wrap Wrap Your choice of type [DATE] 04:51 PM SU MO TU WE TH FR SA" at bounding box center [255, 157] width 136 height 52
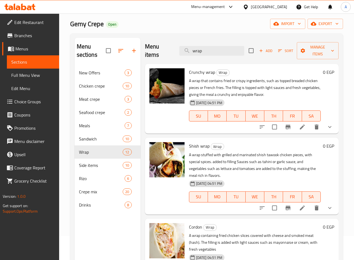
scroll to position [22, 0]
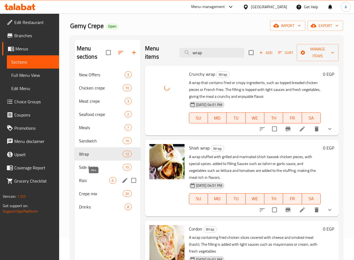
click at [88, 178] on span "Rizo" at bounding box center [94, 180] width 31 height 7
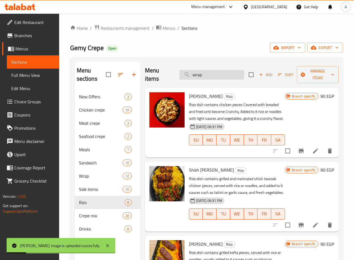
click at [210, 74] on input "wrap" at bounding box center [212, 75] width 65 height 10
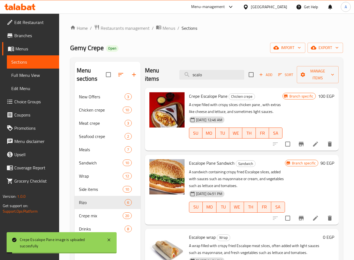
click at [210, 167] on span "Escalope Pane Sandwich" at bounding box center [212, 163] width 46 height 8
copy span "Pane"
drag, startPoint x: 202, startPoint y: 73, endPoint x: 177, endPoint y: 73, distance: 25.1
click at [180, 73] on input "scalo" at bounding box center [212, 75] width 65 height 10
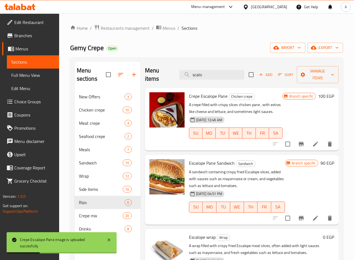
paste input "Pane"
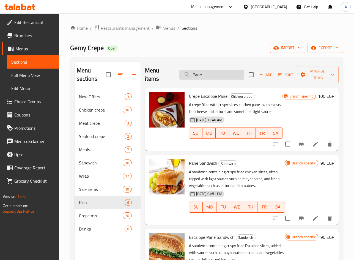
click at [209, 75] on input "Pane" at bounding box center [212, 75] width 65 height 10
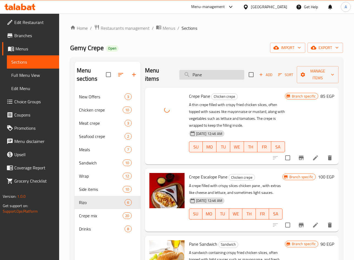
click at [202, 75] on input "Pane" at bounding box center [212, 75] width 65 height 10
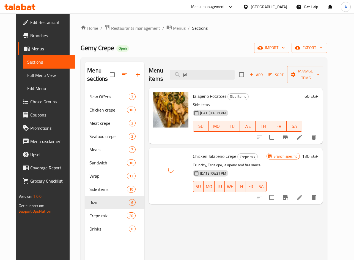
drag, startPoint x: 200, startPoint y: 75, endPoint x: 179, endPoint y: 77, distance: 21.7
click at [179, 77] on div "Menu items jal Add Sort Manage items" at bounding box center [236, 75] width 174 height 26
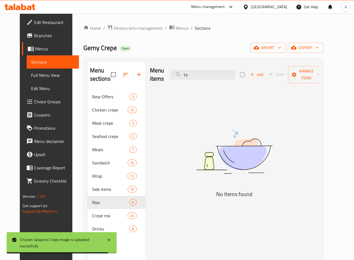
type input "t"
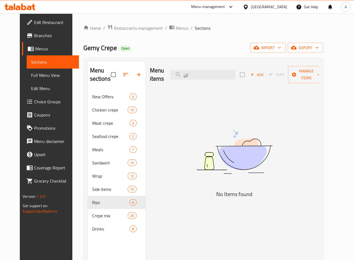
type input "ت"
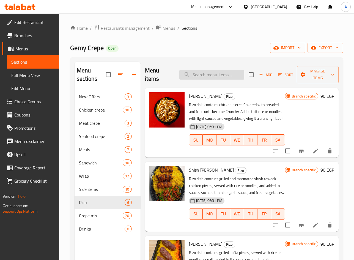
click at [206, 73] on input "search" at bounding box center [212, 75] width 65 height 10
type input "تند"
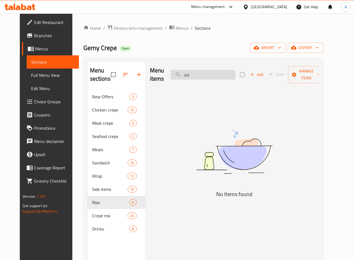
click at [206, 73] on input "تند" at bounding box center [203, 75] width 65 height 10
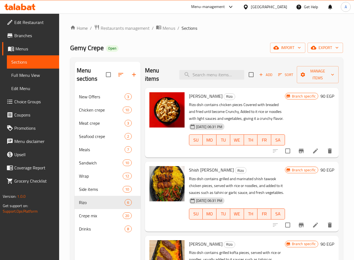
click at [142, 166] on div "Menu items Add Sort Manage items Rizo Crunchy Rizo Rizo dish contains chicken p…" at bounding box center [240, 192] width 198 height 260
click at [143, 164] on div "Menu items Add Sort Manage items Rizo Crunchy Rizo Rizo dish contains chicken p…" at bounding box center [240, 192] width 198 height 260
click at [243, 196] on p "Rizo dish contains grilled and marinated shish tawook chicken pieces, served wi…" at bounding box center [237, 185] width 96 height 21
click at [212, 76] on input "search" at bounding box center [212, 75] width 65 height 10
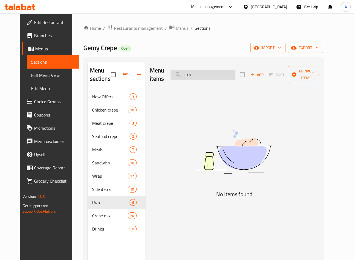
click at [212, 76] on input "جبن" at bounding box center [203, 75] width 65 height 10
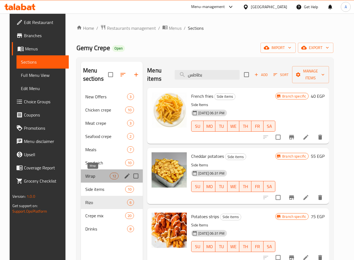
click at [87, 177] on span "Wrap" at bounding box center [97, 176] width 25 height 7
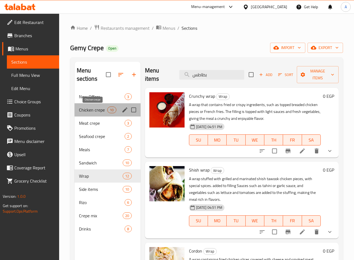
click at [94, 110] on span "Chicken crepe" at bounding box center [93, 110] width 29 height 7
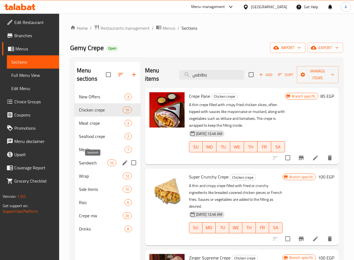
click at [93, 164] on span "Sandwich" at bounding box center [93, 162] width 29 height 7
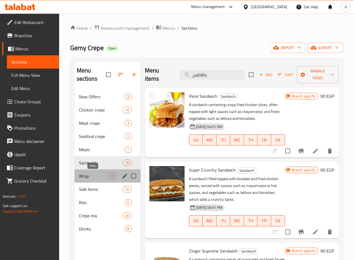
click at [85, 176] on span "Wrap" at bounding box center [93, 176] width 29 height 7
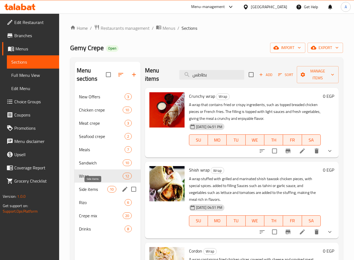
click at [90, 189] on span "Side items" at bounding box center [93, 189] width 29 height 7
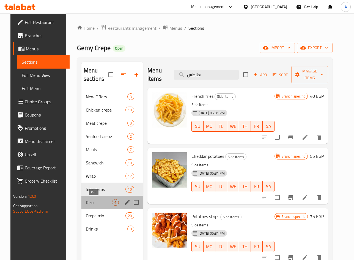
click at [86, 204] on span "Rizo" at bounding box center [99, 202] width 26 height 7
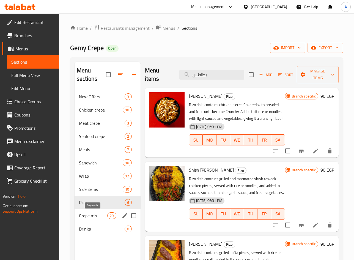
click at [93, 216] on span "Crepe mix" at bounding box center [93, 215] width 29 height 7
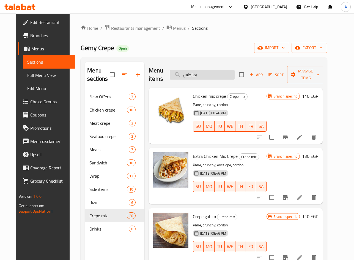
click at [212, 71] on input "بطاطس" at bounding box center [202, 75] width 65 height 10
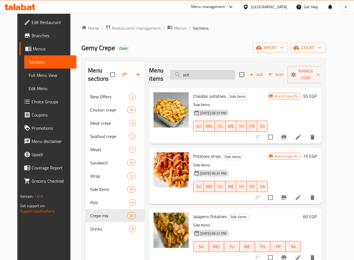
click at [208, 75] on input "pot" at bounding box center [202, 75] width 65 height 10
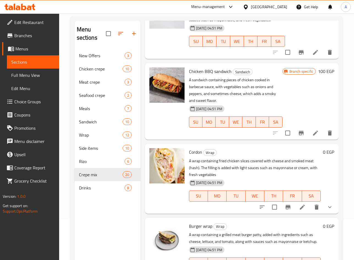
scroll to position [77, 0]
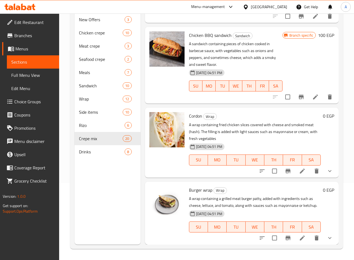
click at [288, 144] on div "[DATE] 04:51 PM SU MO TU WE TH FR SA" at bounding box center [255, 156] width 136 height 30
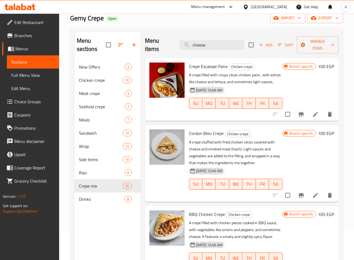
scroll to position [0, 0]
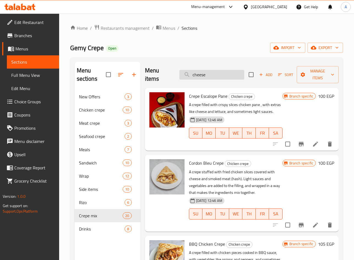
click at [207, 71] on input "cheese" at bounding box center [212, 75] width 65 height 10
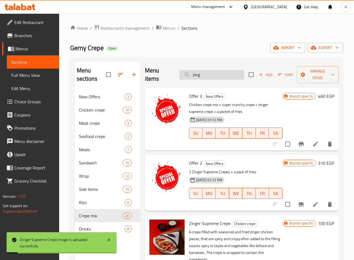
click at [204, 75] on input "zing" at bounding box center [212, 75] width 65 height 10
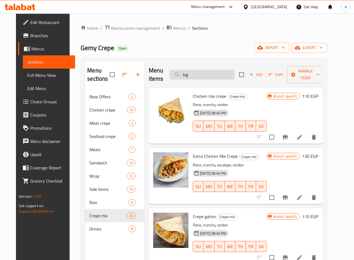
click at [208, 74] on input "big" at bounding box center [202, 75] width 65 height 10
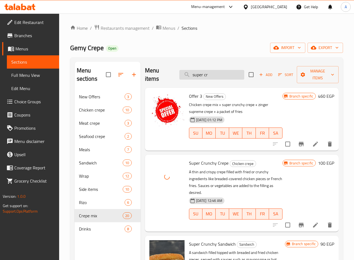
click at [217, 71] on input "super cr" at bounding box center [212, 75] width 65 height 10
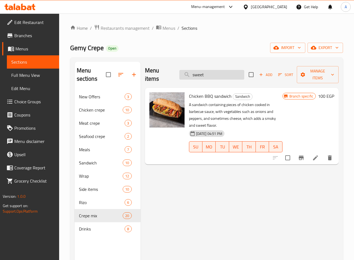
click at [215, 75] on input "sweet" at bounding box center [212, 75] width 65 height 10
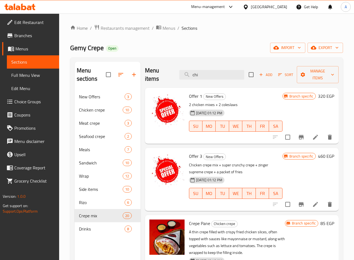
drag, startPoint x: 202, startPoint y: 75, endPoint x: 157, endPoint y: 80, distance: 45.1
click at [157, 80] on div "Menu items chi Add Sort Manage items" at bounding box center [242, 75] width 194 height 26
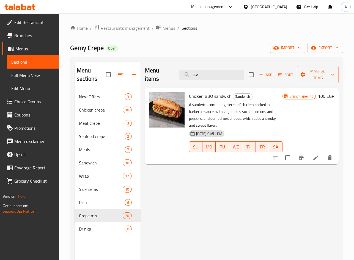
type input "s"
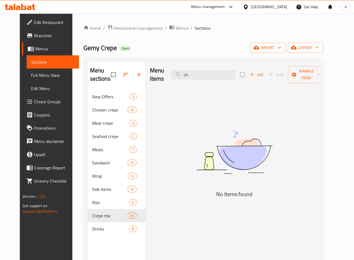
type input "c"
type input "س"
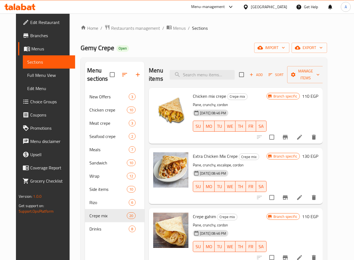
click at [267, 101] on p "Pane, crunchy, cordon" at bounding box center [230, 104] width 74 height 7
click at [208, 77] on input "search" at bounding box center [202, 75] width 65 height 10
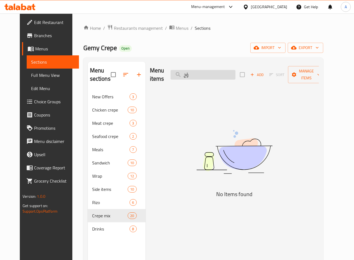
type input "ؤ"
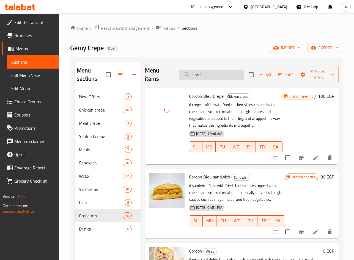
click at [207, 74] on input "cord" at bounding box center [212, 75] width 65 height 10
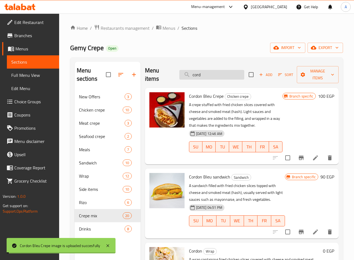
click at [207, 74] on input "cord" at bounding box center [212, 75] width 65 height 10
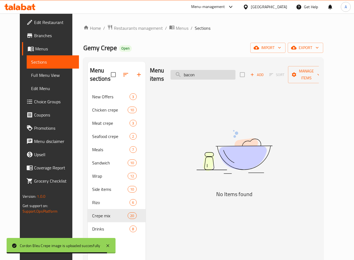
click at [213, 75] on input "bacon" at bounding box center [203, 75] width 65 height 10
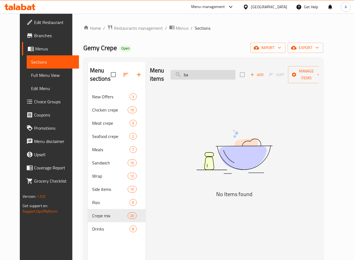
type input "b"
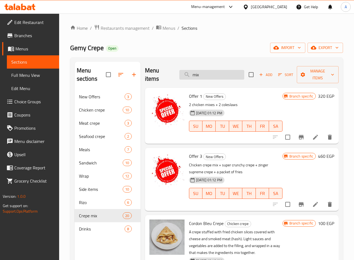
click at [205, 73] on input "mix" at bounding box center [212, 75] width 65 height 10
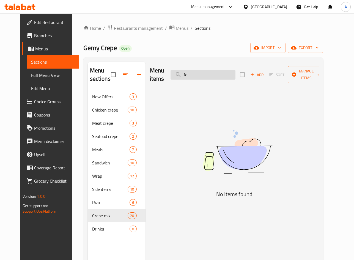
type input "f"
type input "ب"
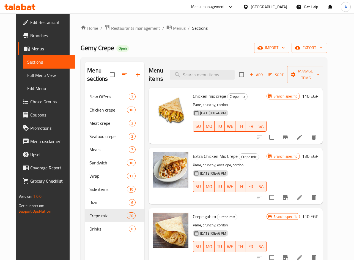
click at [244, 36] on div "Home / Restaurants management / Menus / Sections Gemy Crepe Open import export …" at bounding box center [204, 176] width 247 height 302
click at [203, 77] on input "search" at bounding box center [202, 75] width 65 height 10
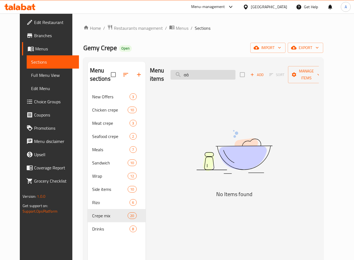
type input "ة"
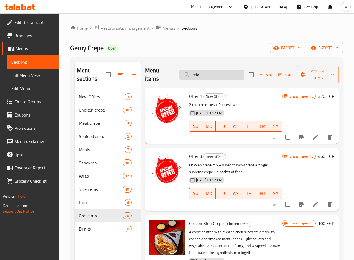
click at [205, 77] on input "mix" at bounding box center [212, 75] width 65 height 10
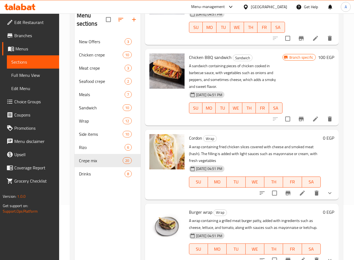
scroll to position [77, 0]
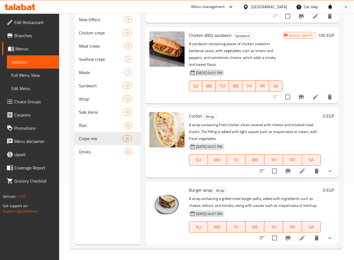
click at [266, 143] on div "[DATE] 04:51 PM SU MO TU WE TH FR SA" at bounding box center [255, 156] width 136 height 30
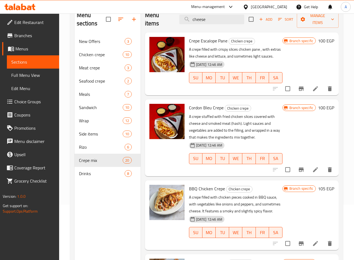
scroll to position [0, 0]
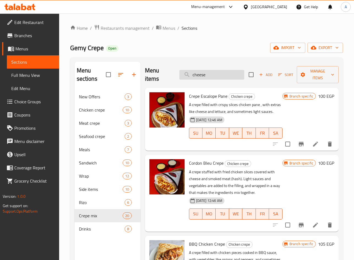
click at [220, 74] on input "cheese" at bounding box center [212, 75] width 65 height 10
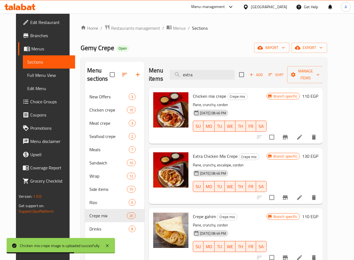
drag, startPoint x: 205, startPoint y: 75, endPoint x: 151, endPoint y: 81, distance: 53.7
click at [151, 81] on div "Menu items extra Add Sort Manage items" at bounding box center [236, 75] width 174 height 26
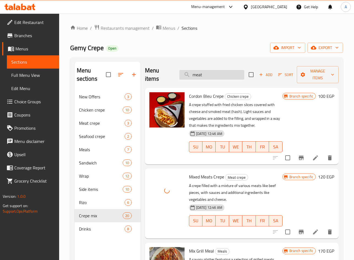
click at [212, 76] on input "meat" at bounding box center [212, 75] width 65 height 10
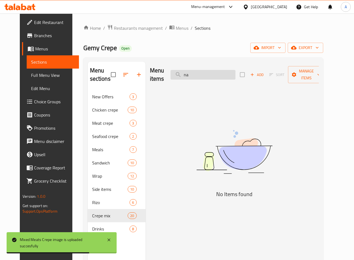
type input "n"
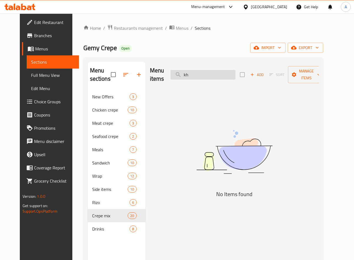
type input "k"
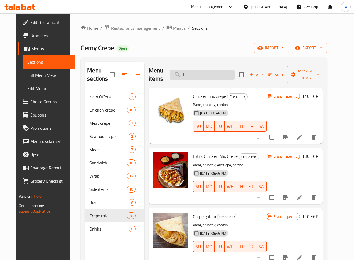
type input "ناش"
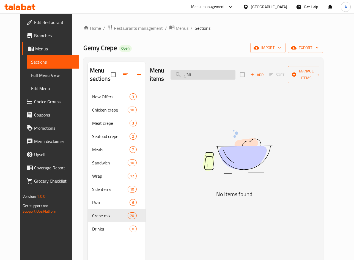
click at [210, 72] on input "ناش" at bounding box center [203, 75] width 65 height 10
type input "ى"
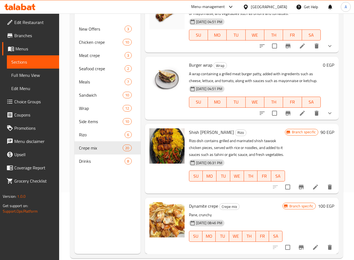
scroll to position [77, 0]
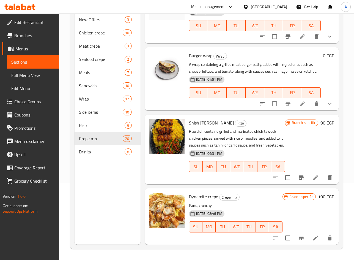
click at [298, 143] on div "Branch specific 90 EGP" at bounding box center [309, 149] width 49 height 61
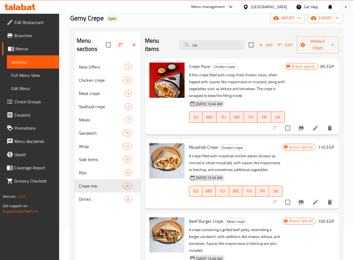
scroll to position [0, 0]
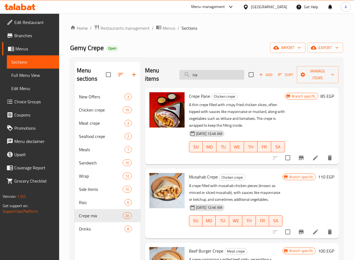
click at [211, 71] on input "na" at bounding box center [212, 75] width 65 height 10
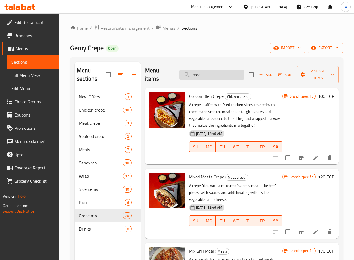
click at [232, 71] on input "meat" at bounding box center [212, 75] width 65 height 10
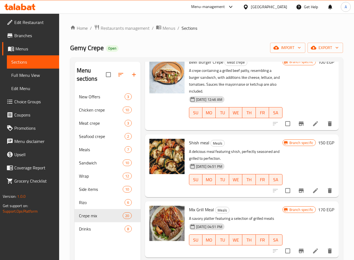
scroll to position [386, 0]
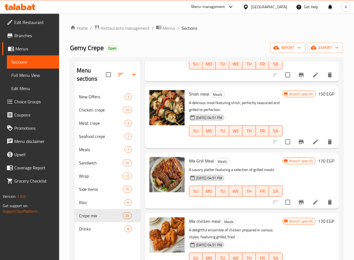
type input "grill"
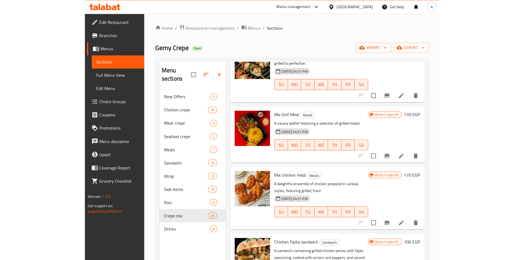
scroll to position [441, 0]
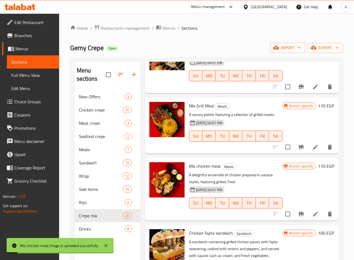
click at [205, 44] on div "Gemy Crepe Open import export" at bounding box center [206, 48] width 273 height 10
drag, startPoint x: 31, startPoint y: 78, endPoint x: 274, endPoint y: 1, distance: 255.2
click at [31, 78] on span "Full Menu View" at bounding box center [33, 75] width 44 height 7
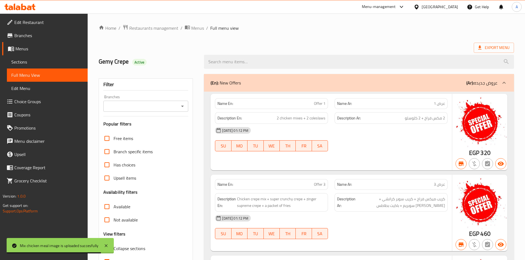
click at [189, 52] on div "Gemy Crepe Active" at bounding box center [147, 62] width 105 height 25
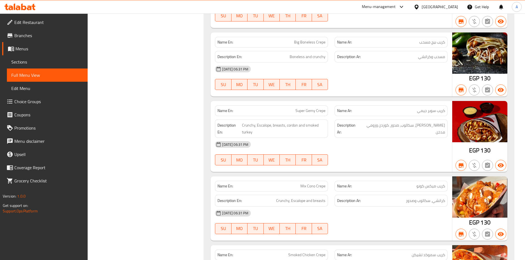
scroll to position [6668, 0]
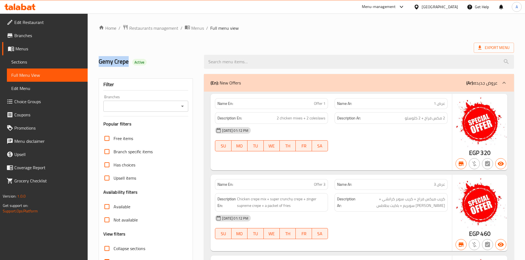
drag, startPoint x: 99, startPoint y: 61, endPoint x: 127, endPoint y: 60, distance: 28.4
click at [127, 60] on h2 "Gemy Crepe Active" at bounding box center [148, 62] width 99 height 8
copy h2 "Gemy Crepe"
click at [450, 8] on div "[GEOGRAPHIC_DATA]" at bounding box center [439, 7] width 36 height 6
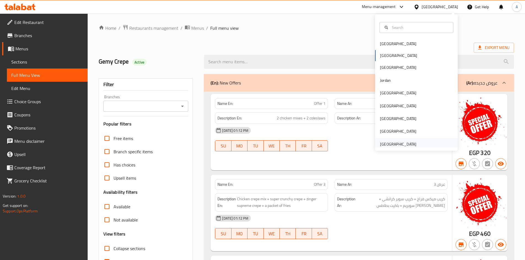
click at [393, 145] on div "[GEOGRAPHIC_DATA]" at bounding box center [398, 144] width 36 height 6
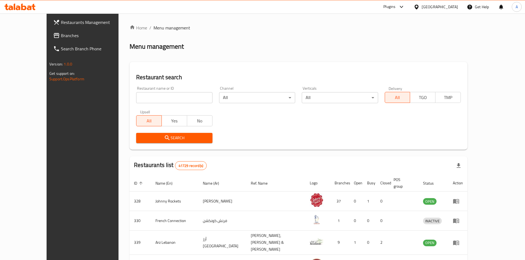
click at [61, 36] on span "Branches" at bounding box center [95, 35] width 69 height 7
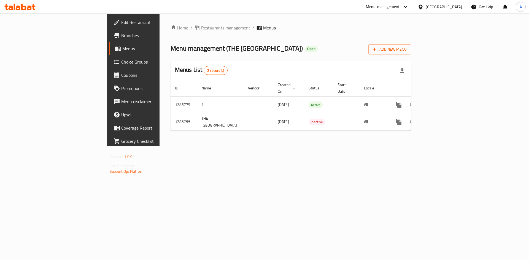
click at [441, 6] on div "[GEOGRAPHIC_DATA]" at bounding box center [444, 7] width 36 height 6
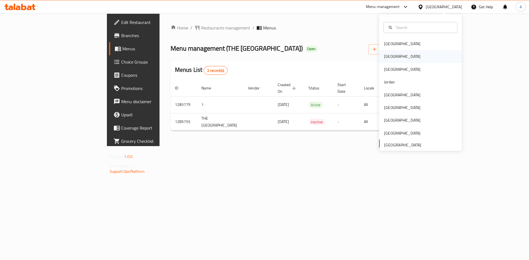
click at [387, 56] on div "[GEOGRAPHIC_DATA]" at bounding box center [402, 56] width 36 height 6
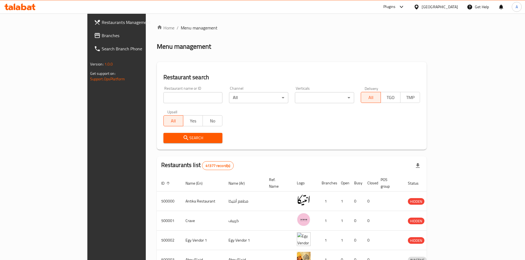
click at [163, 99] on input "search" at bounding box center [192, 97] width 59 height 11
paste input "693975"
type input "693975"
click button "Search" at bounding box center [192, 138] width 59 height 10
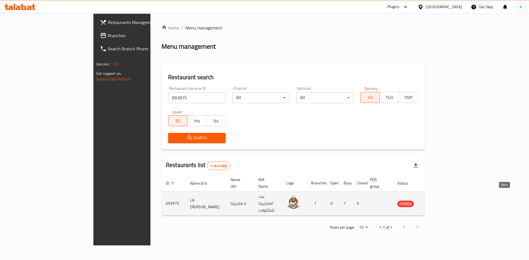
click at [432, 202] on icon "enhanced table" at bounding box center [429, 204] width 6 height 5
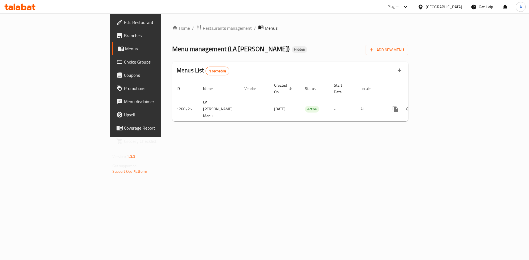
click at [124, 24] on span "Edit Restaurant" at bounding box center [159, 22] width 70 height 7
